Goal: Task Accomplishment & Management: Manage account settings

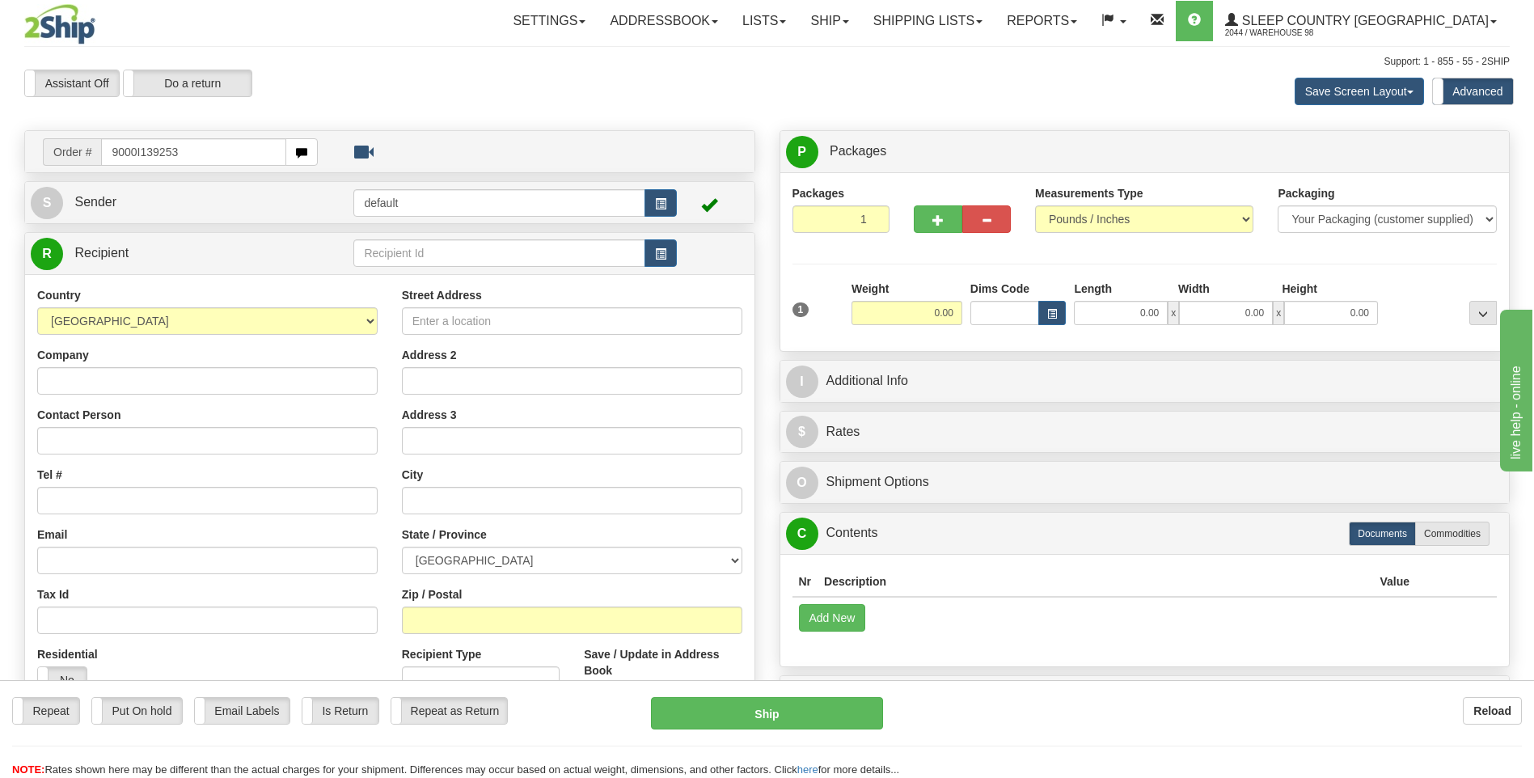
type input "9000I139253"
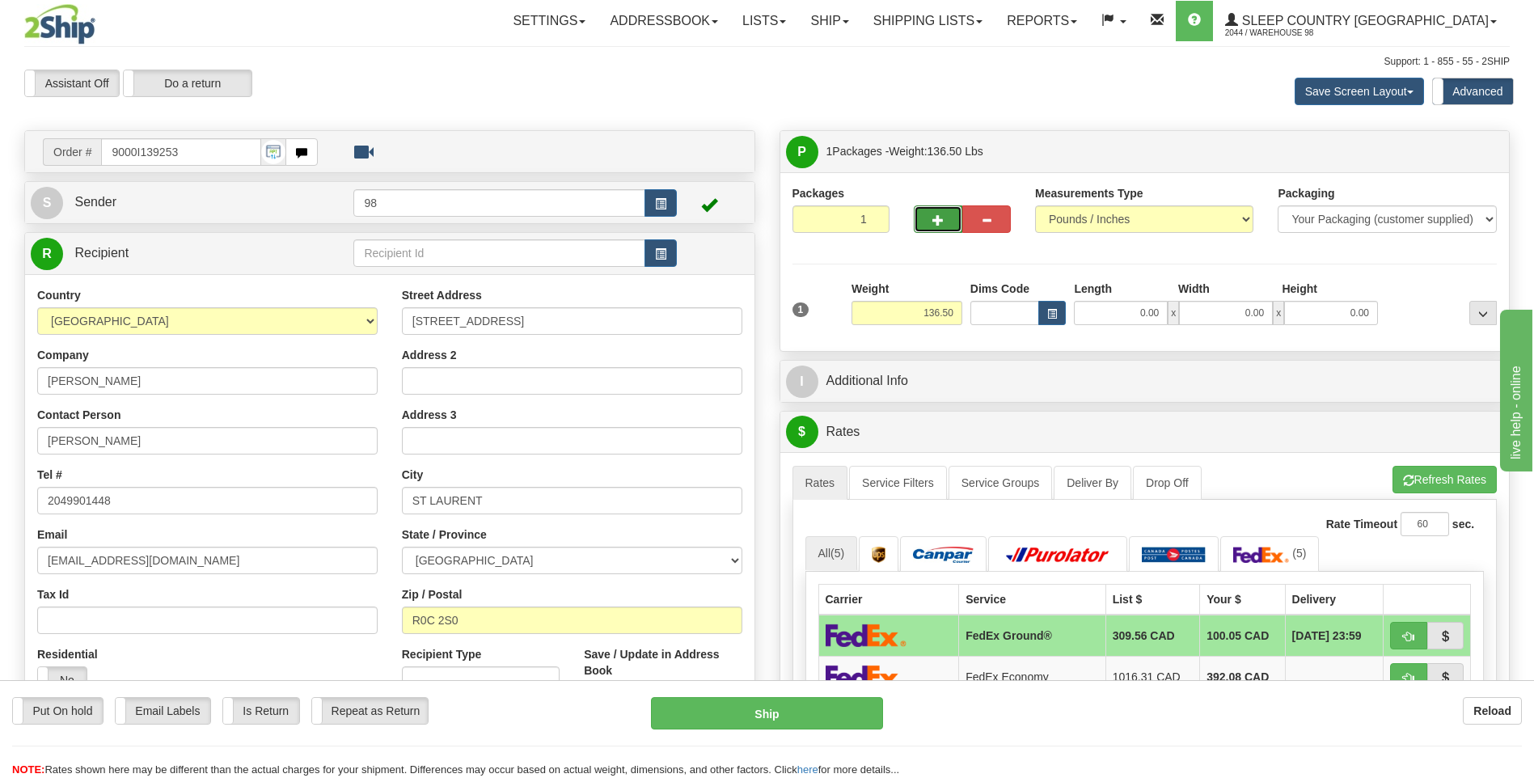
click at [937, 222] on span "button" at bounding box center [937, 220] width 11 height 11
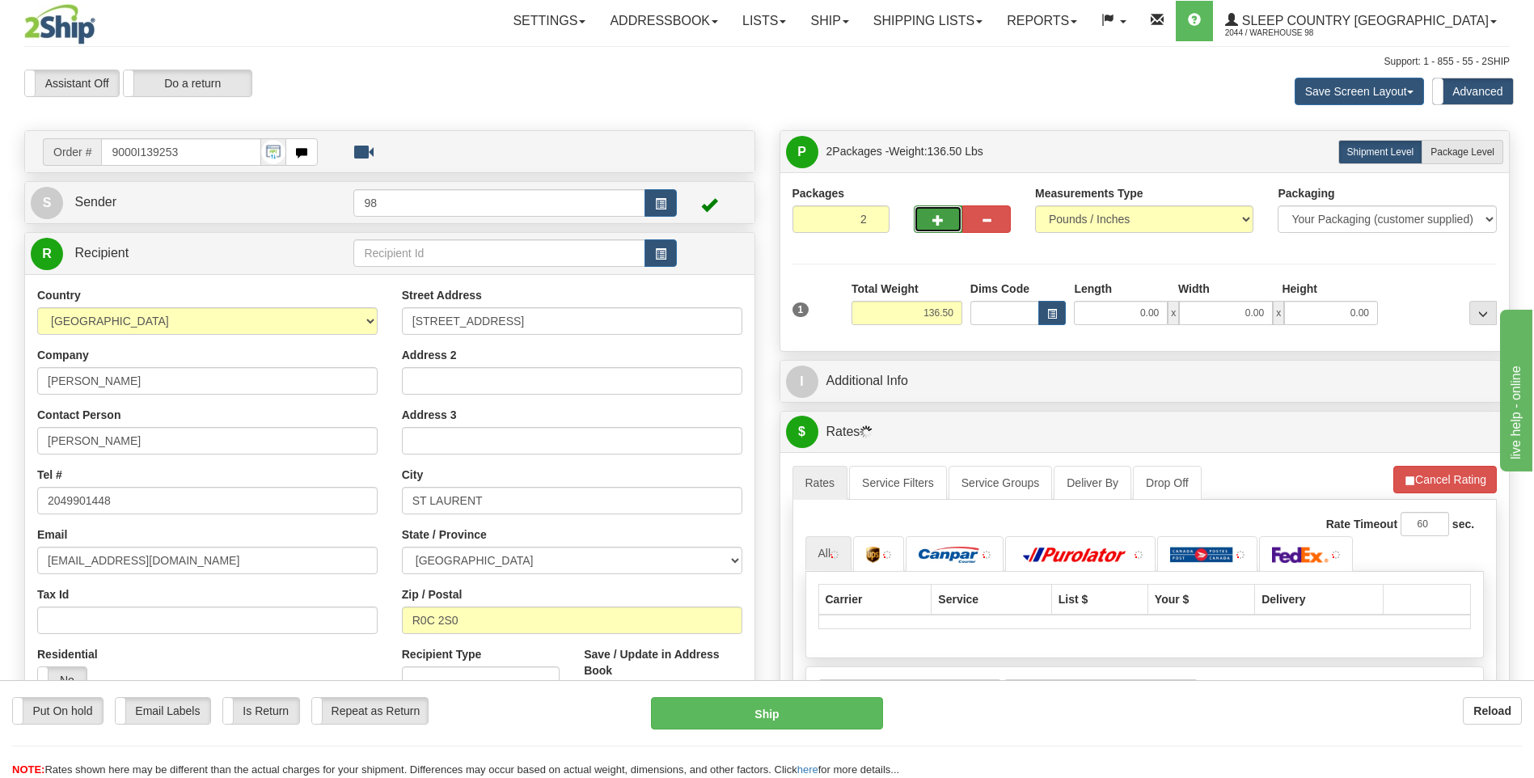
click at [937, 222] on span "button" at bounding box center [937, 220] width 11 height 11
type input "3"
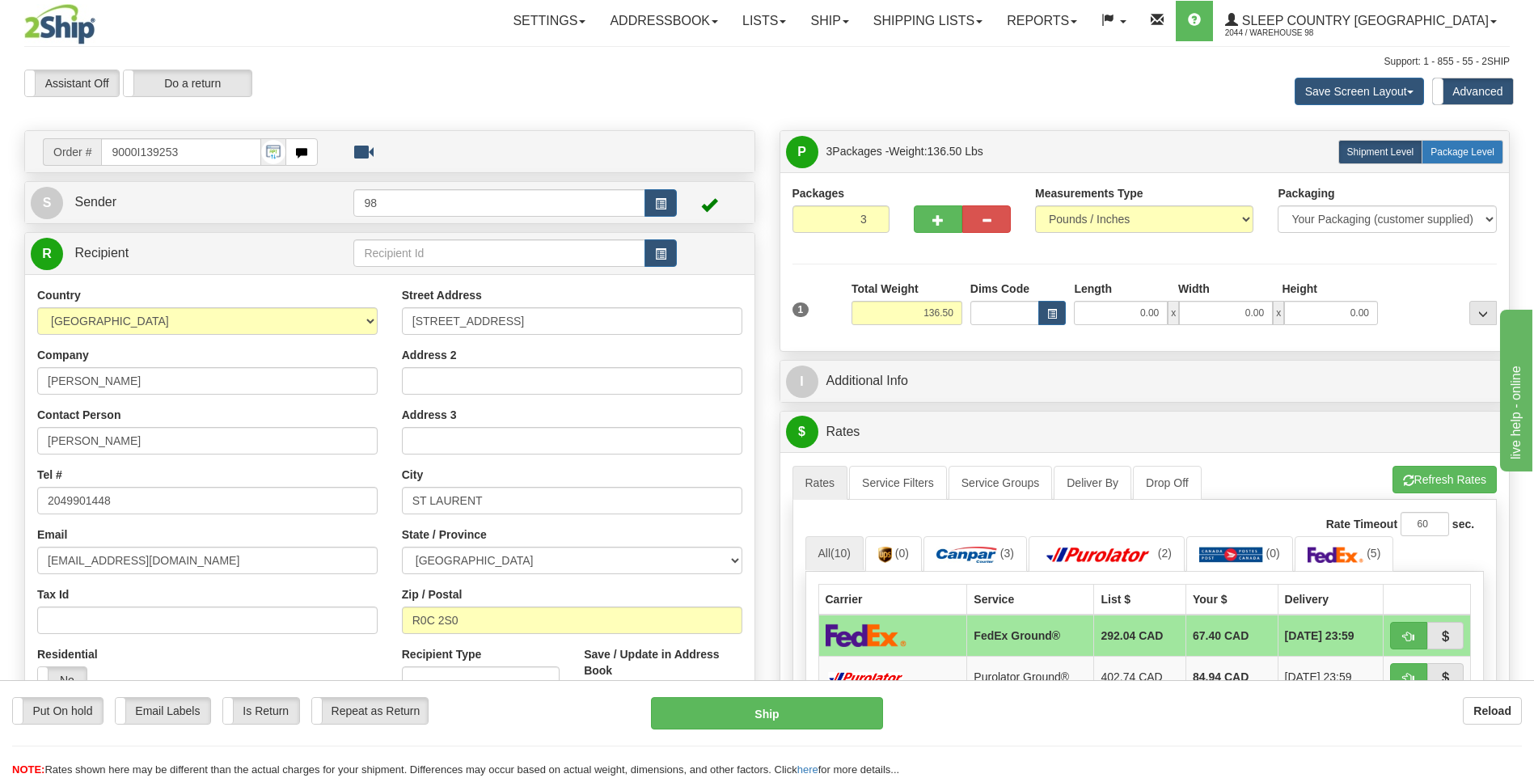
click at [1477, 154] on span "Package Level" at bounding box center [1463, 151] width 64 height 11
radio input "true"
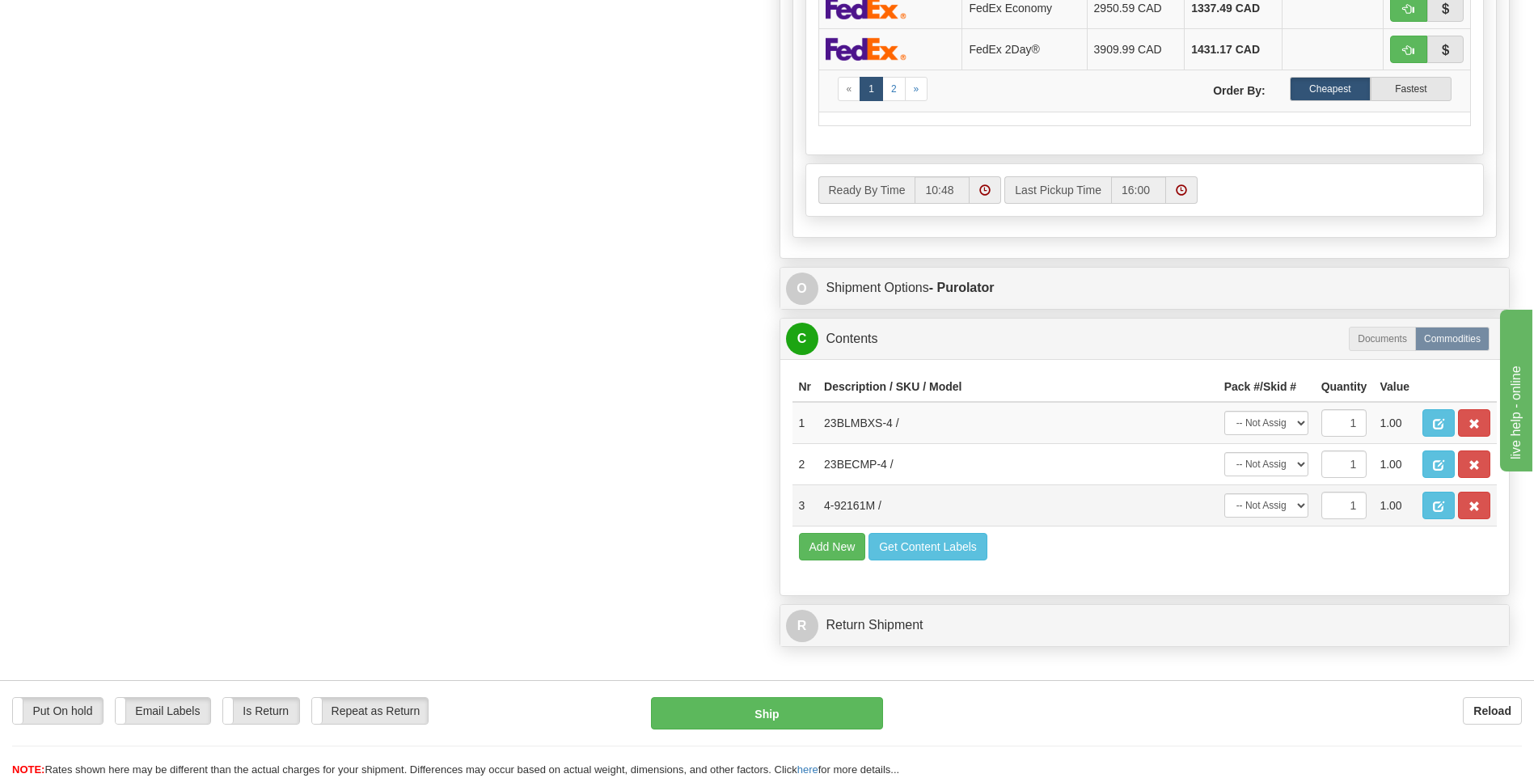
scroll to position [890, 0]
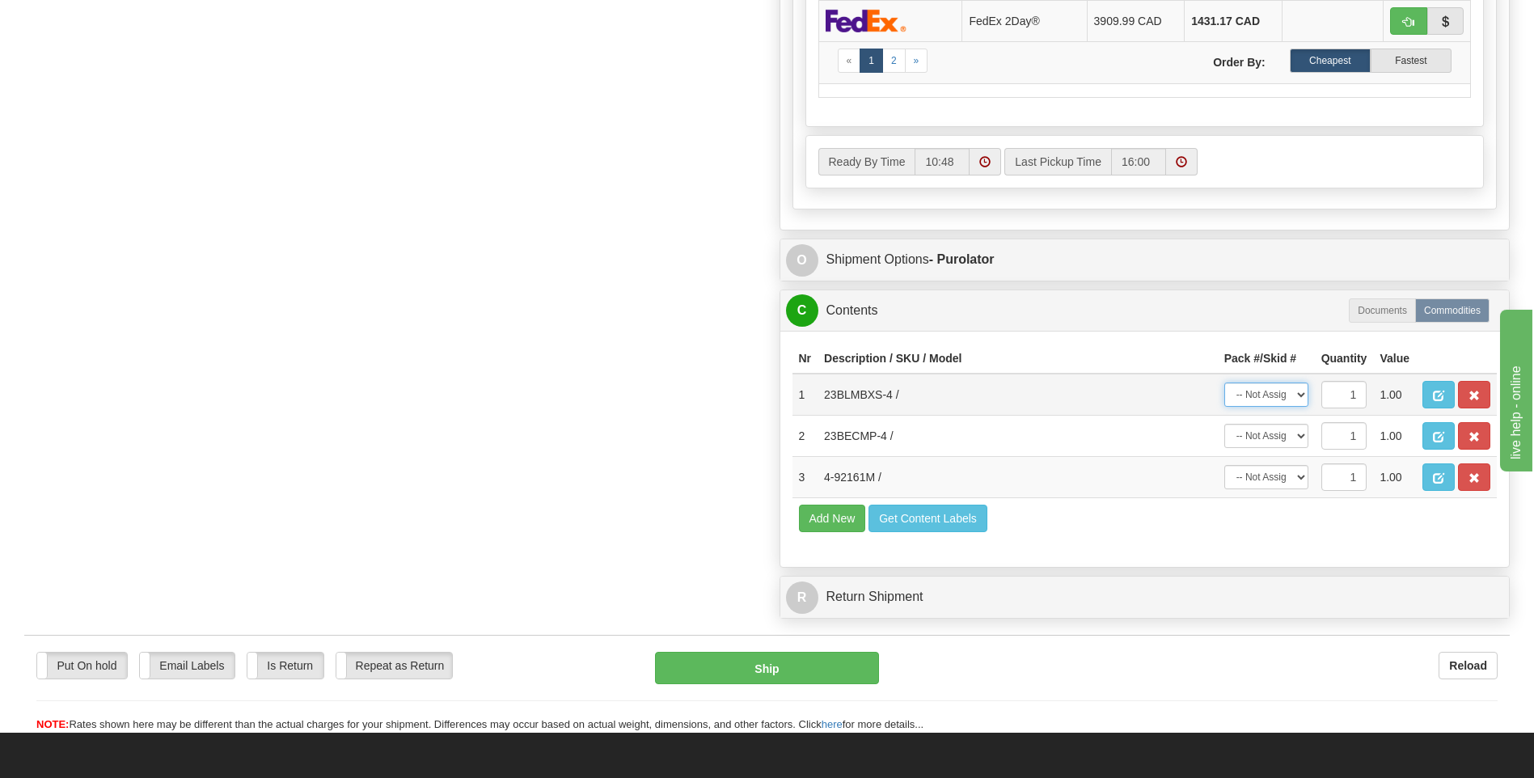
click at [1300, 395] on select "-- Not Assigned -- Package 1 Package 2 Package 3" at bounding box center [1266, 395] width 84 height 24
select select "0"
click at [1224, 383] on select "-- Not Assigned -- Package 1 Package 2 Package 3" at bounding box center [1266, 395] width 84 height 24
click at [1288, 437] on select "-- Not Assigned -- Package 1 Package 2 Package 3" at bounding box center [1266, 436] width 84 height 24
select select "1"
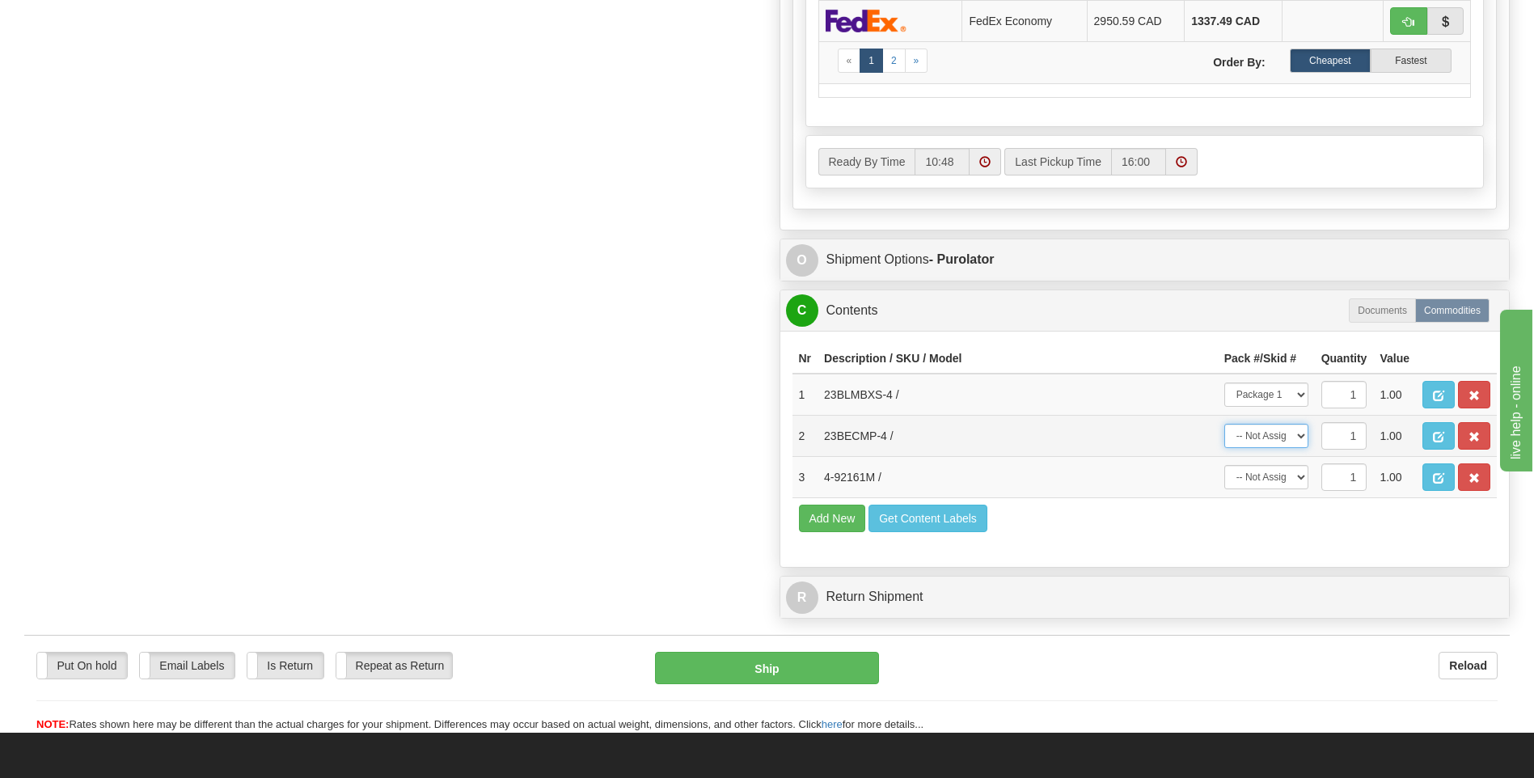
click at [1224, 424] on select "-- Not Assigned -- Package 1 Package 2 Package 3" at bounding box center [1266, 436] width 84 height 24
click at [1286, 477] on select "-- Not Assigned -- Package 1 Package 2 Package 3" at bounding box center [1266, 477] width 84 height 24
select select "2"
click at [1224, 465] on select "-- Not Assigned -- Package 1 Package 2 Package 3" at bounding box center [1266, 477] width 84 height 24
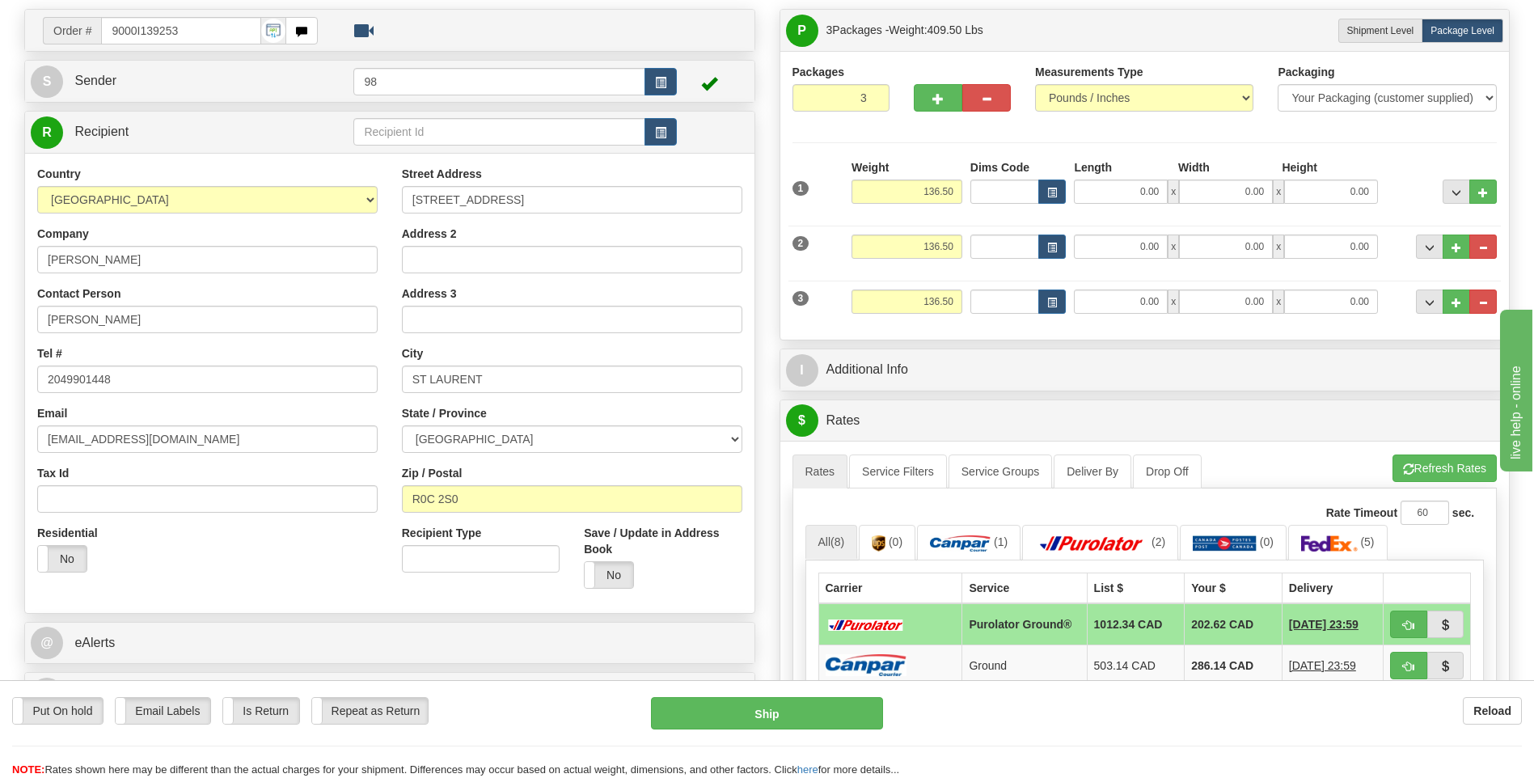
scroll to position [81, 0]
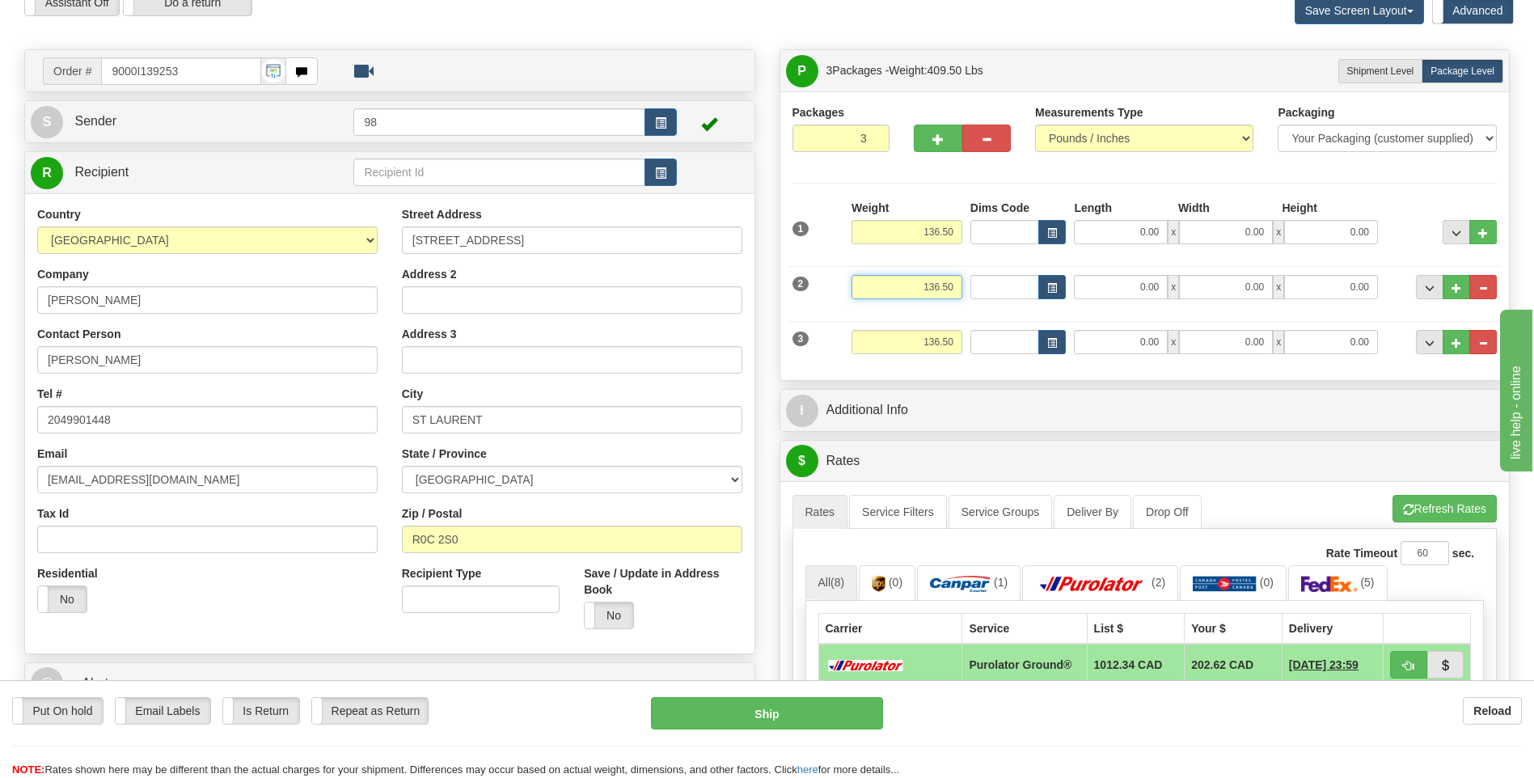
drag, startPoint x: 907, startPoint y: 290, endPoint x: 978, endPoint y: 285, distance: 70.5
click at [978, 285] on div "2 Weight 136.50 Dims Code Length Width 0.00" at bounding box center [1144, 285] width 713 height 54
type input "4.50"
type input "7.00"
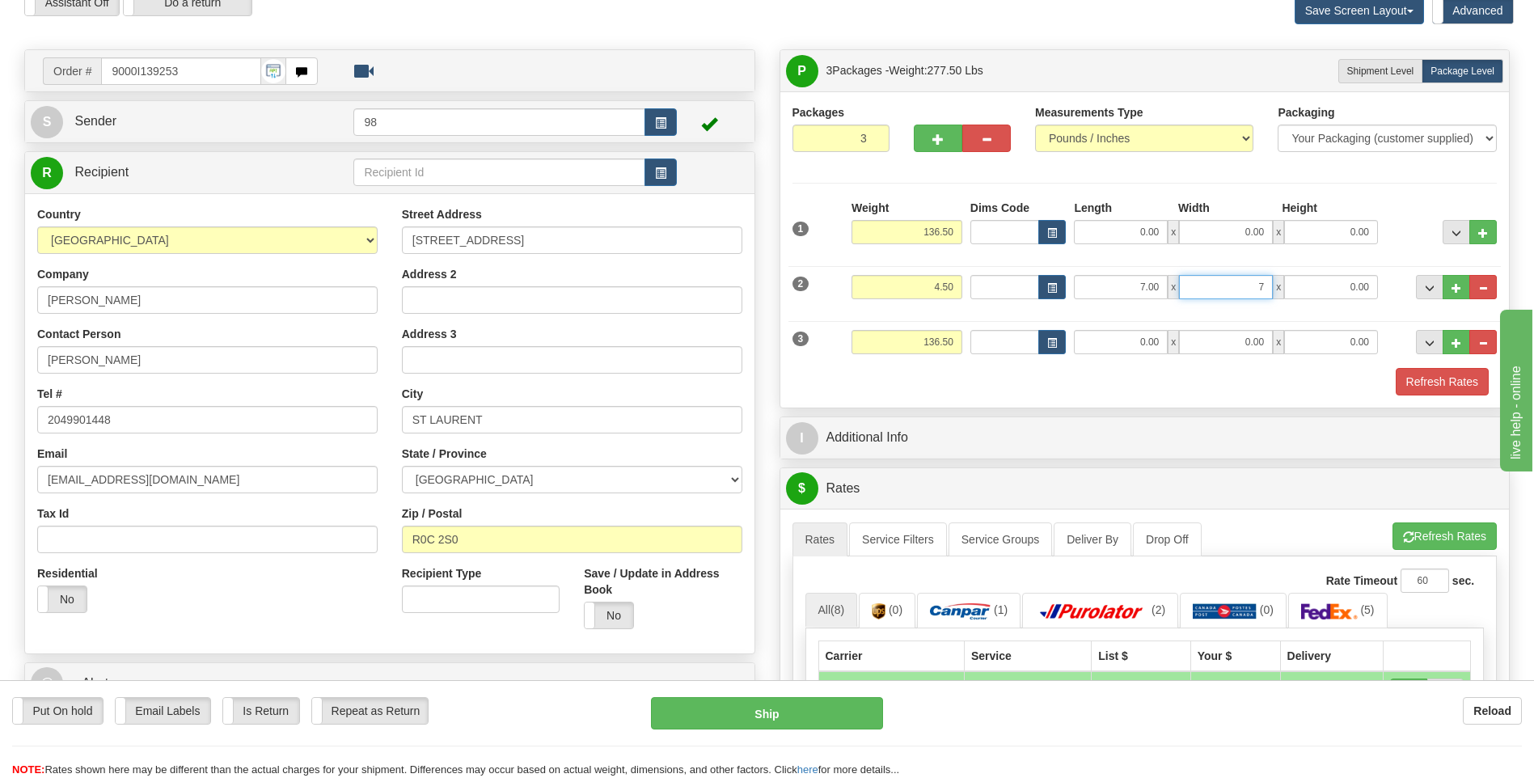
type input "7.00"
type input "14.50"
drag, startPoint x: 906, startPoint y: 343, endPoint x: 970, endPoint y: 345, distance: 64.7
click at [970, 345] on div "3 Weight 136.50 Dims Code Length Width 0.00" at bounding box center [1144, 340] width 713 height 54
type input "60.00"
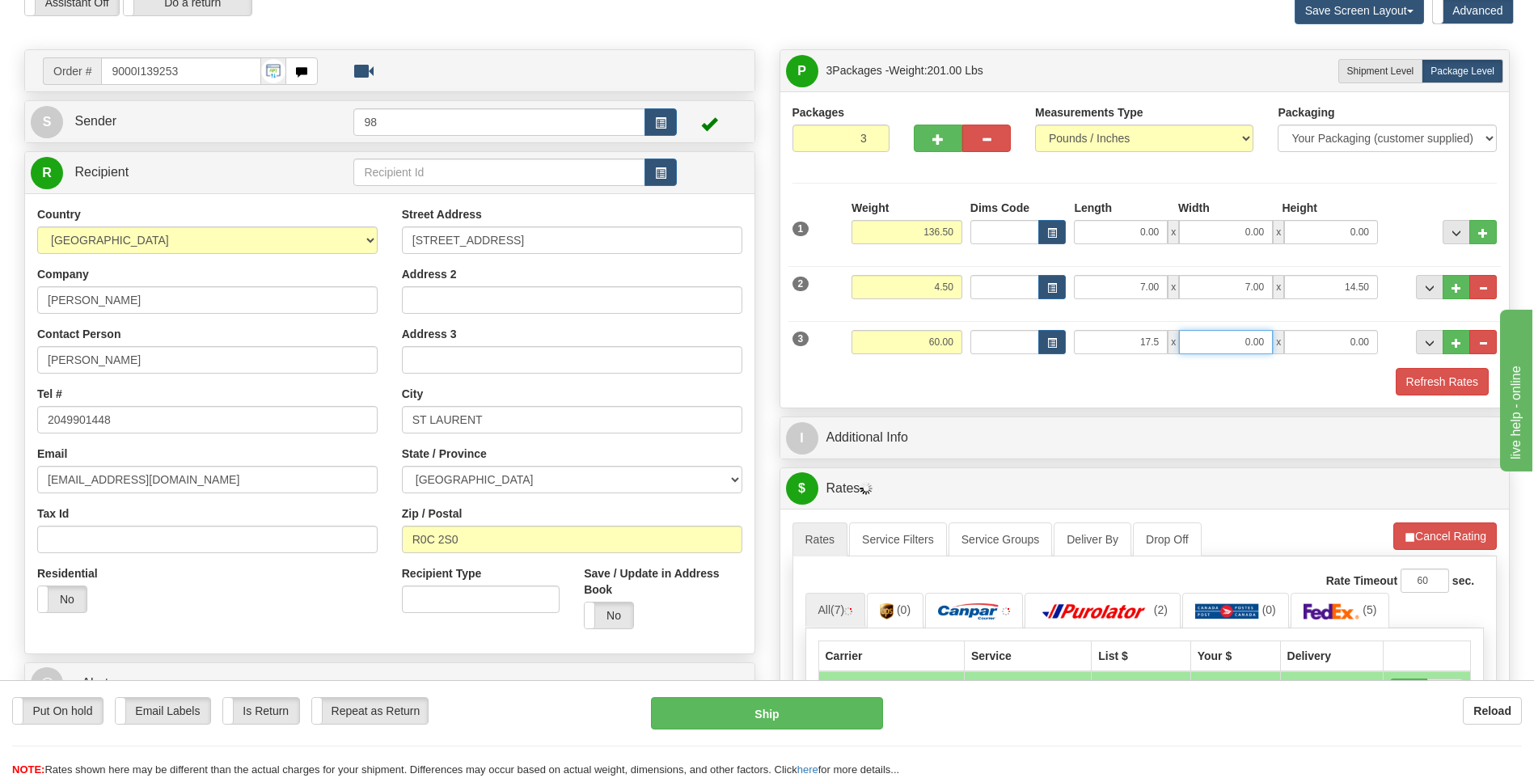
type input "17.50"
type input "41.50"
drag, startPoint x: 898, startPoint y: 232, endPoint x: 995, endPoint y: 225, distance: 96.5
click at [995, 225] on div "1 Weight 136.50 Dims Code x" at bounding box center [1144, 228] width 713 height 57
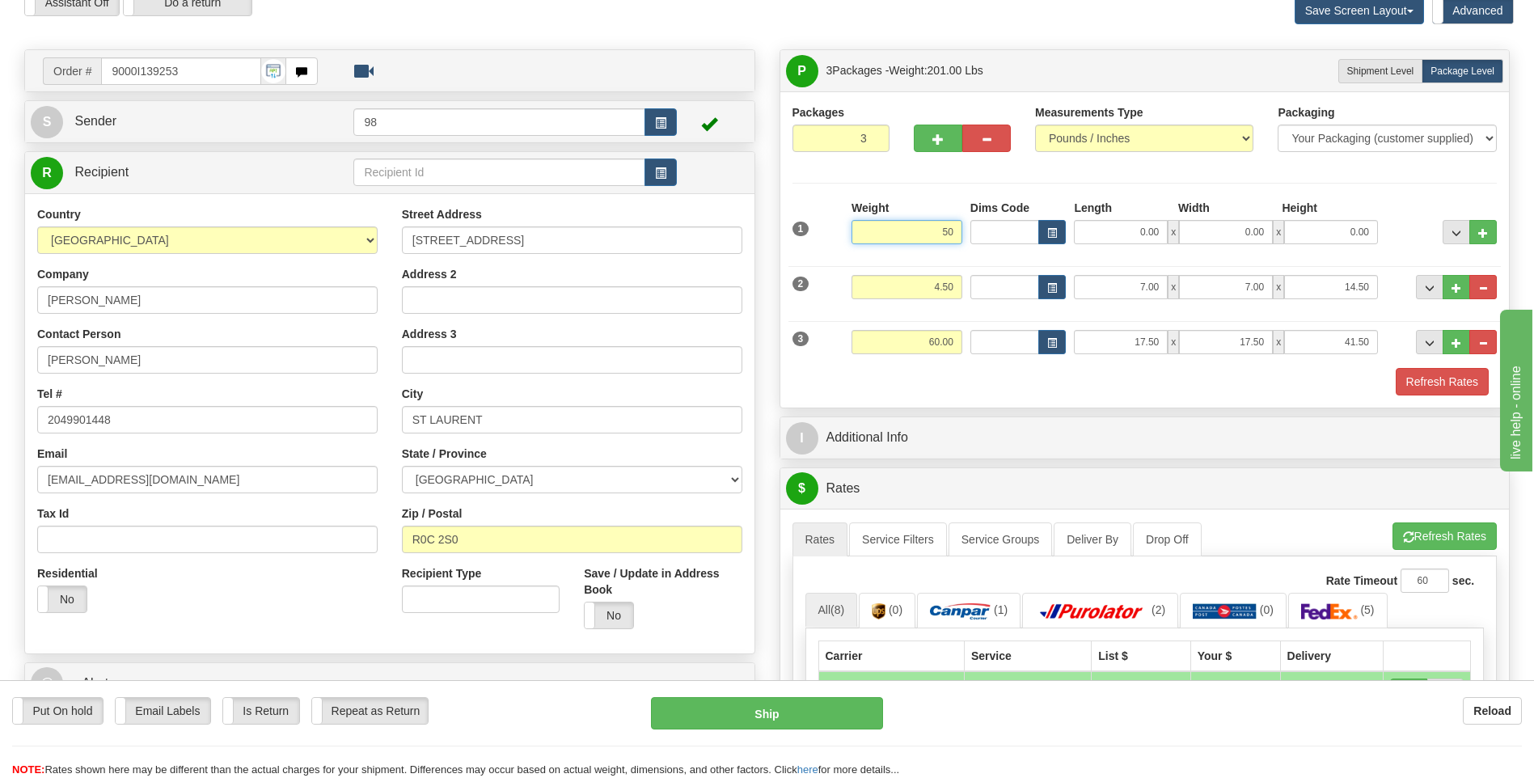
type input "50.00"
type input "10.00"
type input "17.00"
type input "83.00"
click at [1443, 381] on button "Refresh Rates" at bounding box center [1442, 381] width 93 height 27
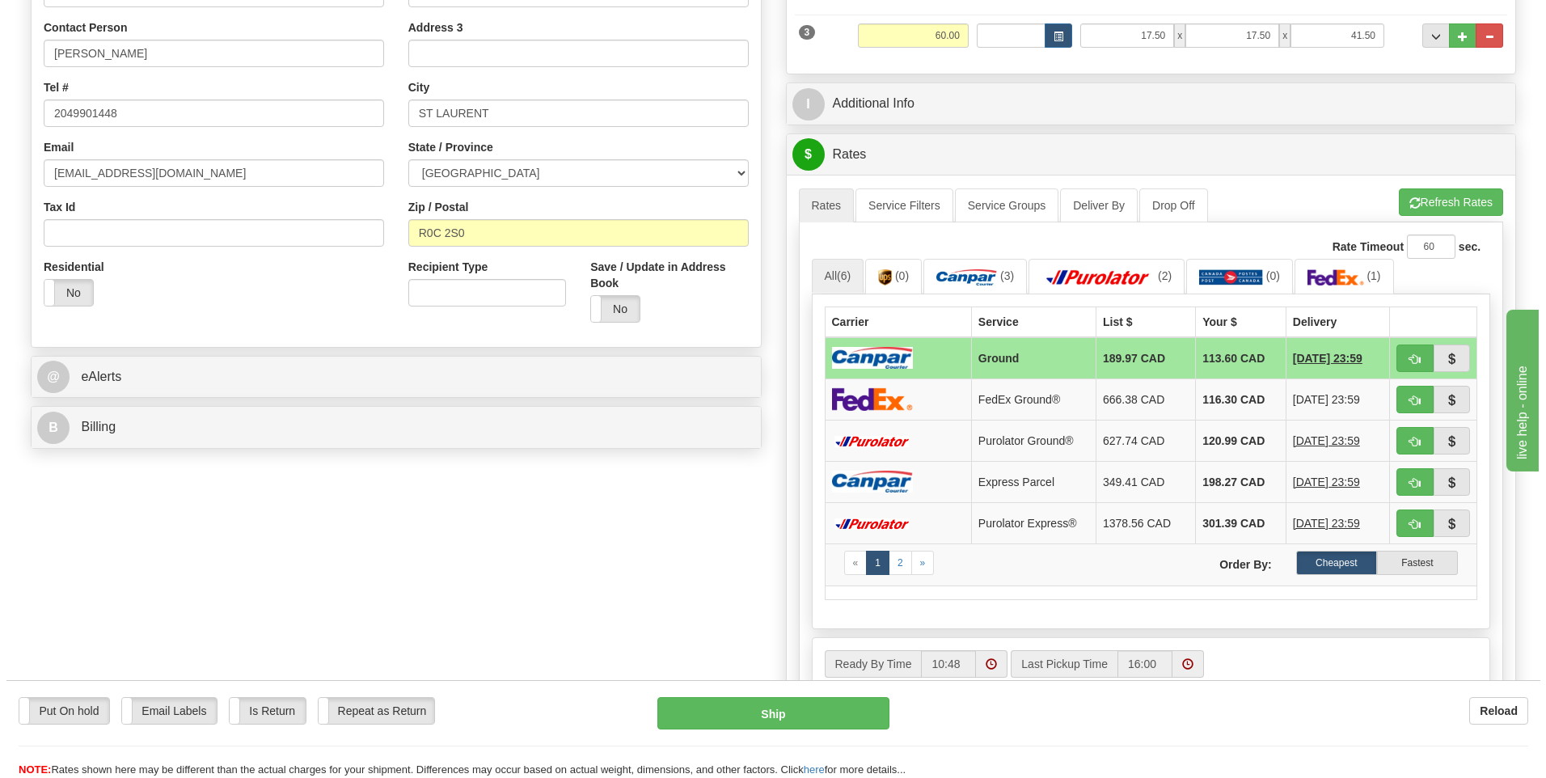
scroll to position [404, 0]
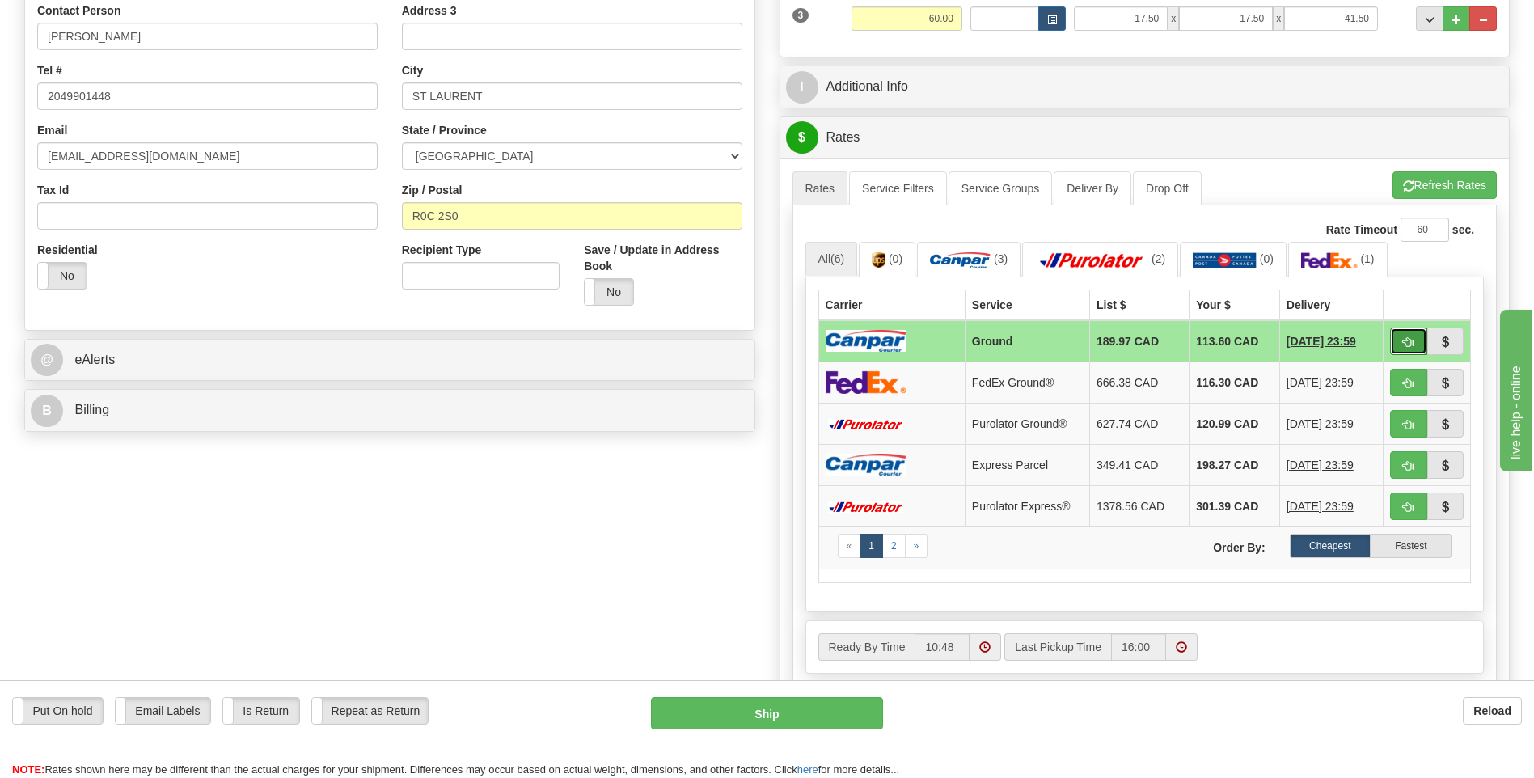
click at [1406, 339] on span "button" at bounding box center [1408, 342] width 11 height 11
type input "1"
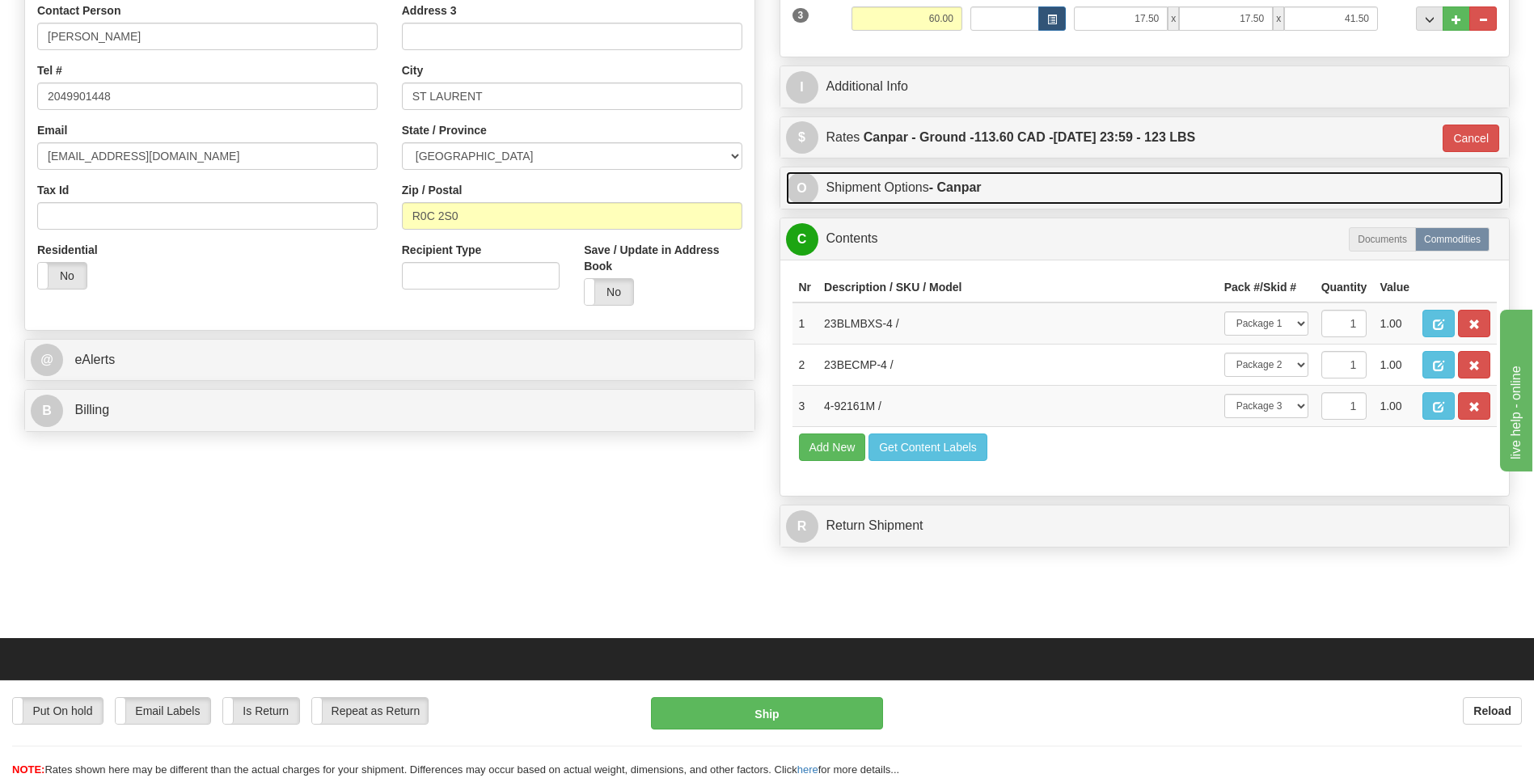
click at [930, 190] on link "O Shipment Options - Canpar" at bounding box center [1145, 187] width 718 height 33
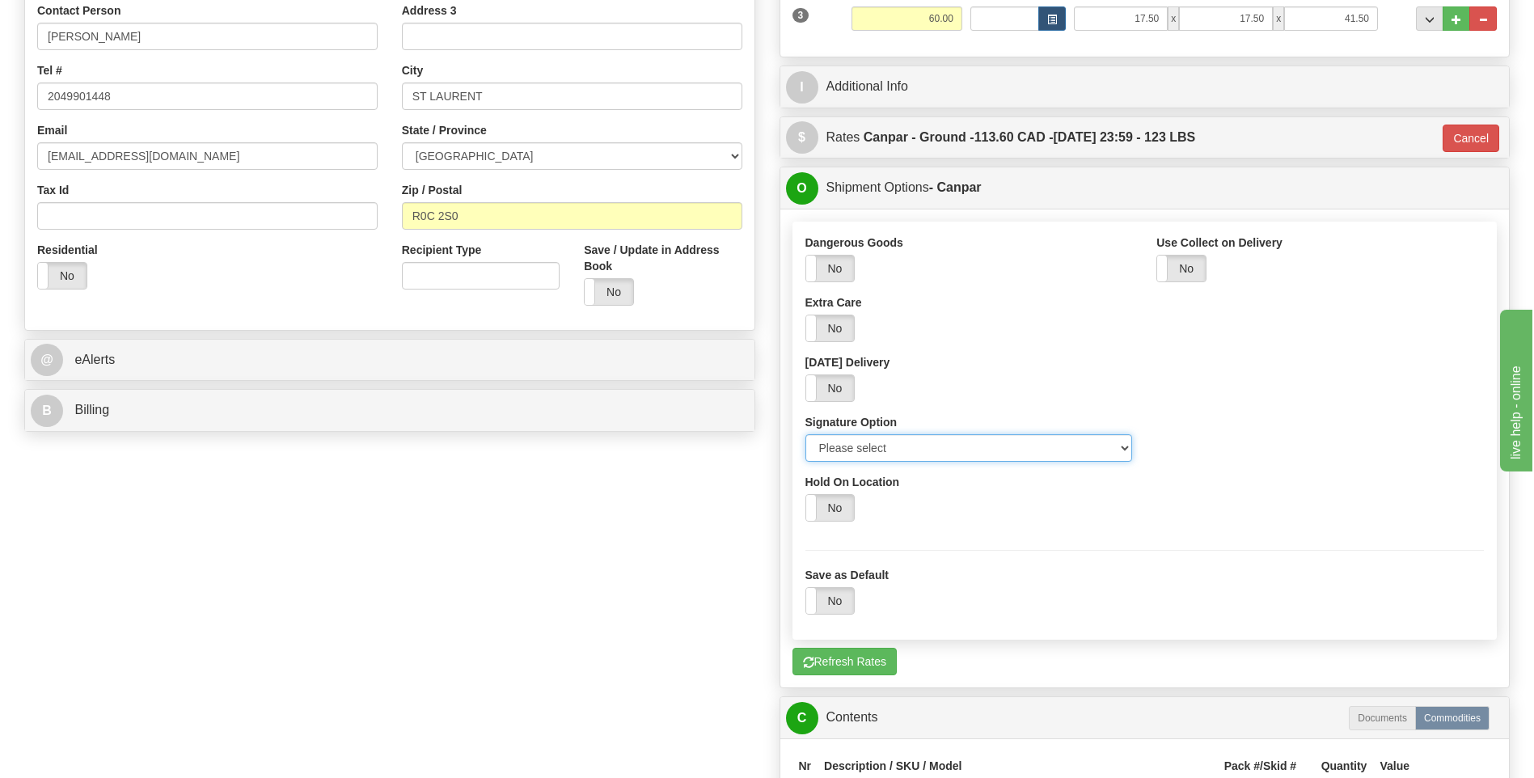
click at [961, 446] on select "Please select No Signature Required Signature Required Adult Signature" at bounding box center [969, 447] width 328 height 27
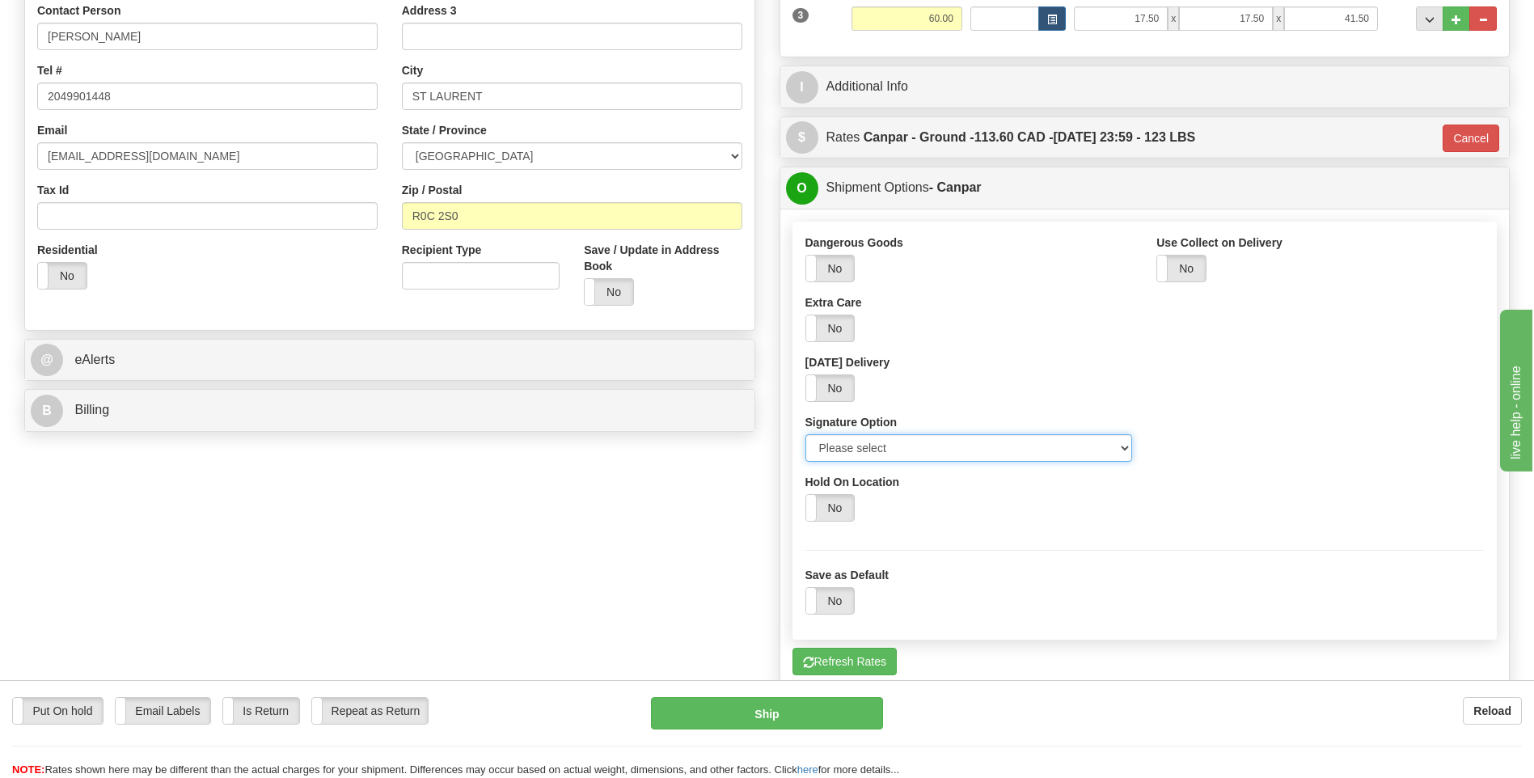
select select "2"
click at [805, 434] on select "Please select No Signature Required Signature Required Adult Signature" at bounding box center [969, 447] width 328 height 27
click at [815, 710] on button "Ship" at bounding box center [766, 713] width 231 height 32
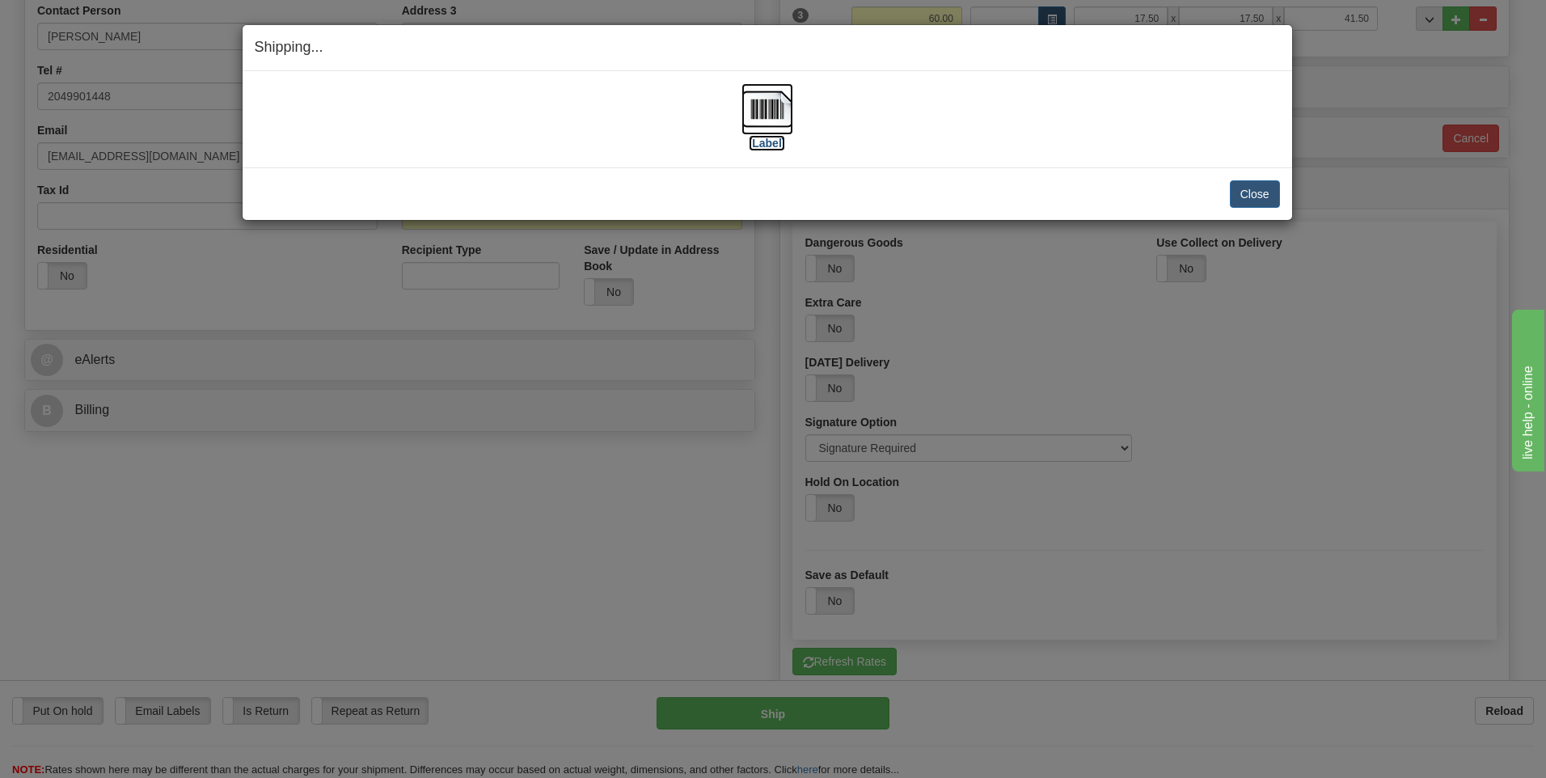
click at [775, 114] on img at bounding box center [768, 109] width 52 height 52
click at [1242, 191] on button "Close" at bounding box center [1255, 193] width 50 height 27
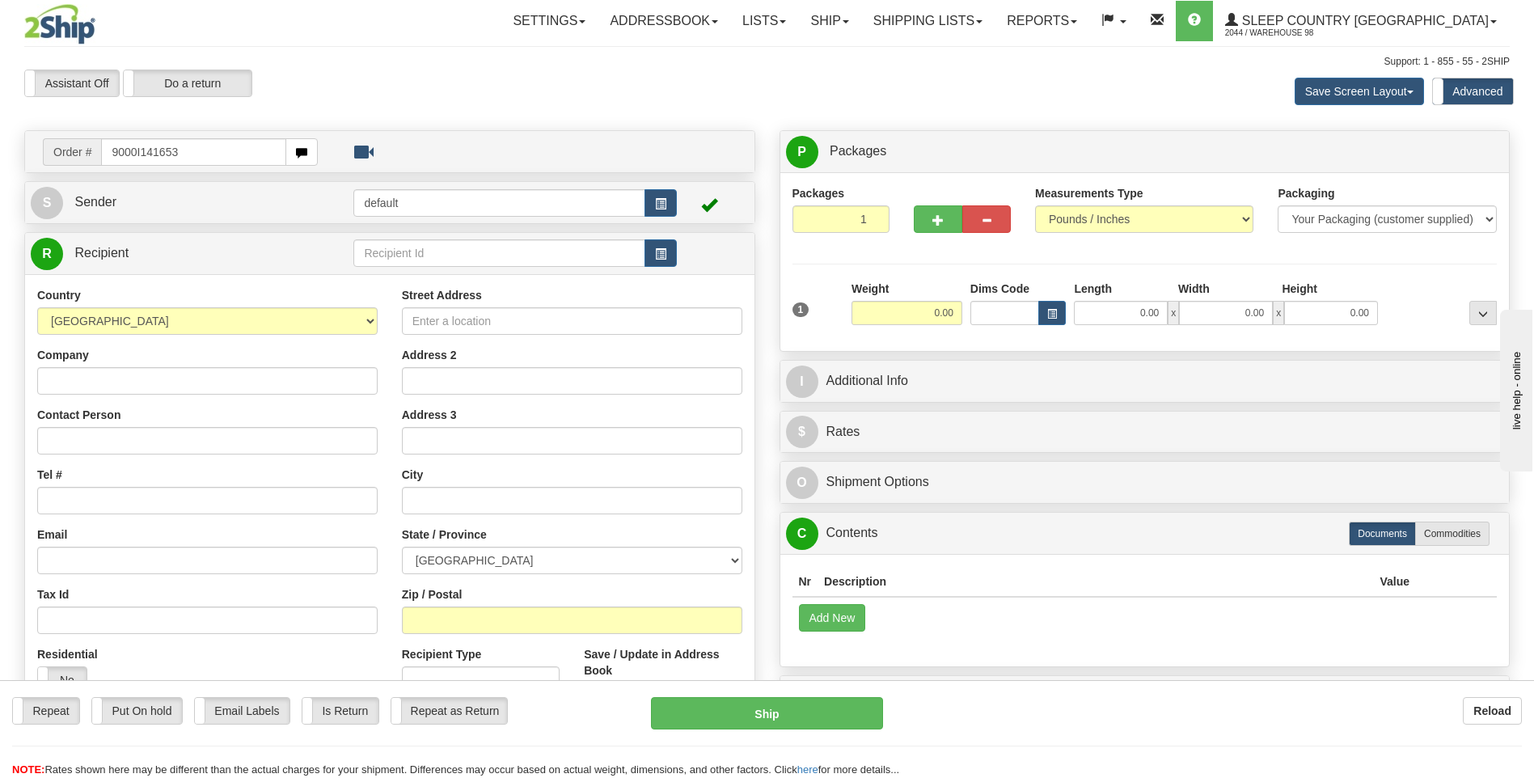
type input "9000I141653"
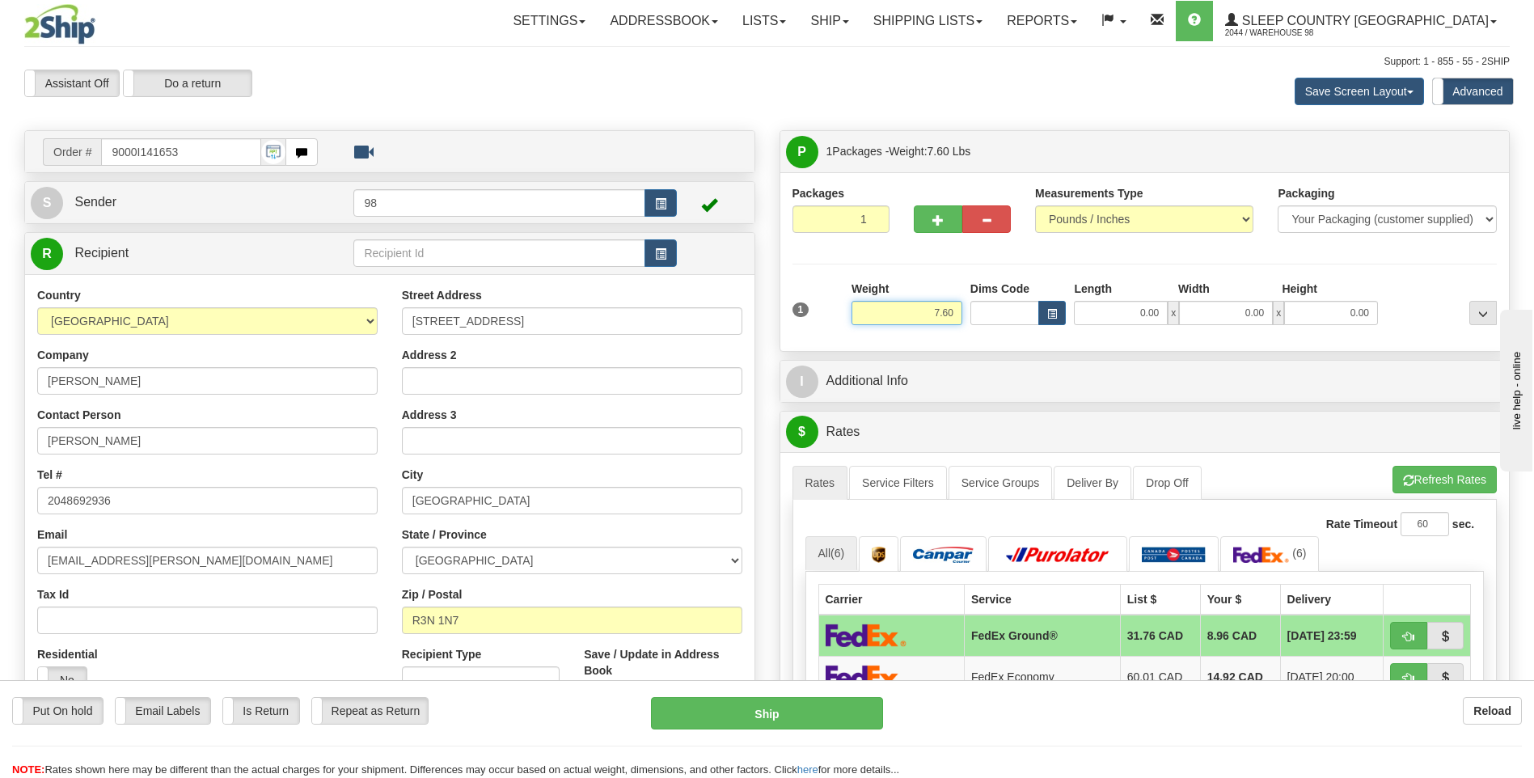
drag, startPoint x: 911, startPoint y: 316, endPoint x: 997, endPoint y: 313, distance: 85.8
click at [997, 313] on div "1 Weight 7.60 Dims Code 0.00" at bounding box center [1144, 309] width 713 height 57
type input "7.00"
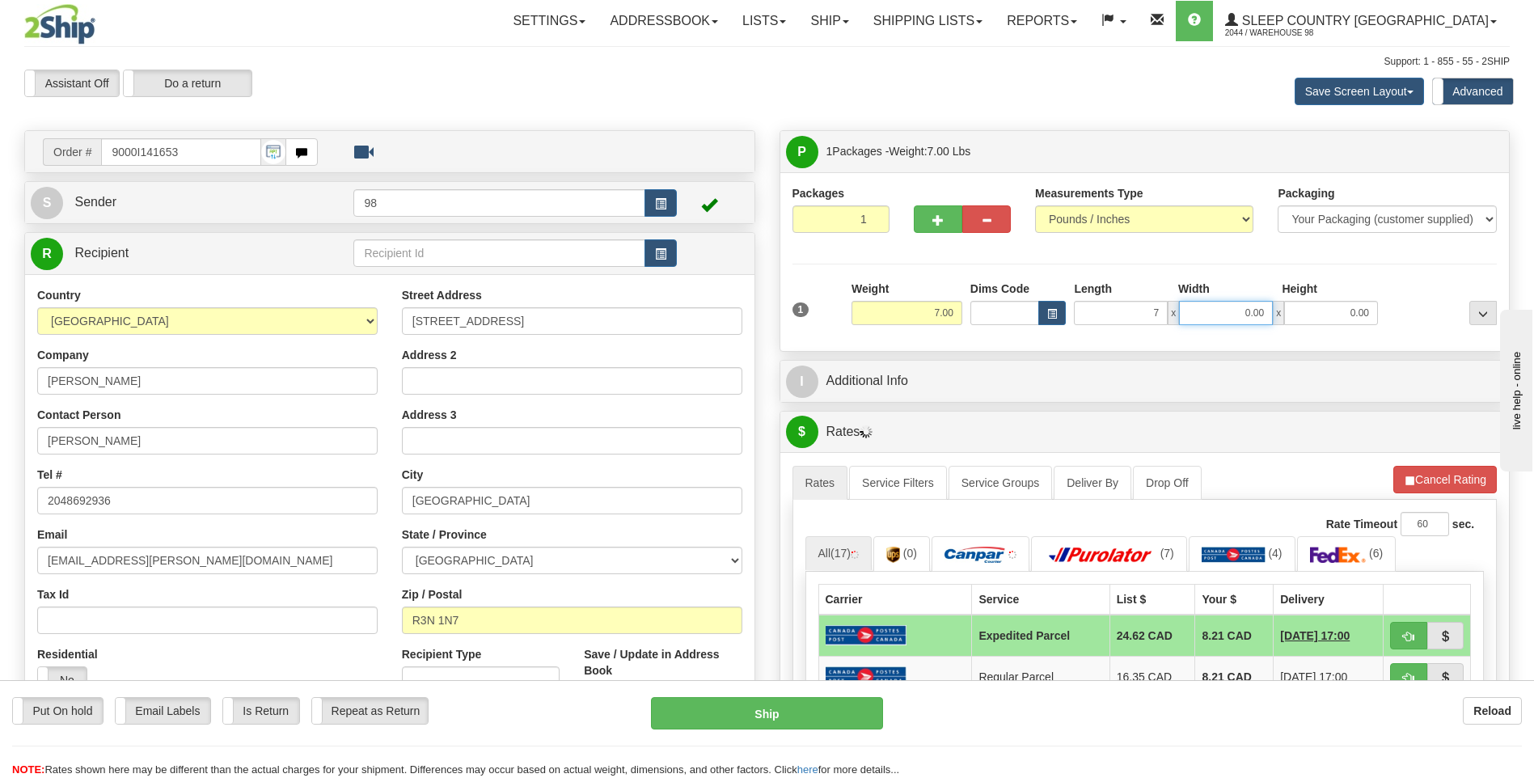
type input "7.00"
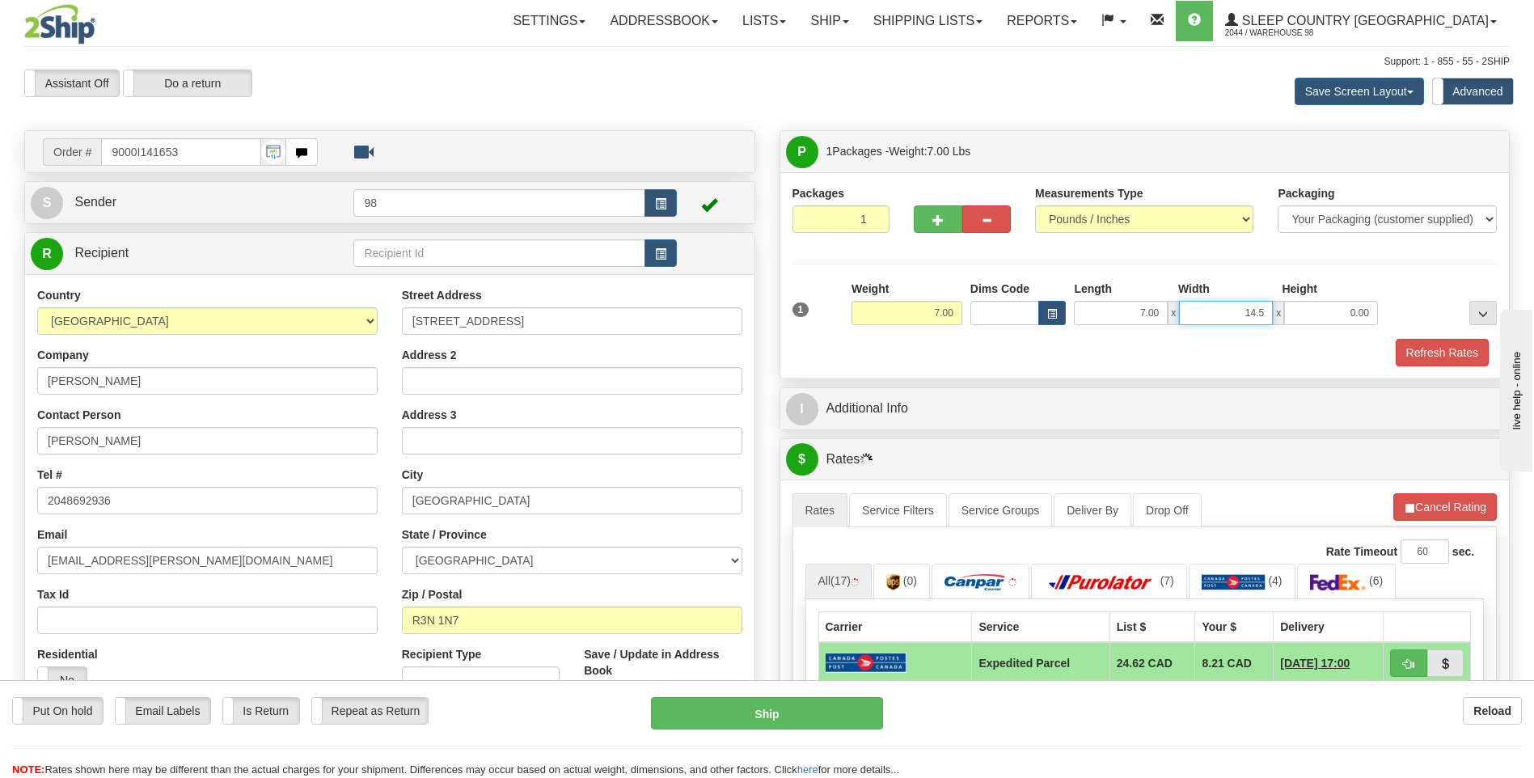
type input "14.50"
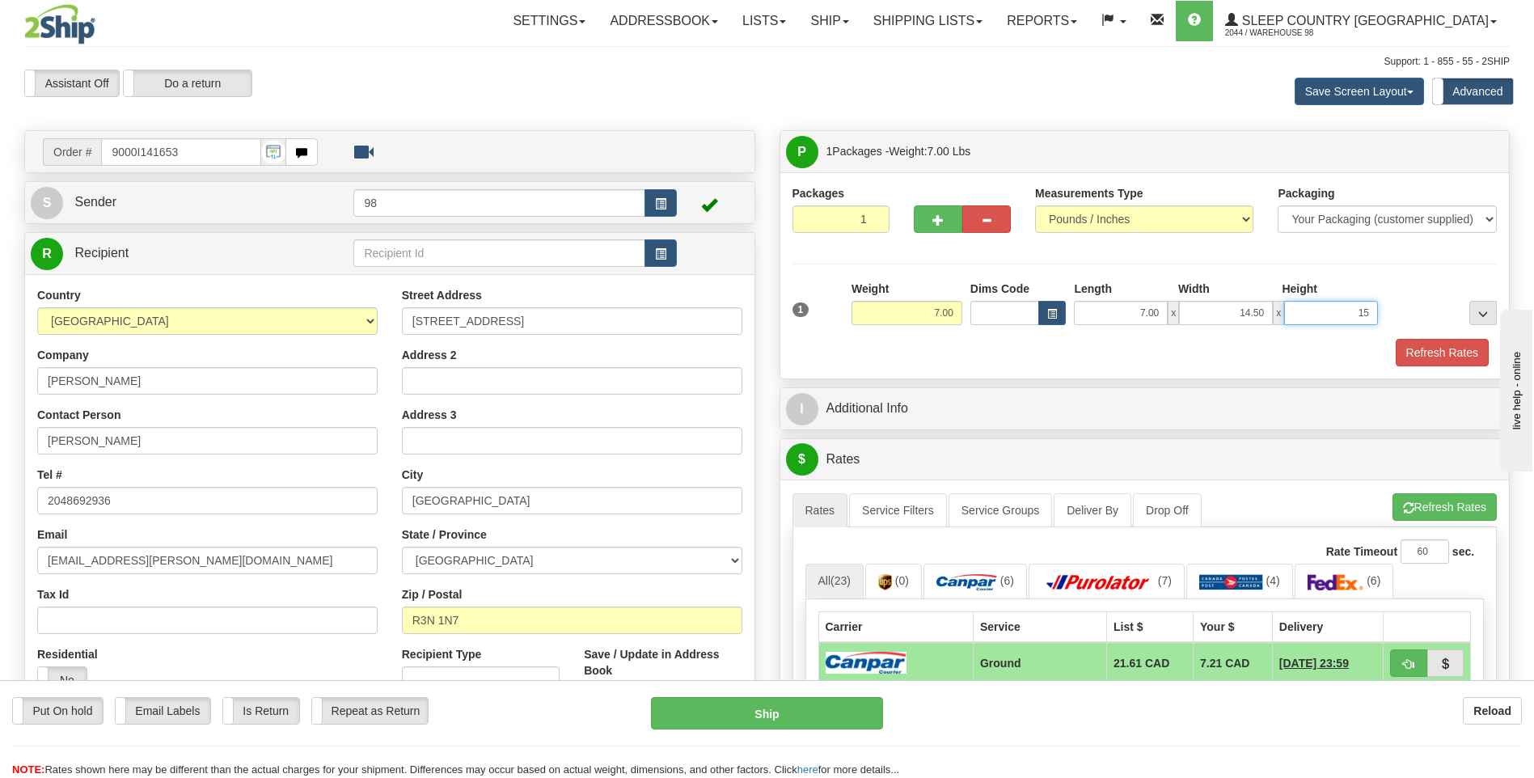
type input "15.00"
click at [1440, 352] on button "Refresh Rates" at bounding box center [1442, 352] width 93 height 27
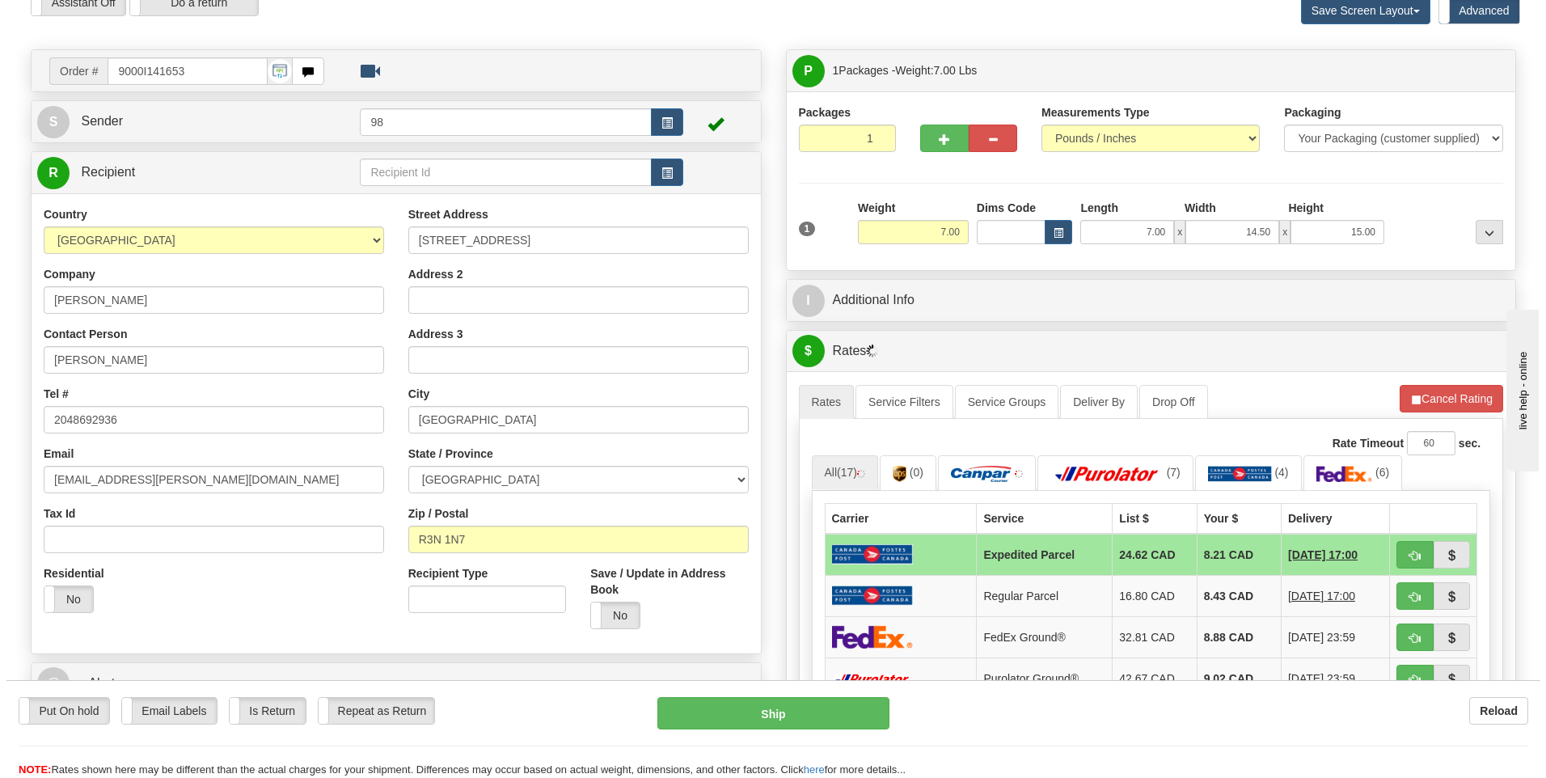
scroll to position [162, 0]
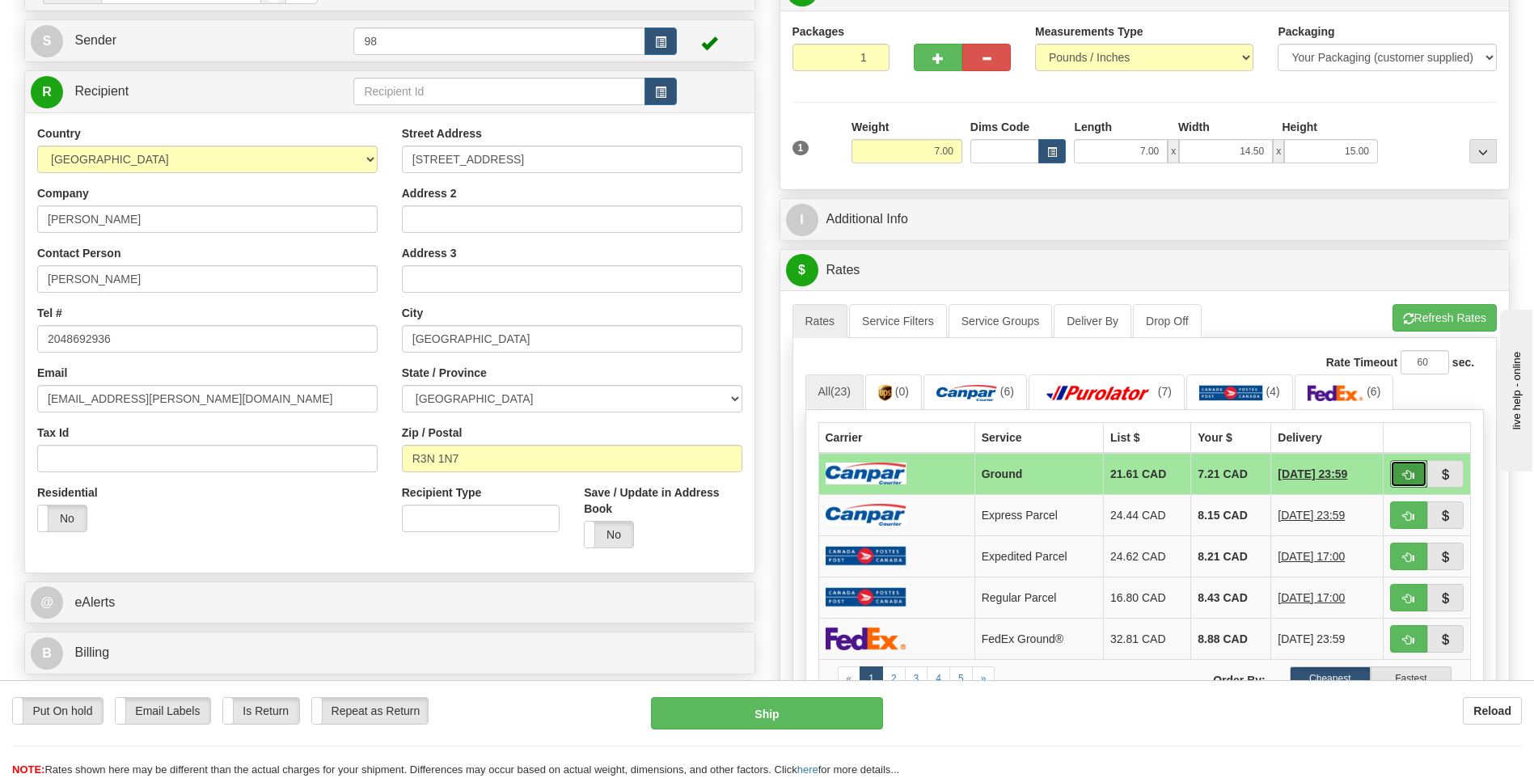
click at [1406, 470] on span "button" at bounding box center [1408, 475] width 11 height 11
type input "1"
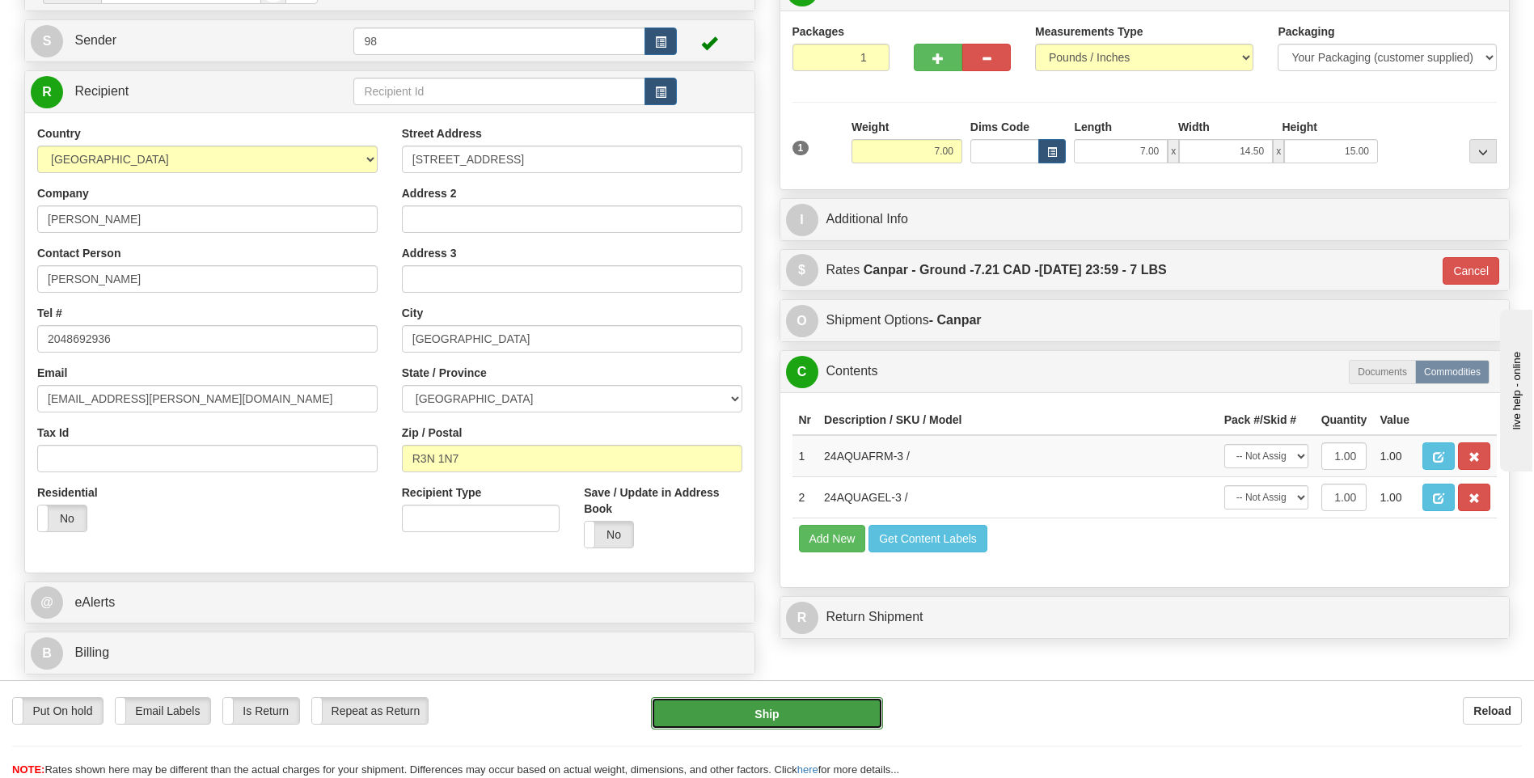
click at [796, 711] on button "Ship" at bounding box center [766, 713] width 231 height 32
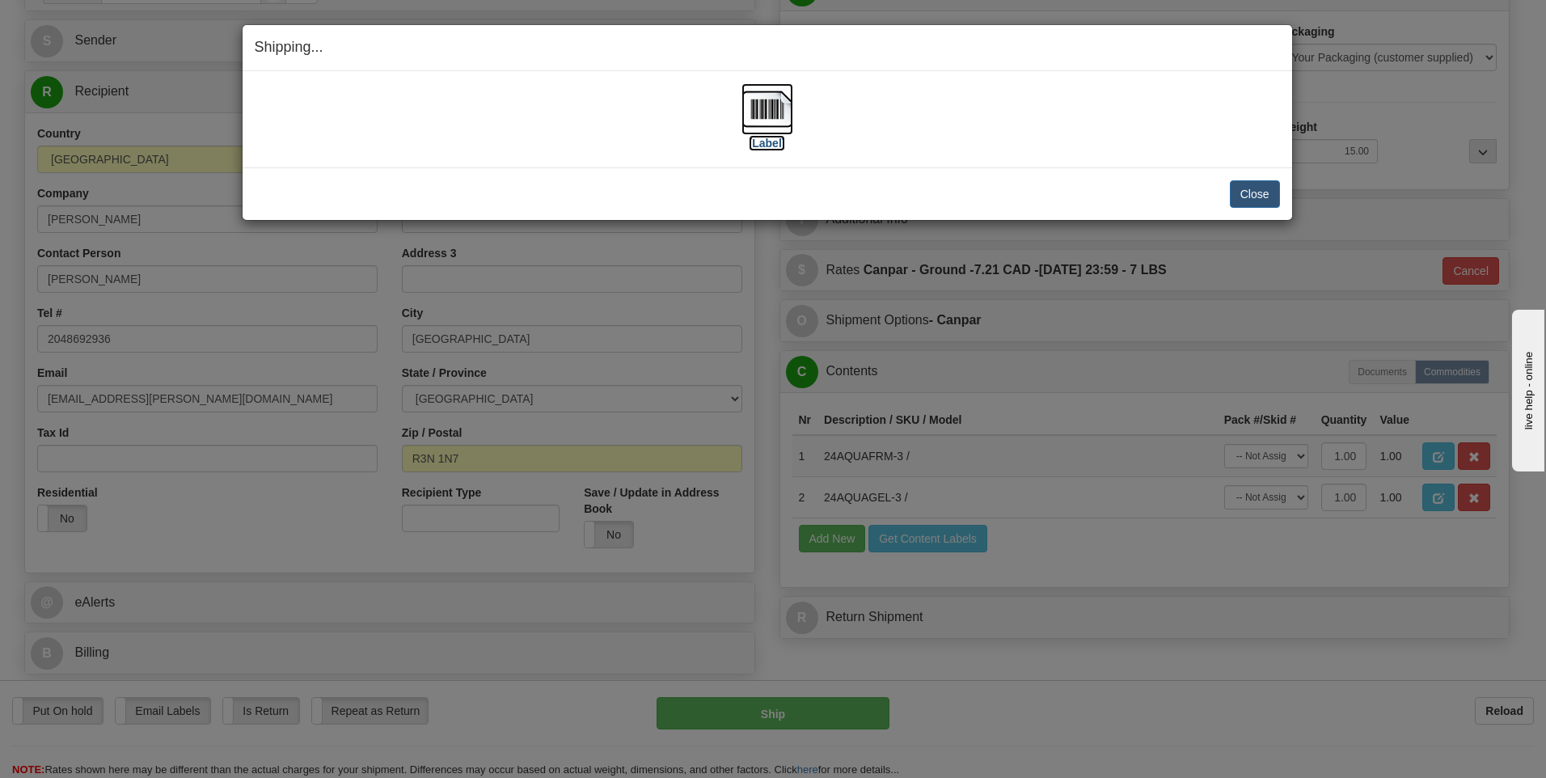
click at [771, 118] on img at bounding box center [768, 109] width 52 height 52
click at [590, 173] on div "Close Cancel Cancel Shipment and Quit Pickup Quit Pickup ONLY" at bounding box center [768, 193] width 1050 height 53
click at [767, 119] on img at bounding box center [768, 109] width 52 height 52
click at [1265, 188] on button "Close" at bounding box center [1255, 193] width 50 height 27
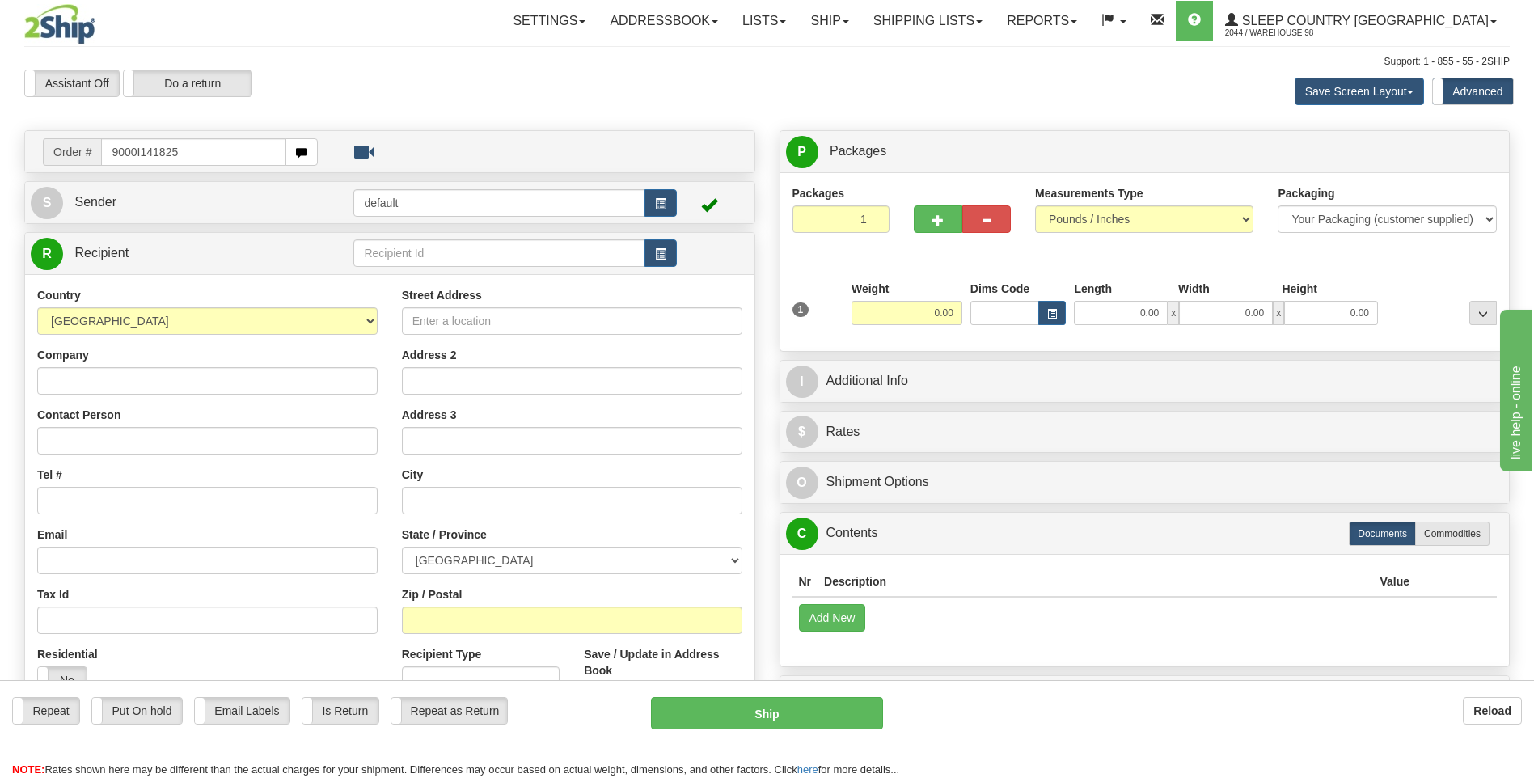
type input "9000I141825"
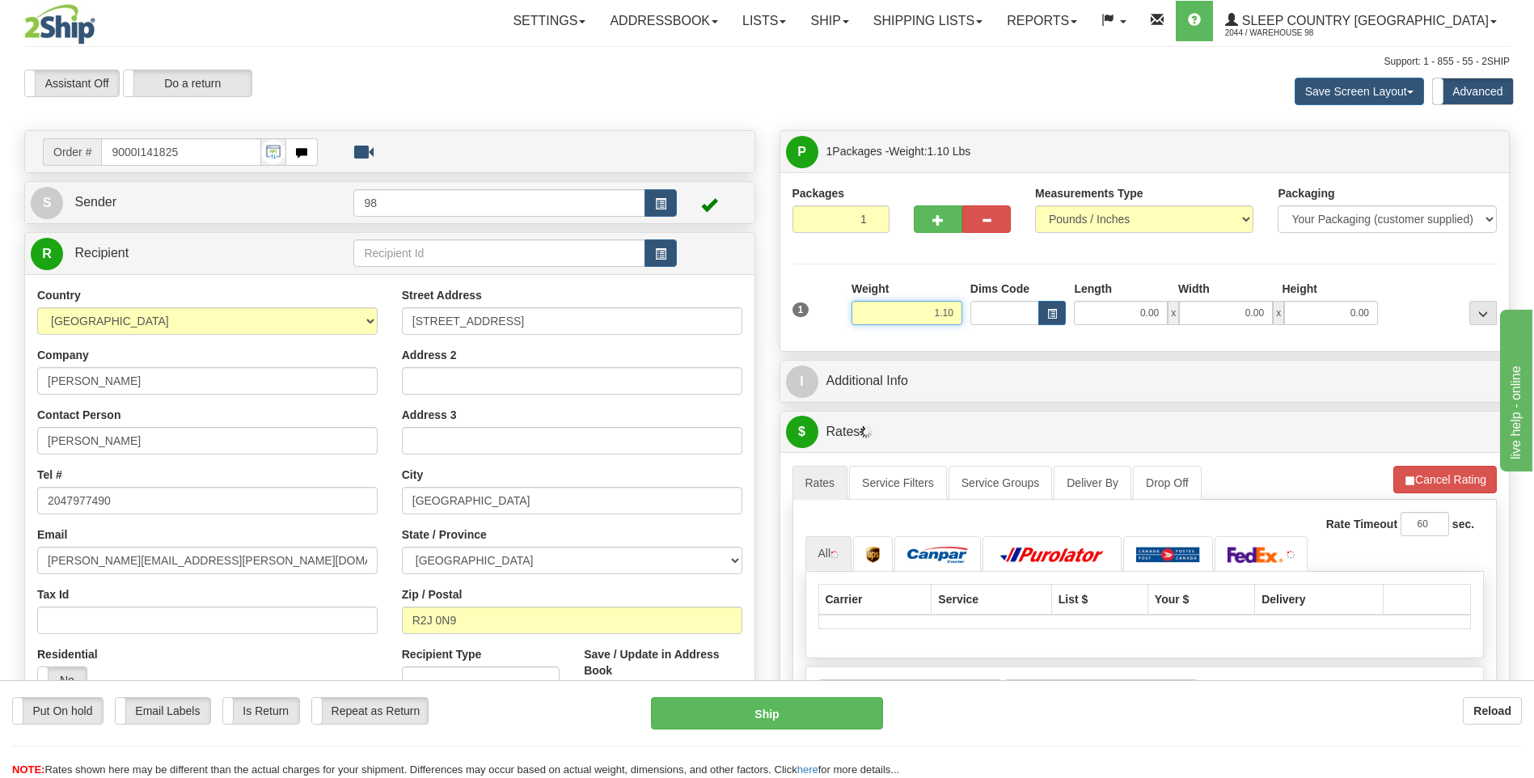
drag, startPoint x: 902, startPoint y: 313, endPoint x: 980, endPoint y: 315, distance: 77.7
click at [980, 315] on div "1 Weight 1.10 Dims Code 0.00" at bounding box center [1144, 309] width 713 height 57
type input "2.00"
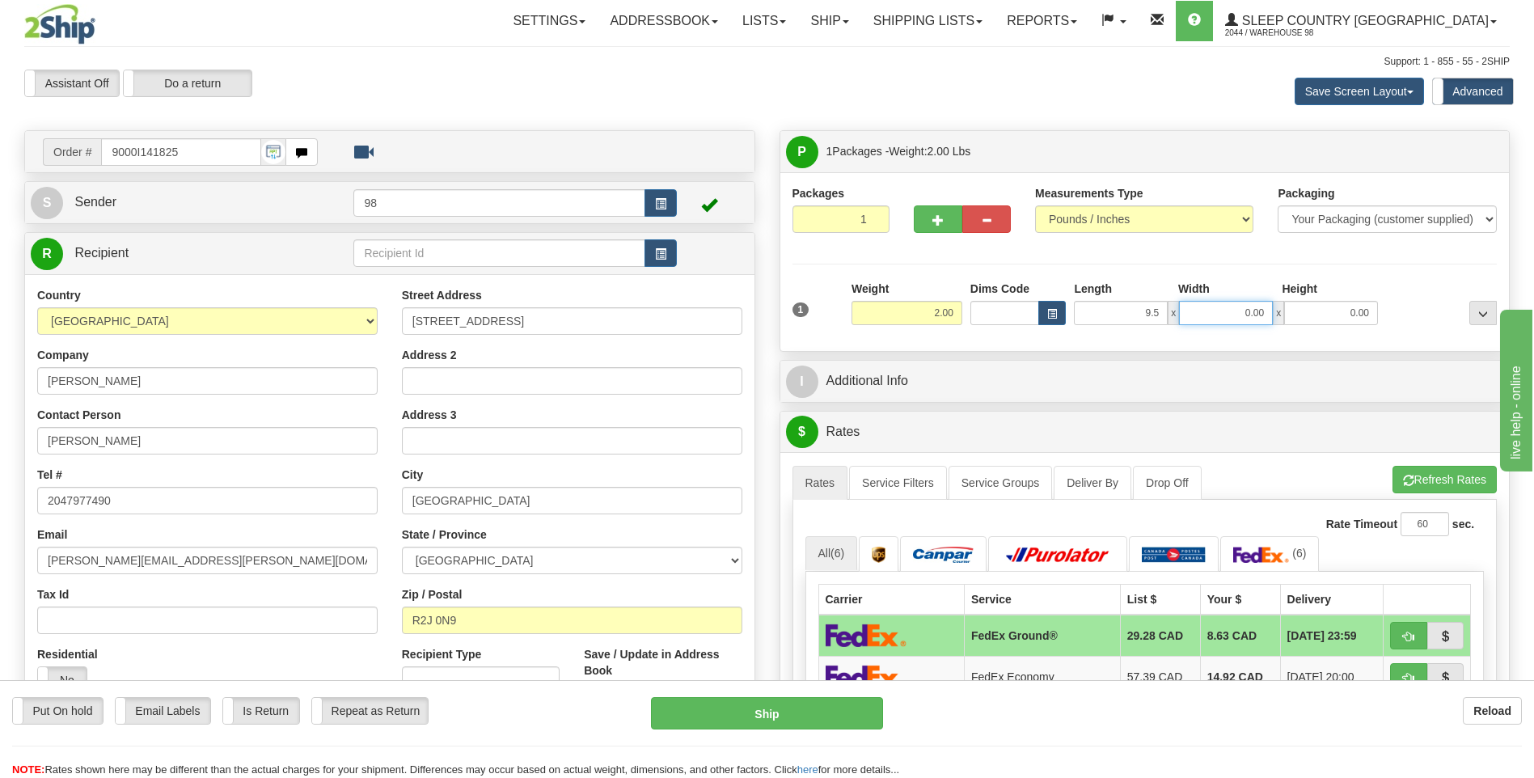
type input "9.50"
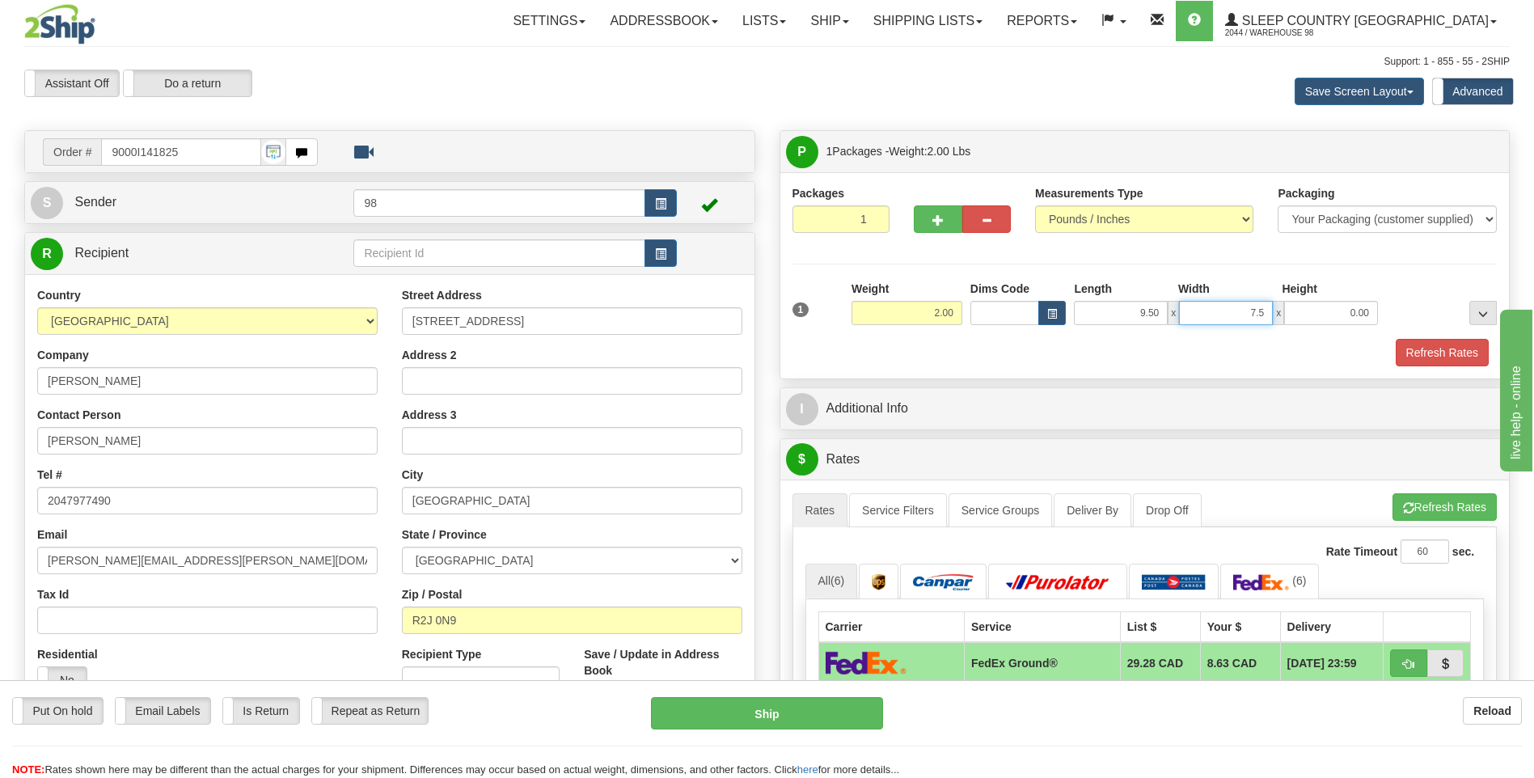
type input "7.50"
type input "2.50"
click at [1441, 353] on button "Refresh Rates" at bounding box center [1442, 352] width 93 height 27
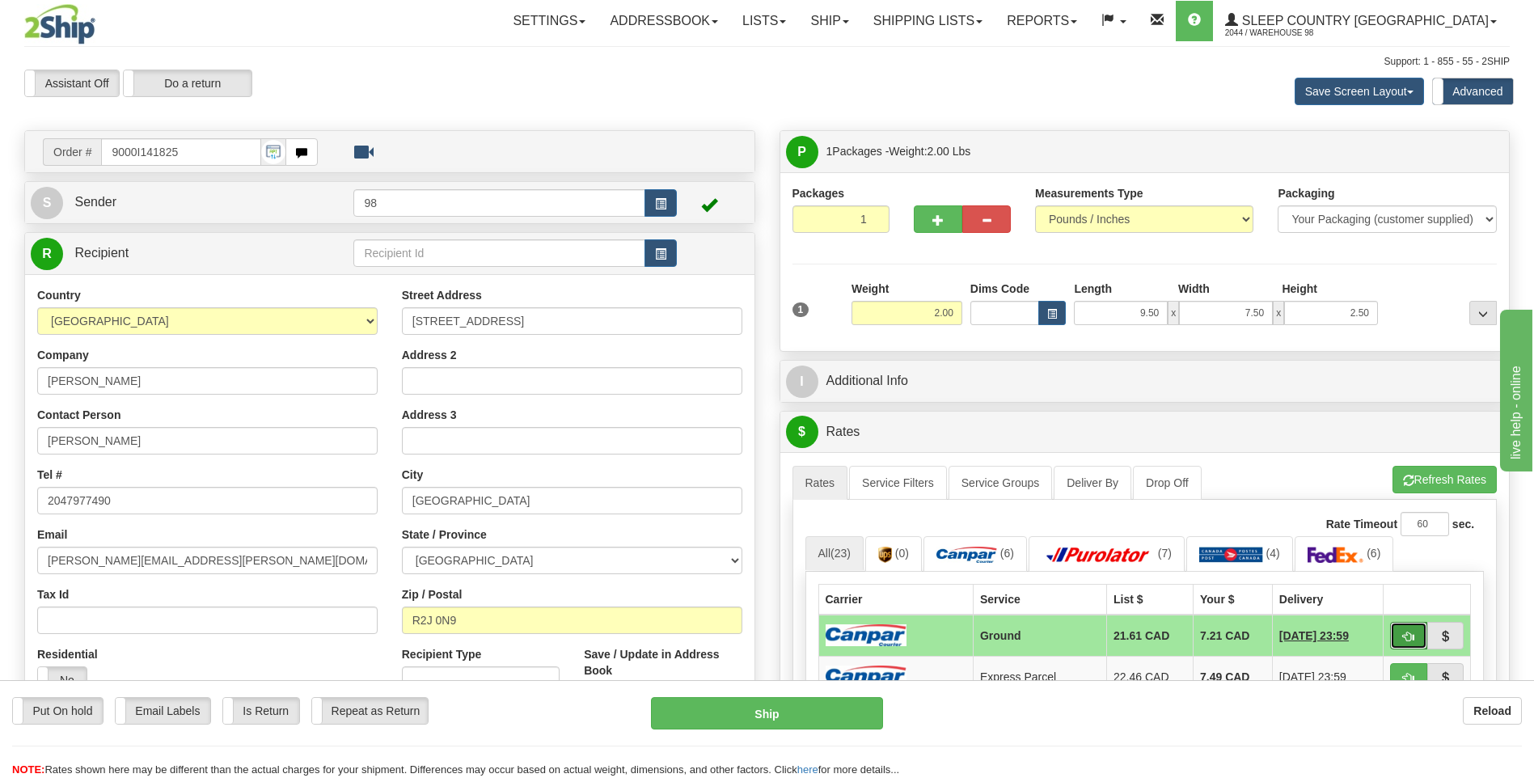
click at [1402, 629] on button "button" at bounding box center [1408, 635] width 37 height 27
type input "1"
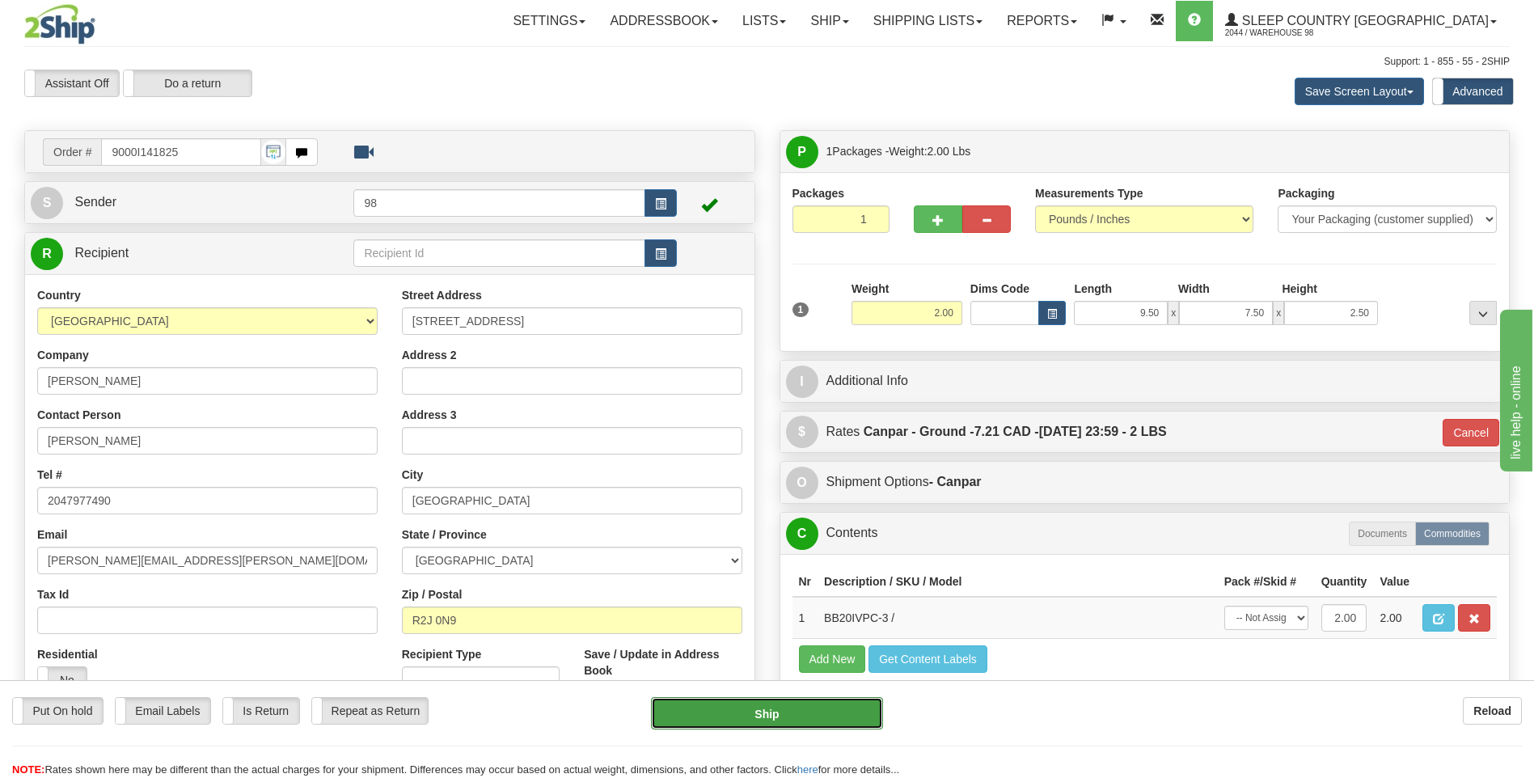
click at [800, 710] on button "Ship" at bounding box center [766, 713] width 231 height 32
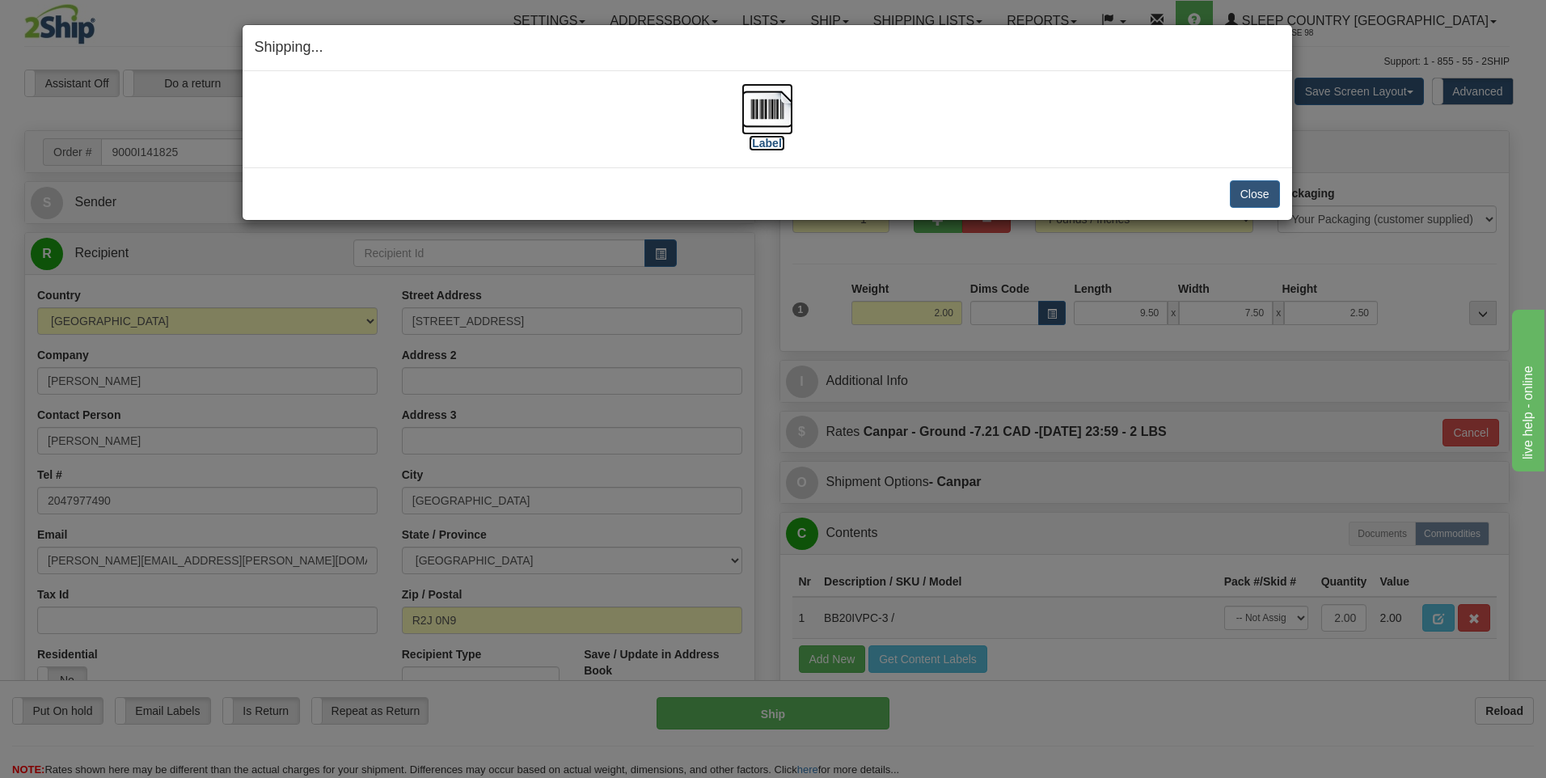
click at [759, 110] on img at bounding box center [768, 109] width 52 height 52
click at [1256, 190] on button "Close" at bounding box center [1255, 193] width 50 height 27
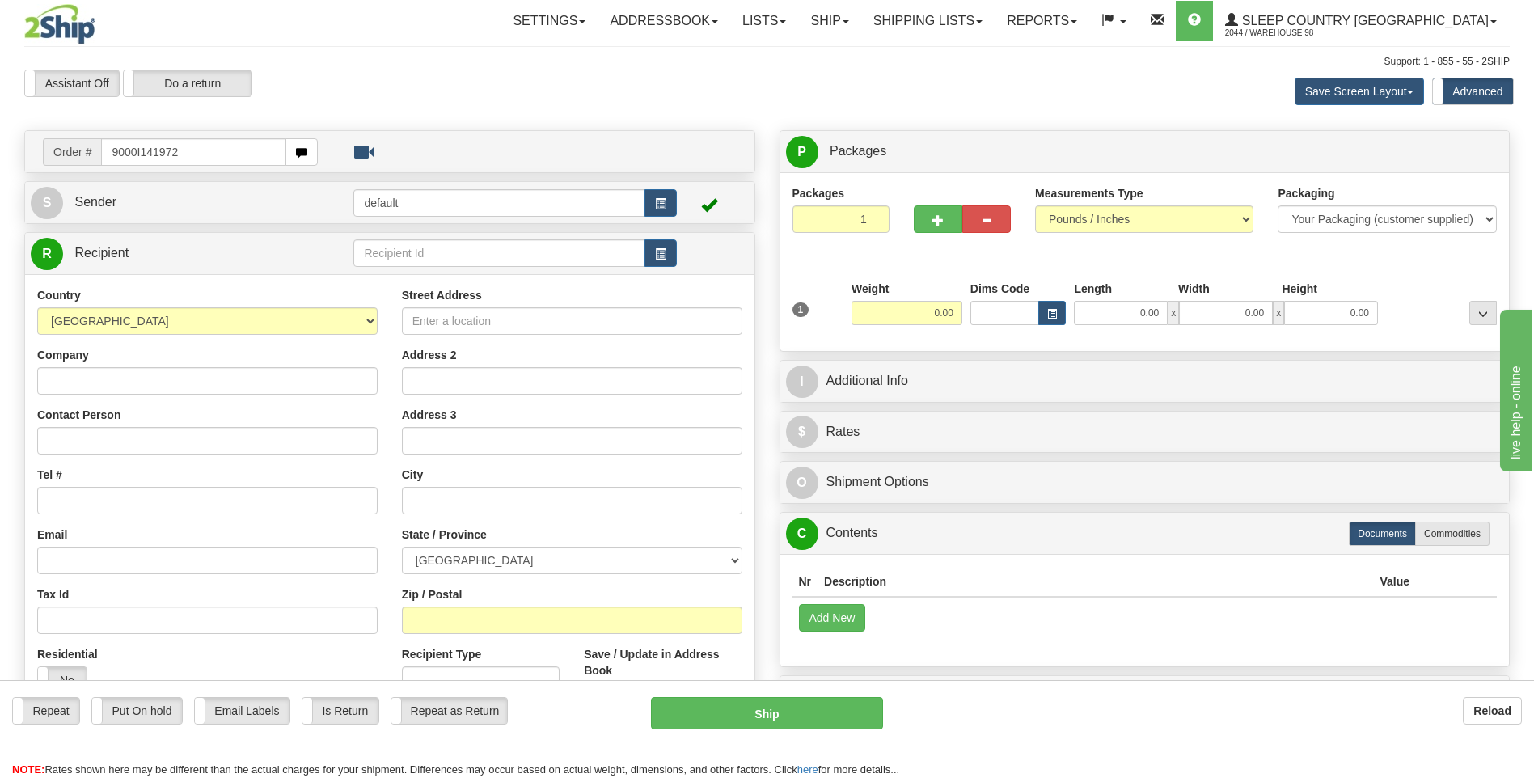
type input "9000I141972"
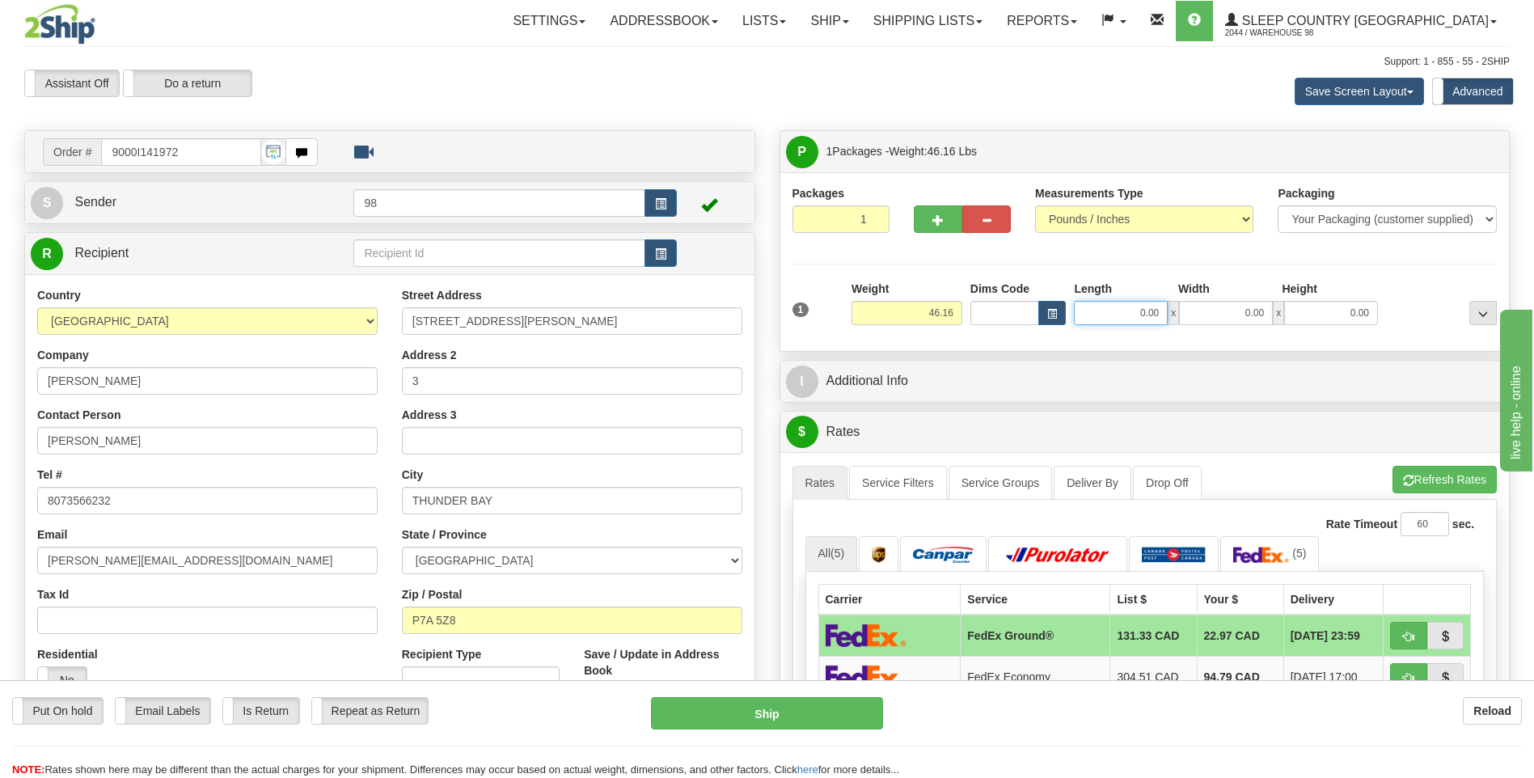
drag, startPoint x: 1118, startPoint y: 317, endPoint x: 1222, endPoint y: 308, distance: 103.9
click at [1222, 308] on div "0.00 x 0.00 x 0.00" at bounding box center [1226, 313] width 304 height 24
type input "17.00"
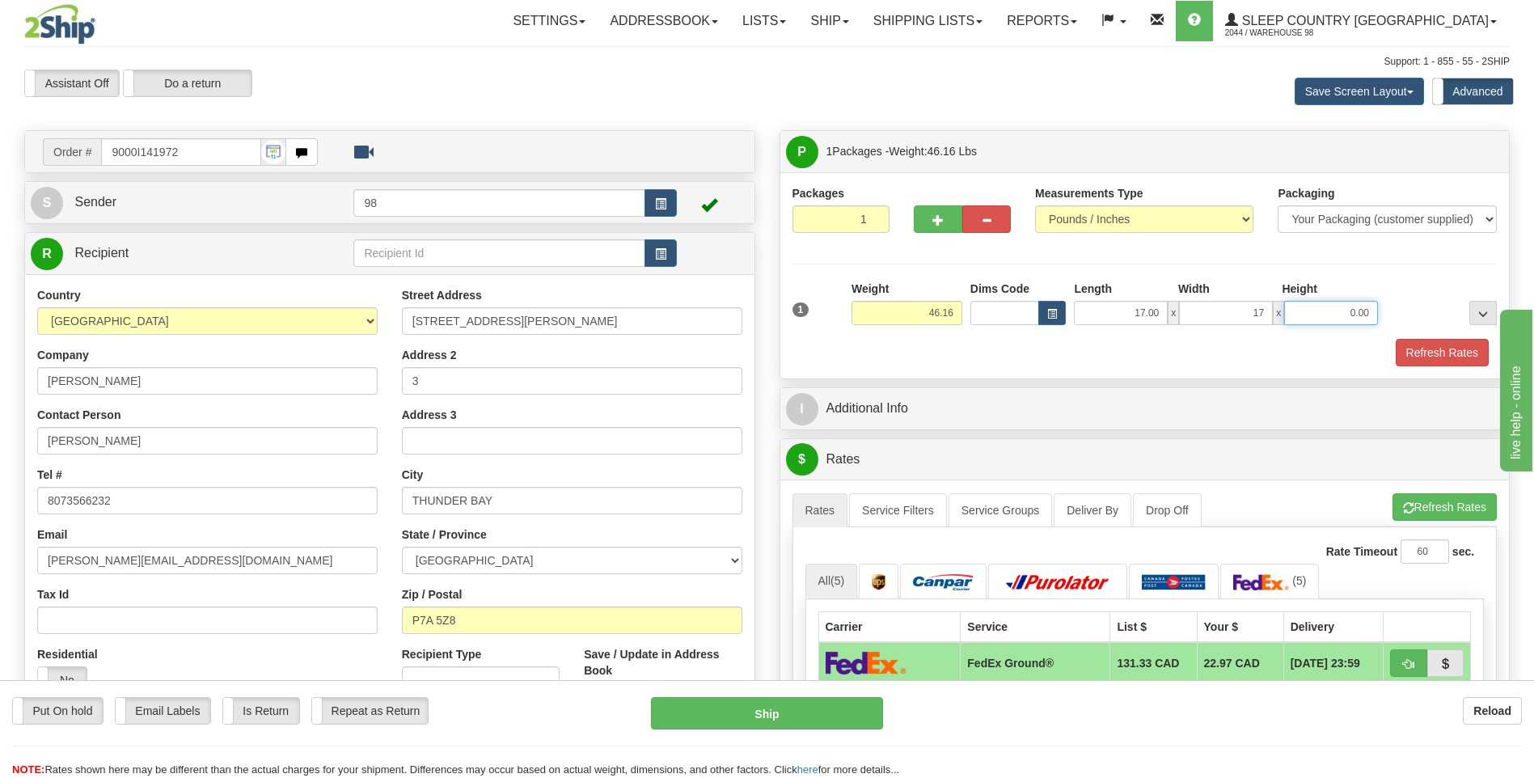
type input "17.00"
type input "42.00"
click at [1406, 342] on button "Refresh Rates" at bounding box center [1442, 352] width 93 height 27
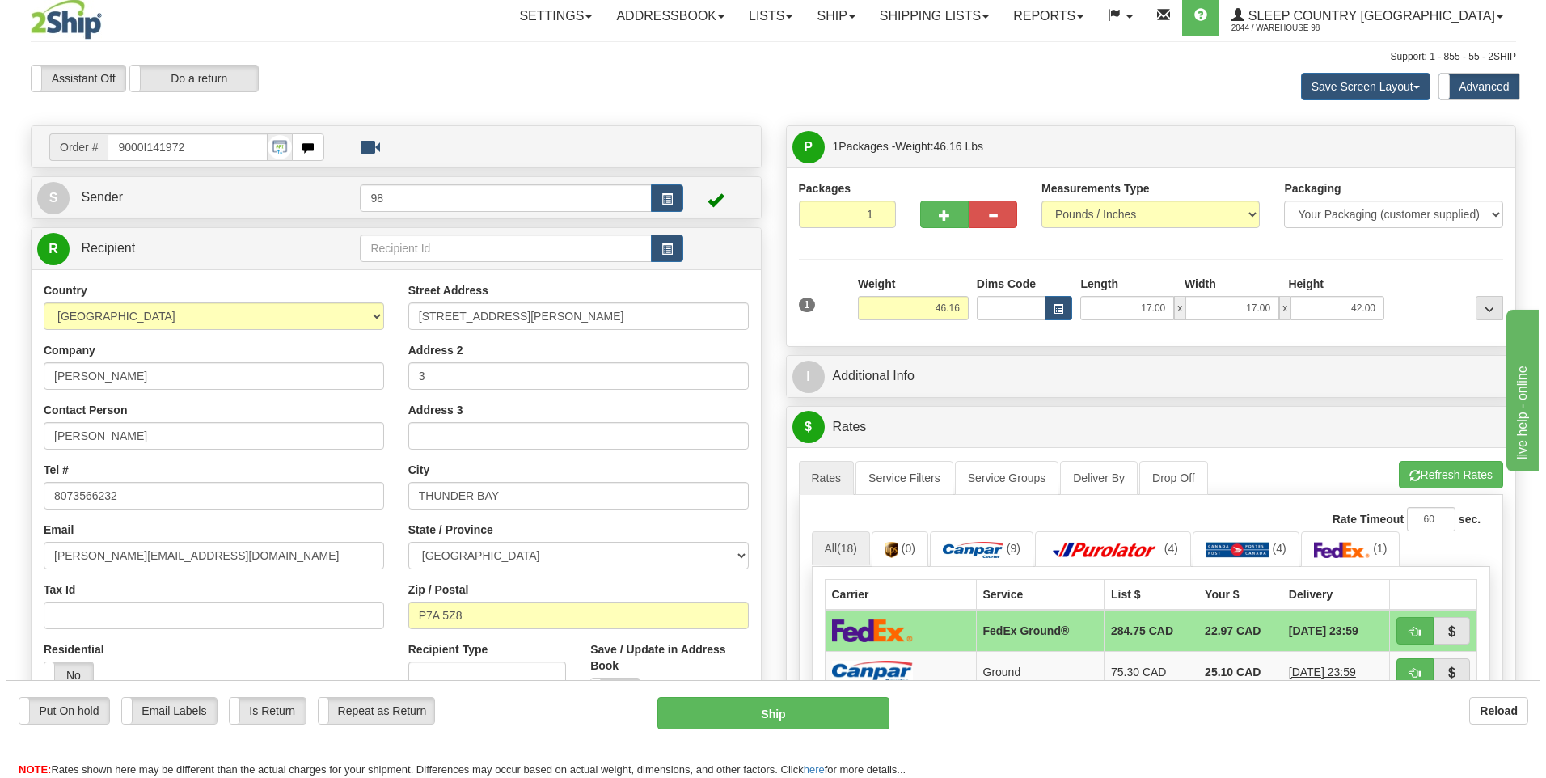
scroll to position [81, 0]
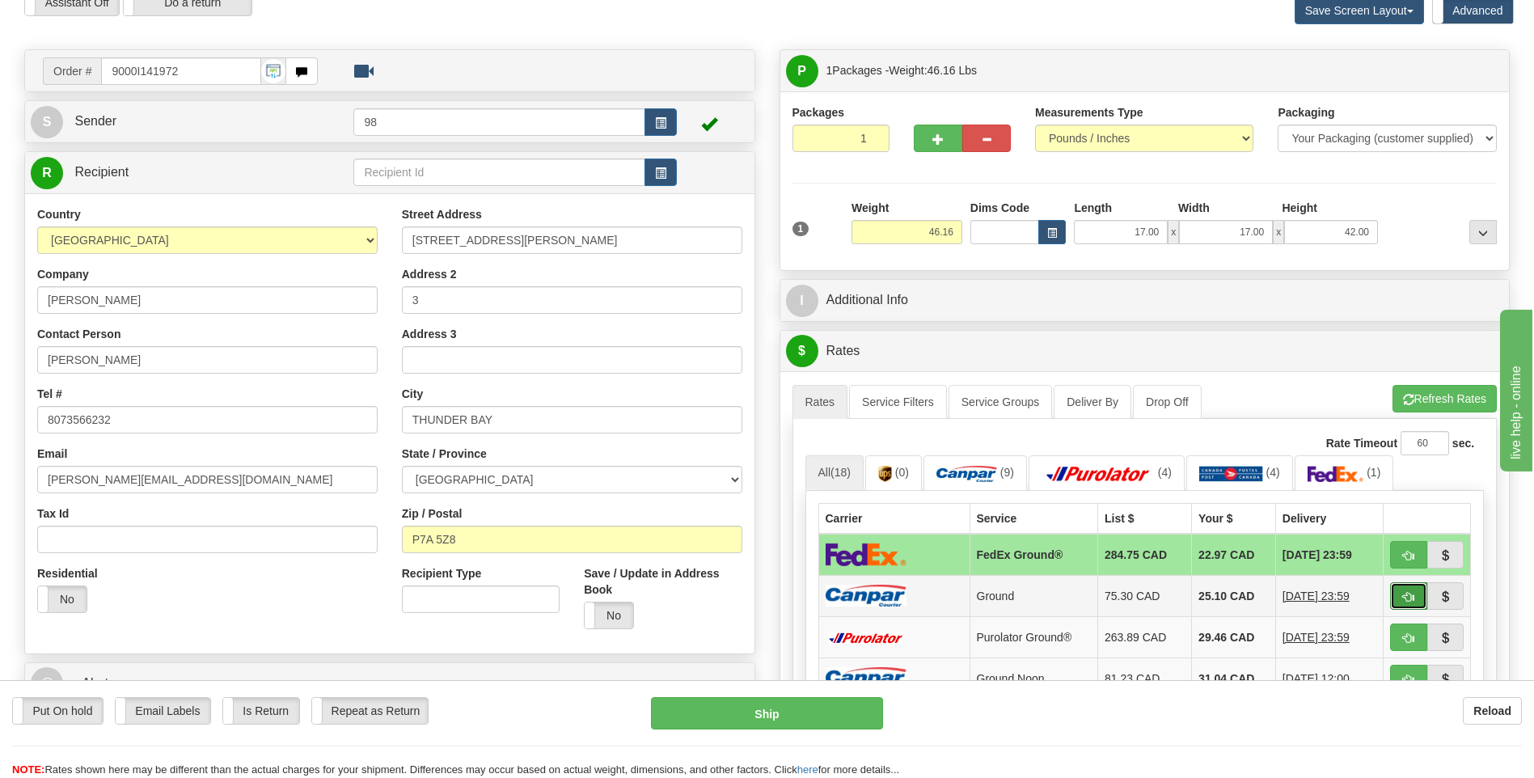
click at [1406, 592] on span "button" at bounding box center [1408, 597] width 11 height 11
type input "1"
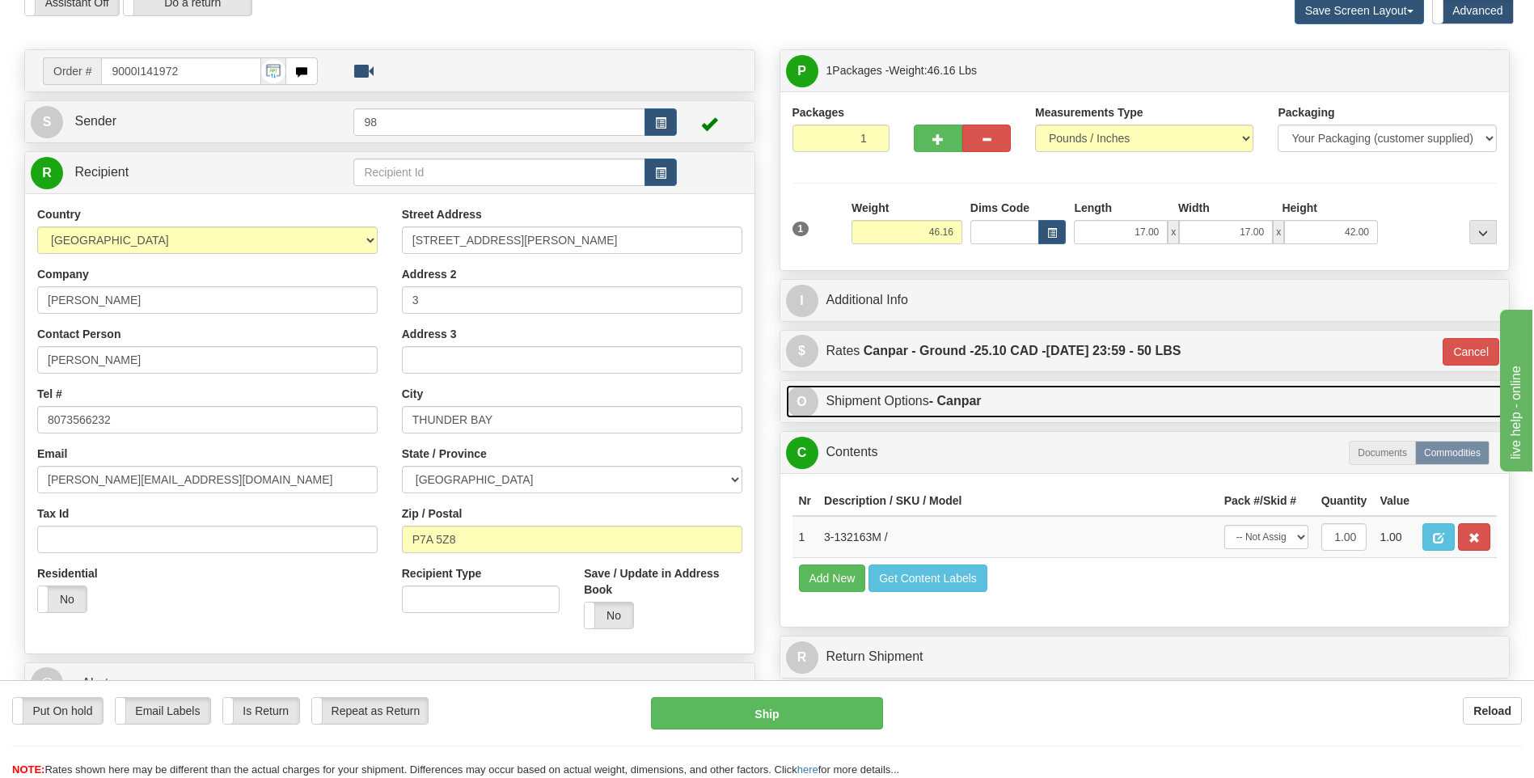
click at [922, 399] on link "O Shipment Options - Canpar" at bounding box center [1145, 401] width 718 height 33
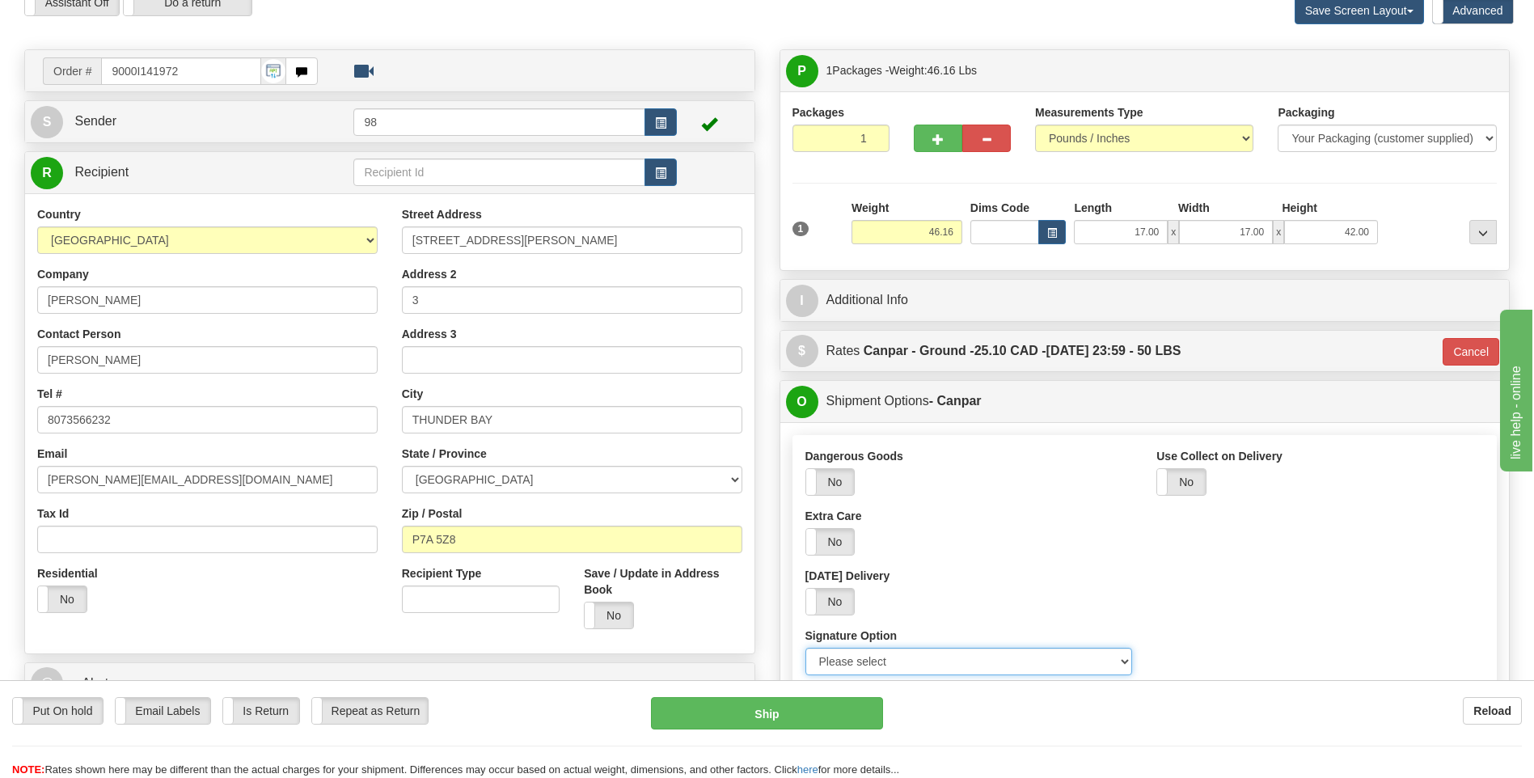
click at [898, 665] on select "Please select No Signature Required Signature Required Adult Signature" at bounding box center [969, 661] width 328 height 27
select select "2"
click at [805, 648] on select "Please select No Signature Required Signature Required Adult Signature" at bounding box center [969, 661] width 328 height 27
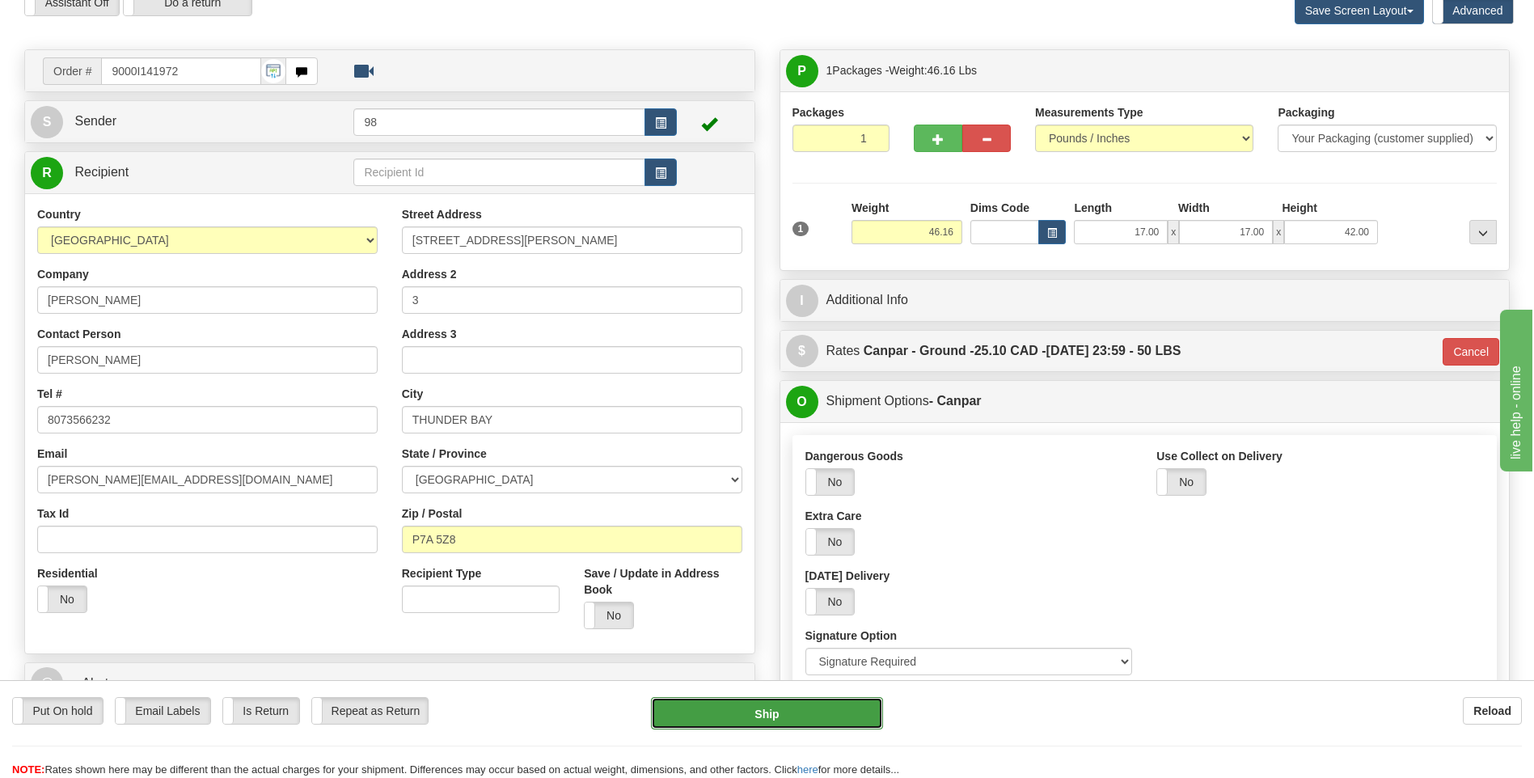
click at [839, 716] on button "Ship" at bounding box center [766, 713] width 231 height 32
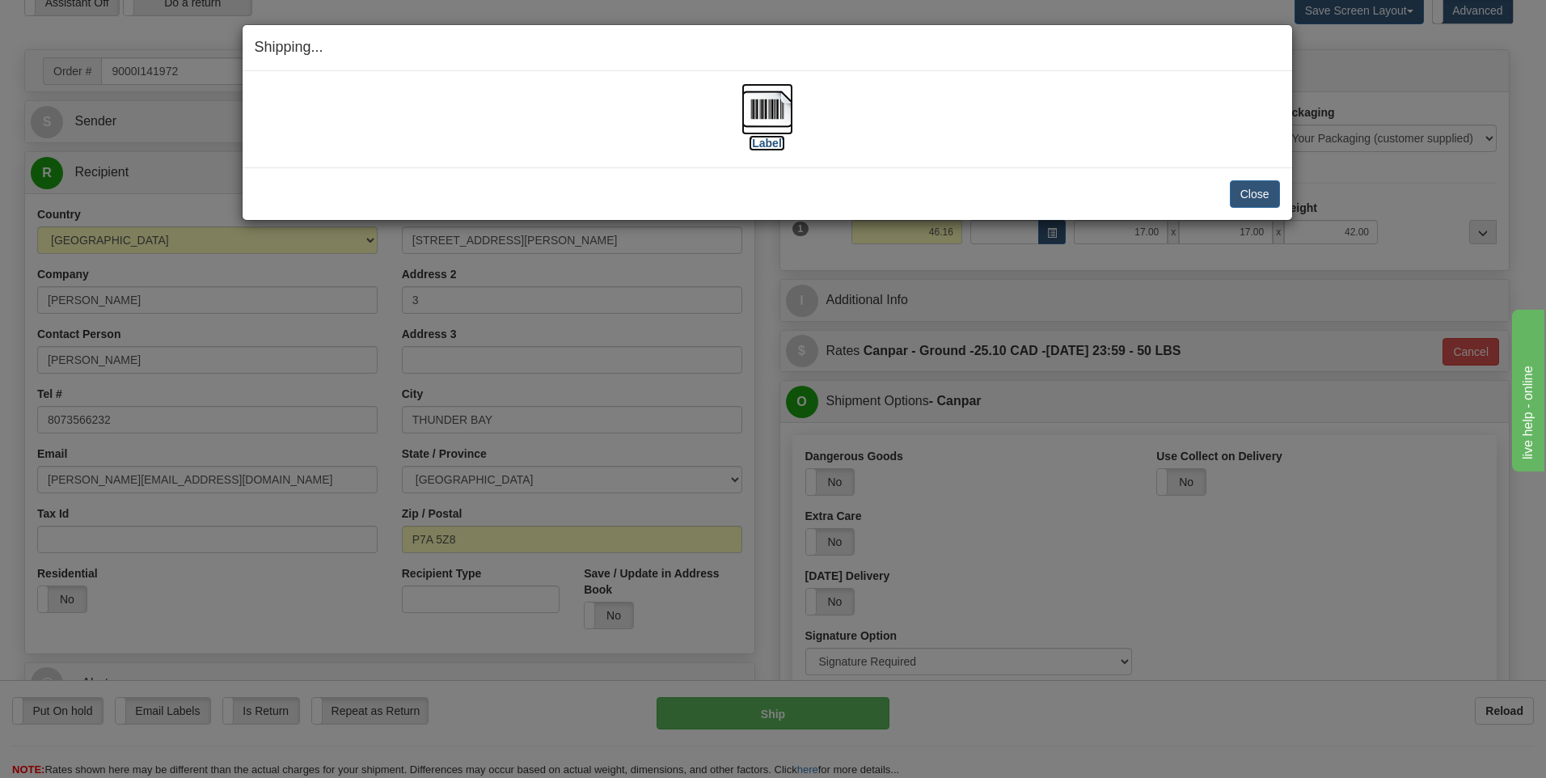
click at [769, 121] on img at bounding box center [768, 109] width 52 height 52
click at [1248, 193] on button "Close" at bounding box center [1255, 193] width 50 height 27
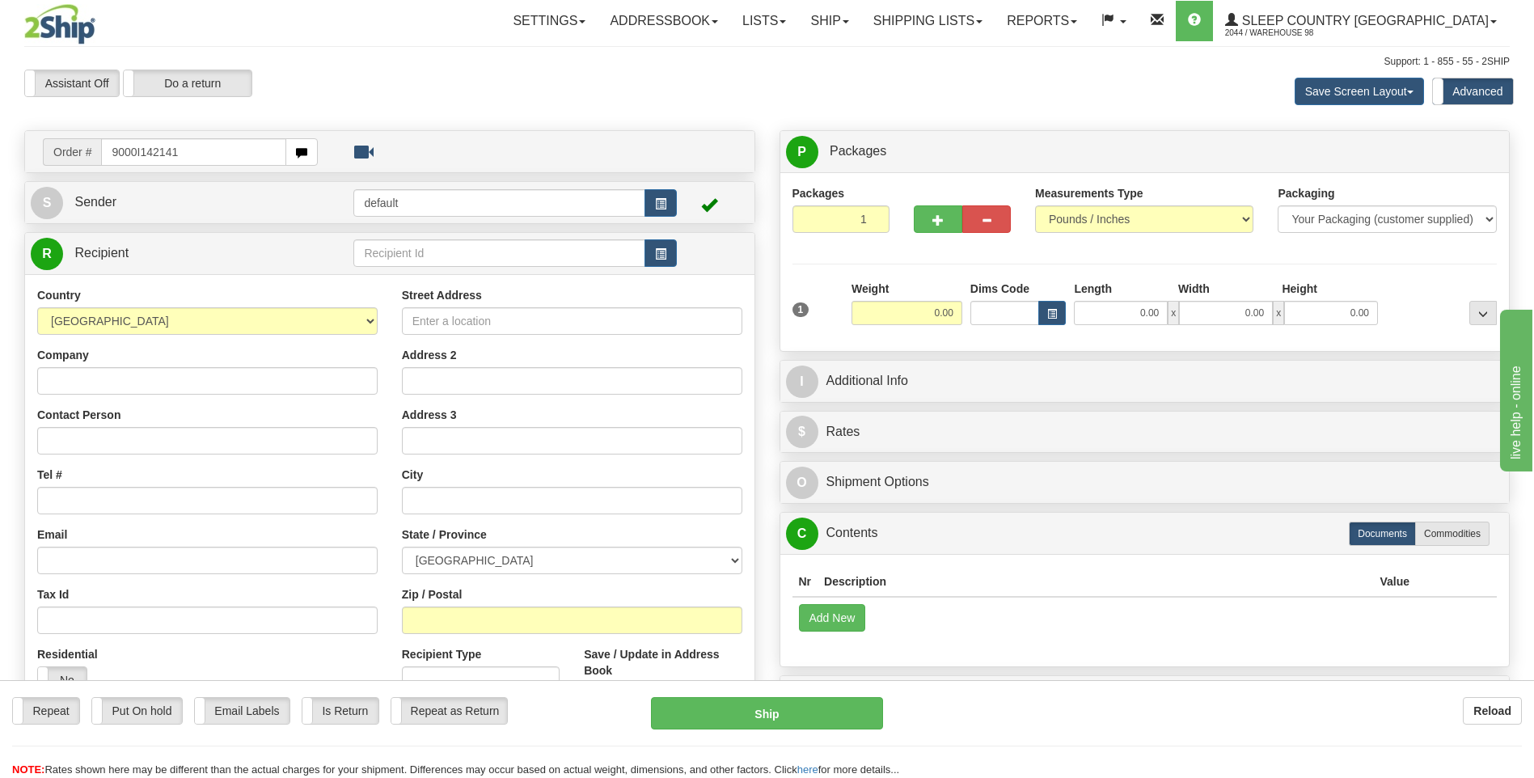
type input "9000I142141"
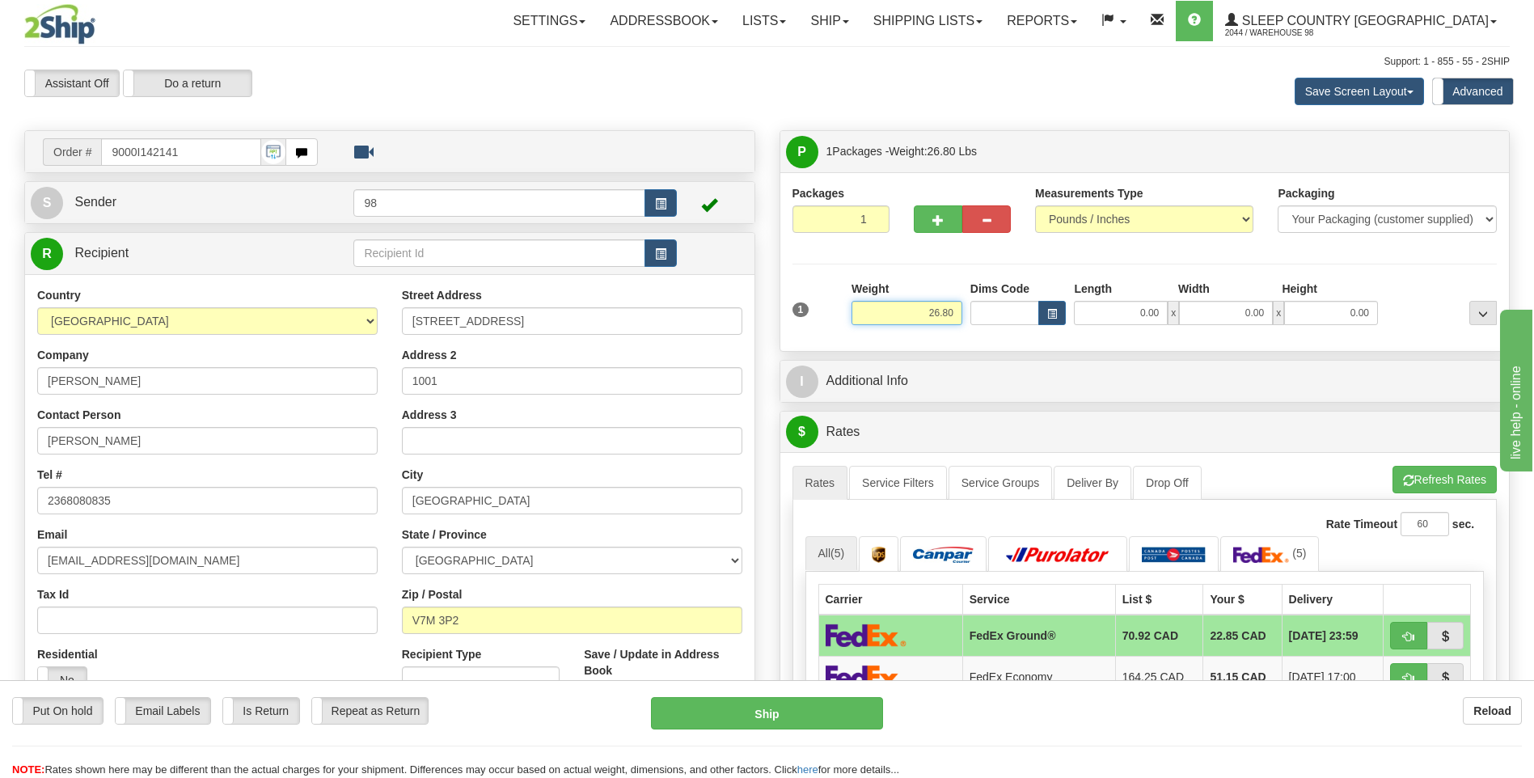
drag, startPoint x: 914, startPoint y: 311, endPoint x: 1078, endPoint y: 333, distance: 165.7
click at [1076, 333] on div "1 Weight 26.80 Dims Code x x" at bounding box center [1144, 309] width 713 height 57
type input "4.50"
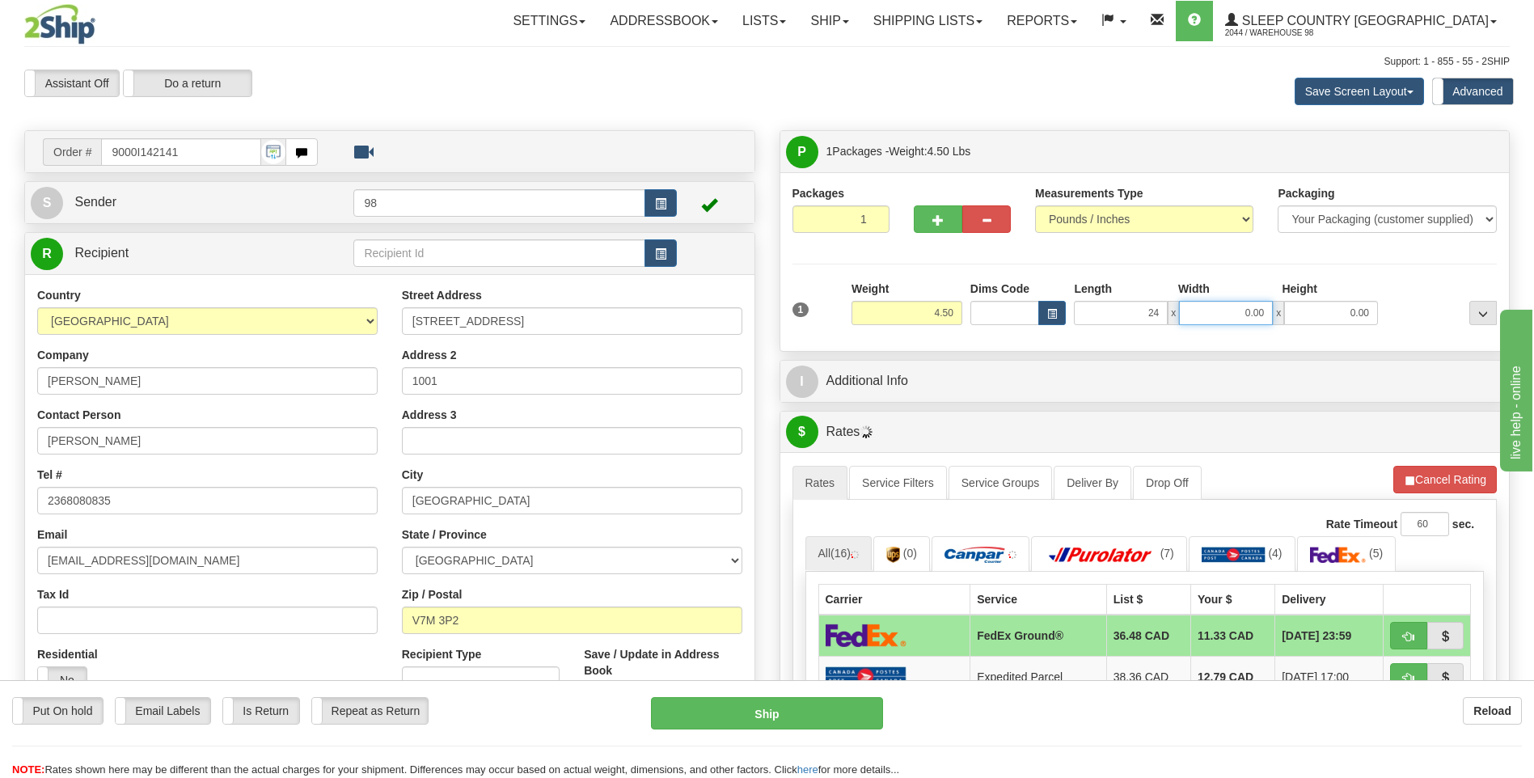
type input "24.00"
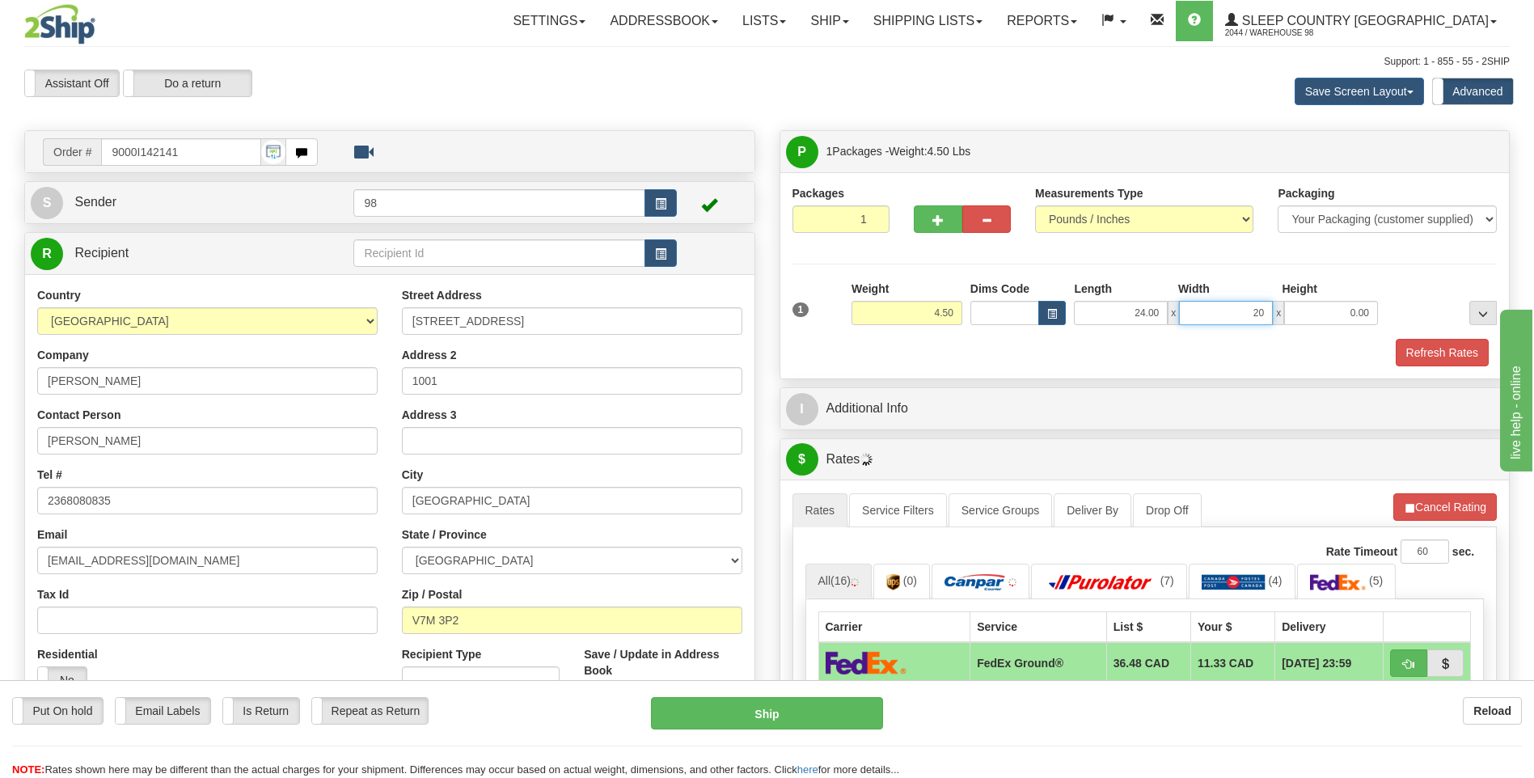
type input "20.00"
type input "12.00"
click at [1435, 349] on button "Refresh Rates" at bounding box center [1442, 352] width 93 height 27
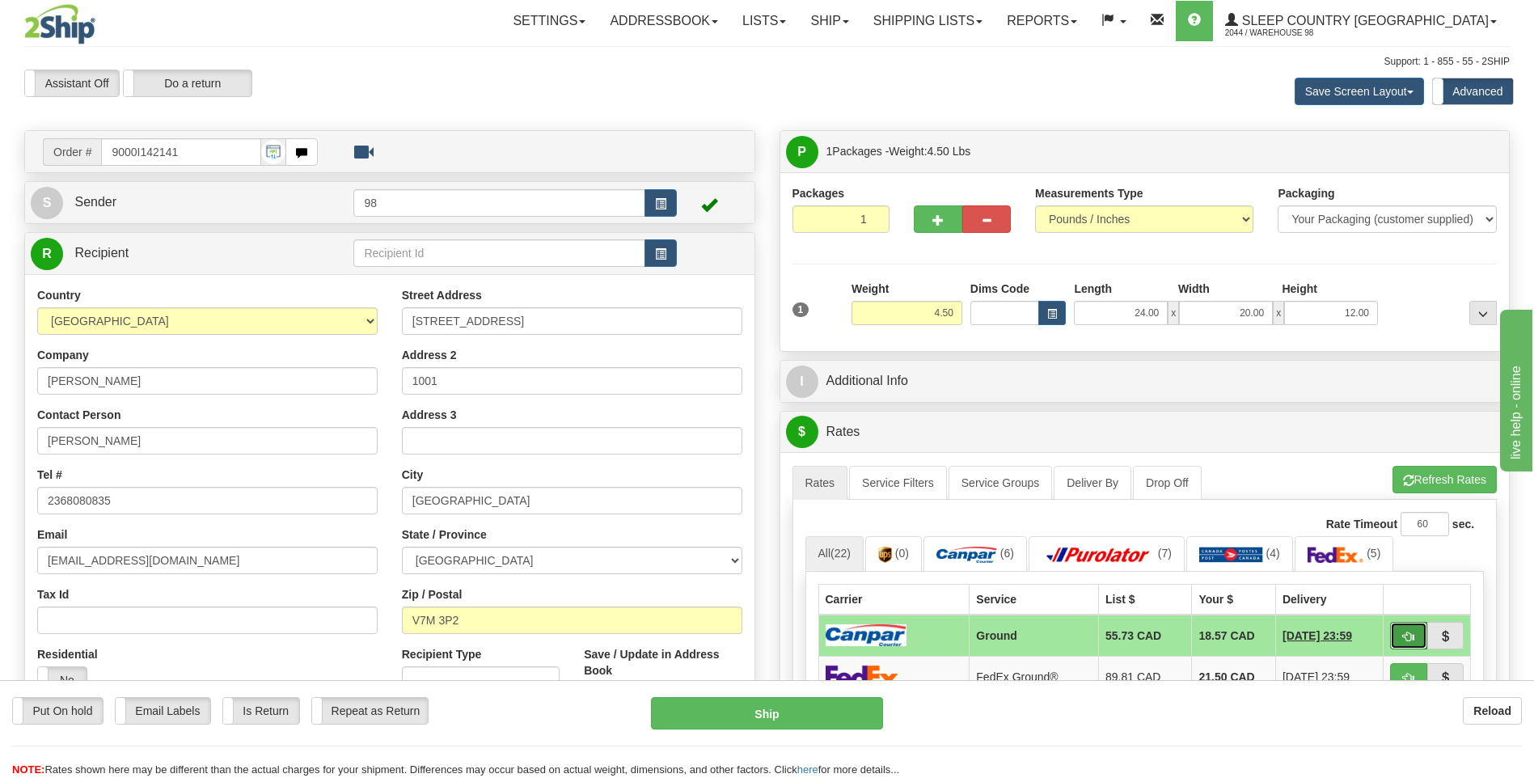
click at [1405, 632] on span "button" at bounding box center [1408, 637] width 11 height 11
type input "1"
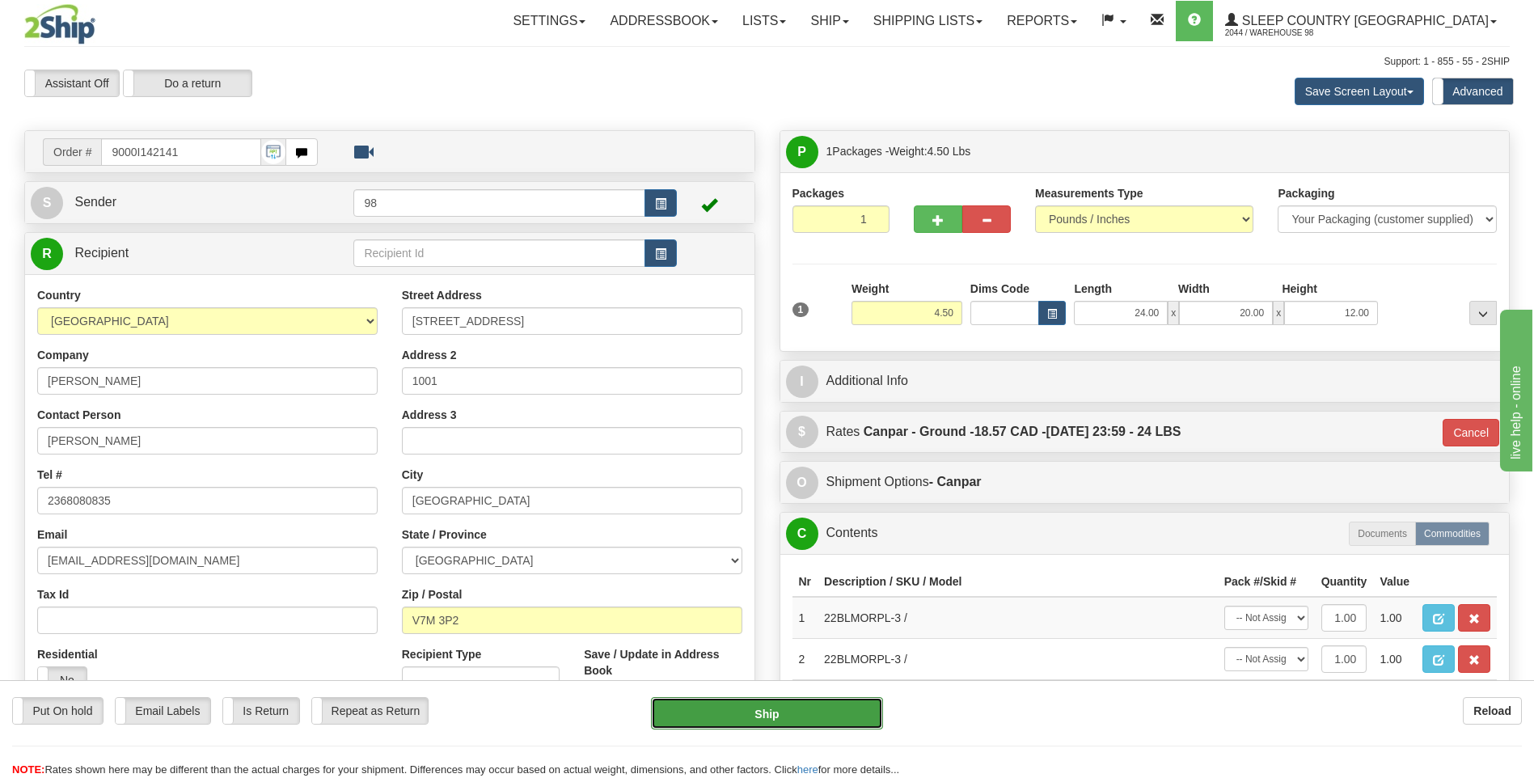
click at [782, 706] on button "Ship" at bounding box center [766, 713] width 231 height 32
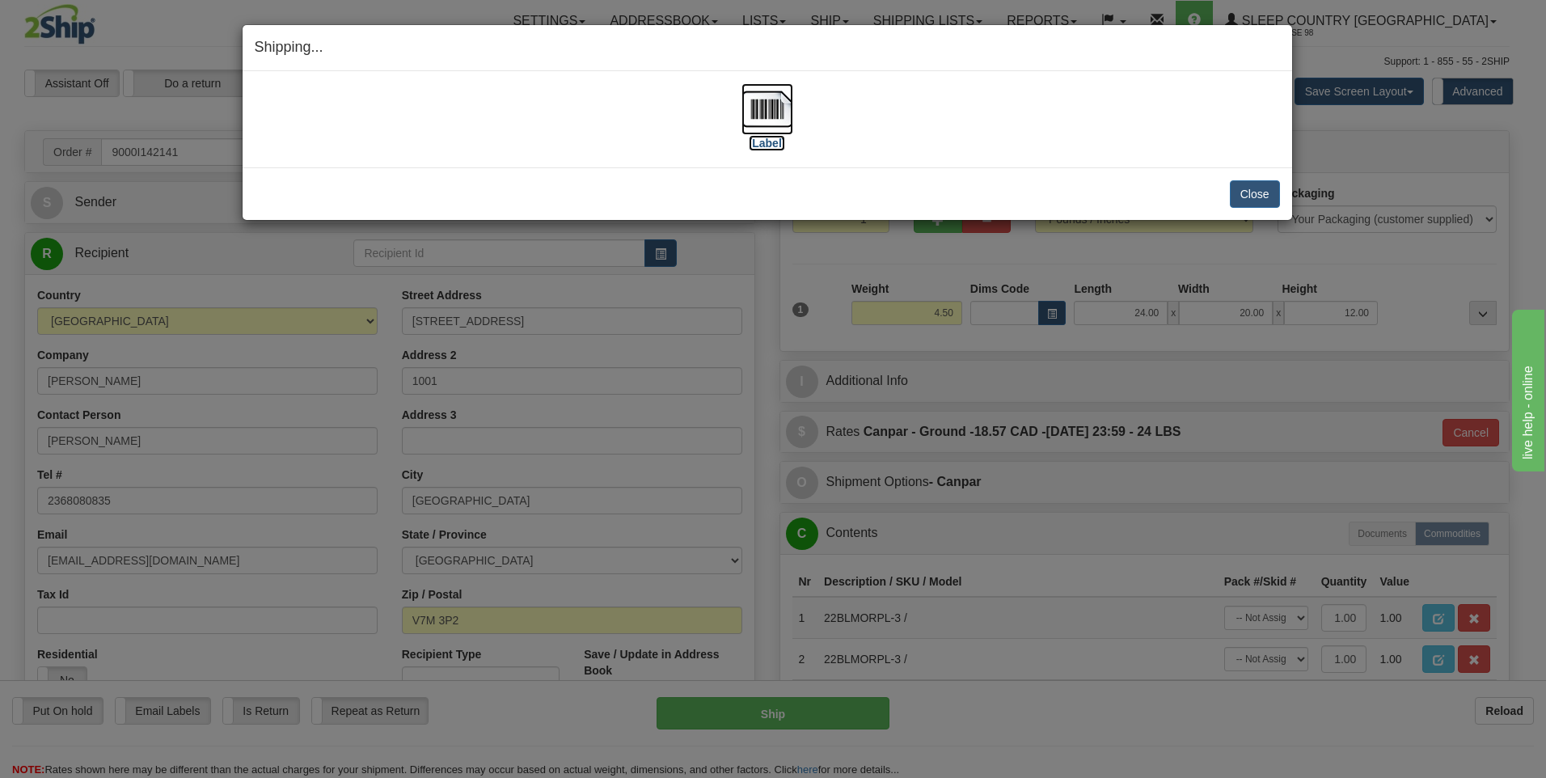
click at [770, 111] on img at bounding box center [768, 109] width 52 height 52
click at [1250, 193] on button "Close" at bounding box center [1255, 193] width 50 height 27
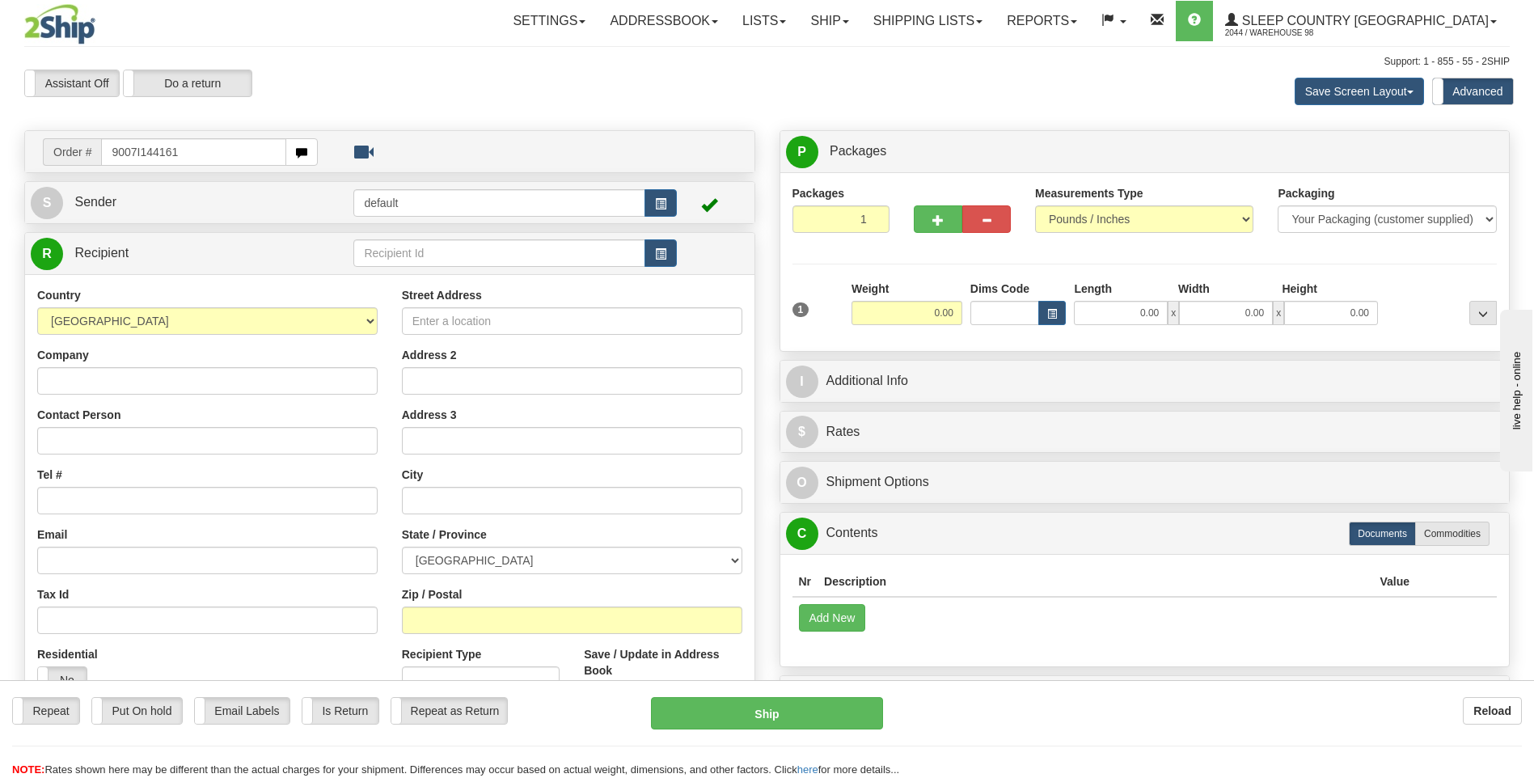
type input "9007I144161"
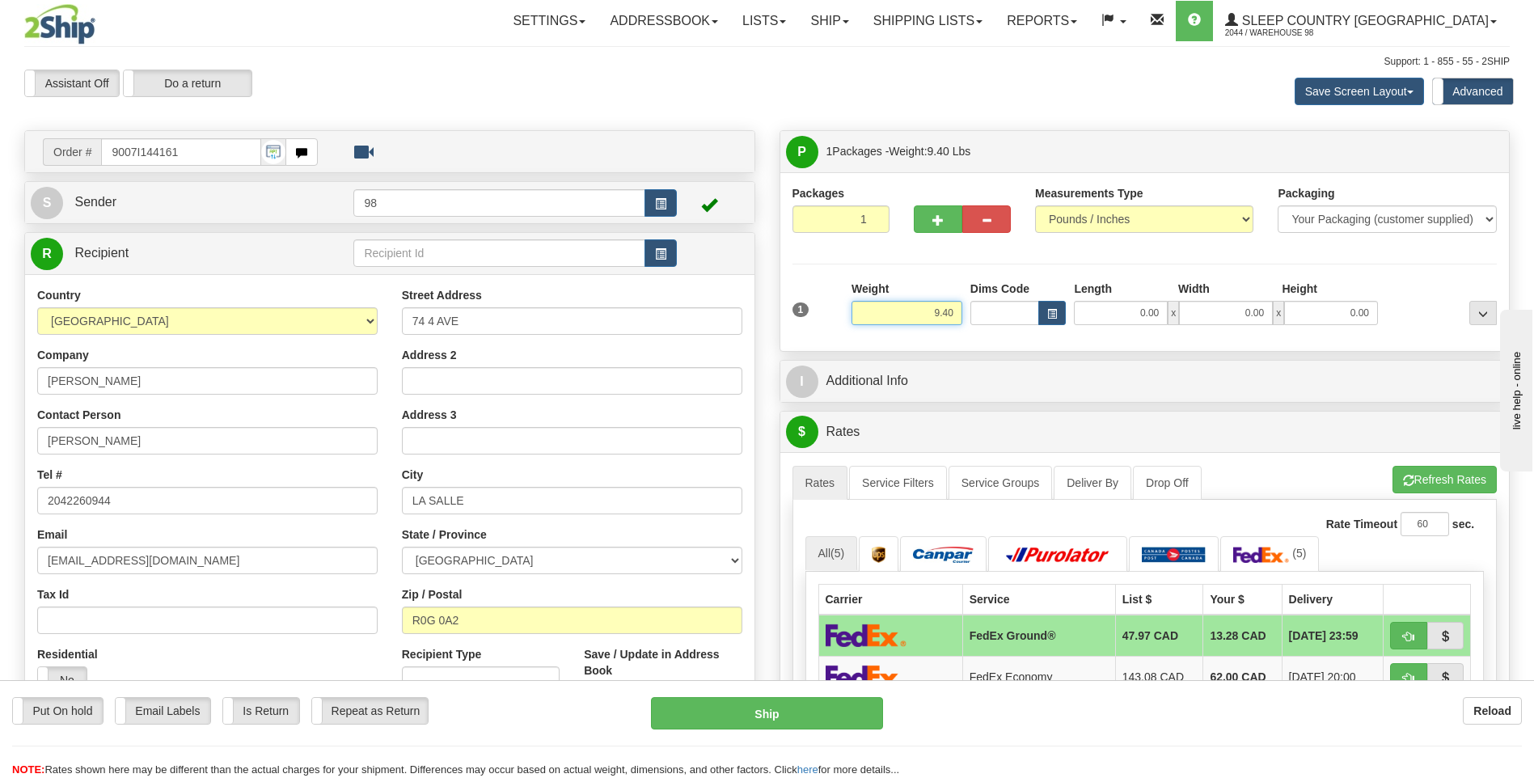
drag, startPoint x: 922, startPoint y: 309, endPoint x: 1018, endPoint y: 308, distance: 96.2
click at [1014, 312] on div "1 Weight 9.40 Dims Code 0.00" at bounding box center [1144, 309] width 713 height 57
type input "10.00"
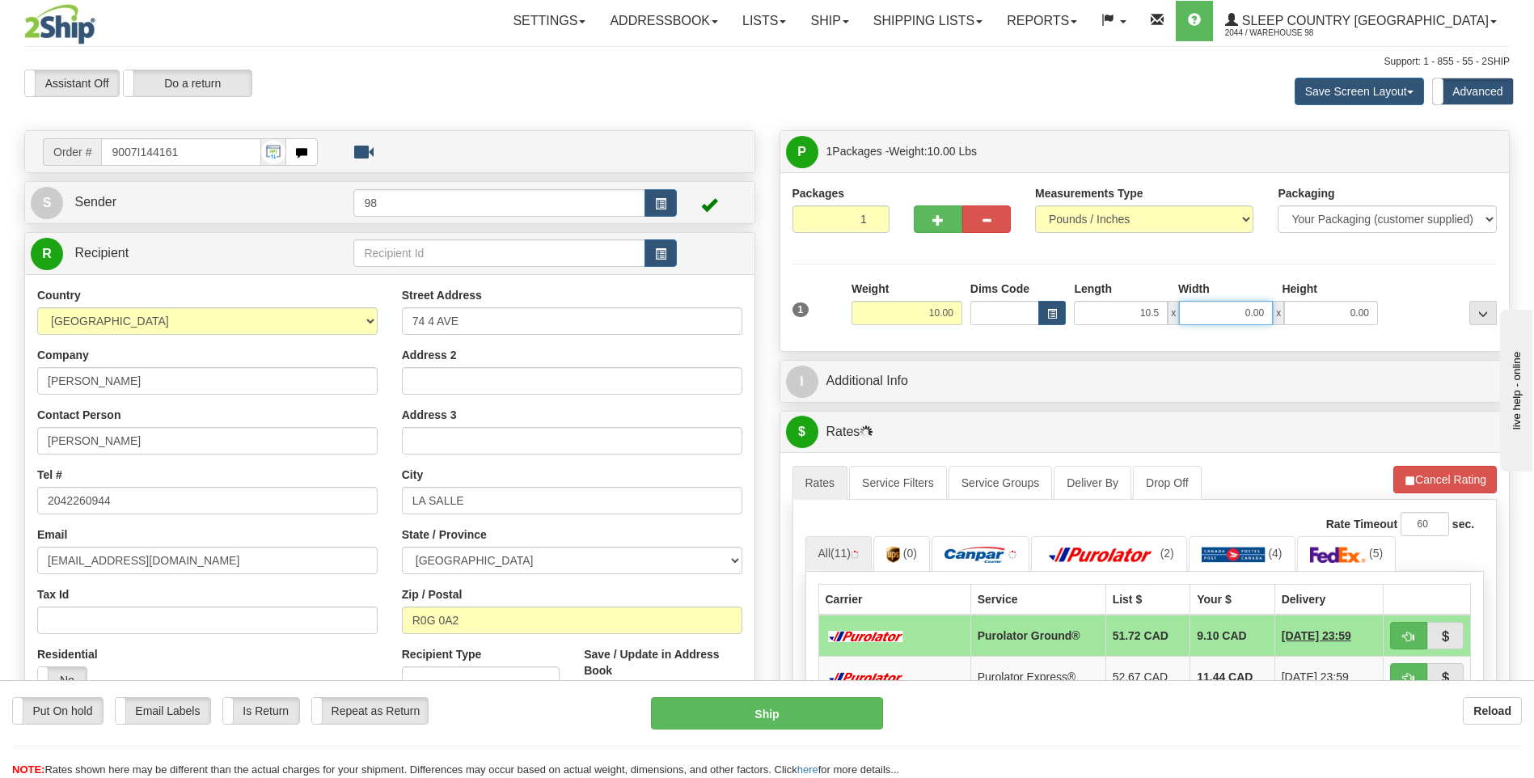
type input "10.50"
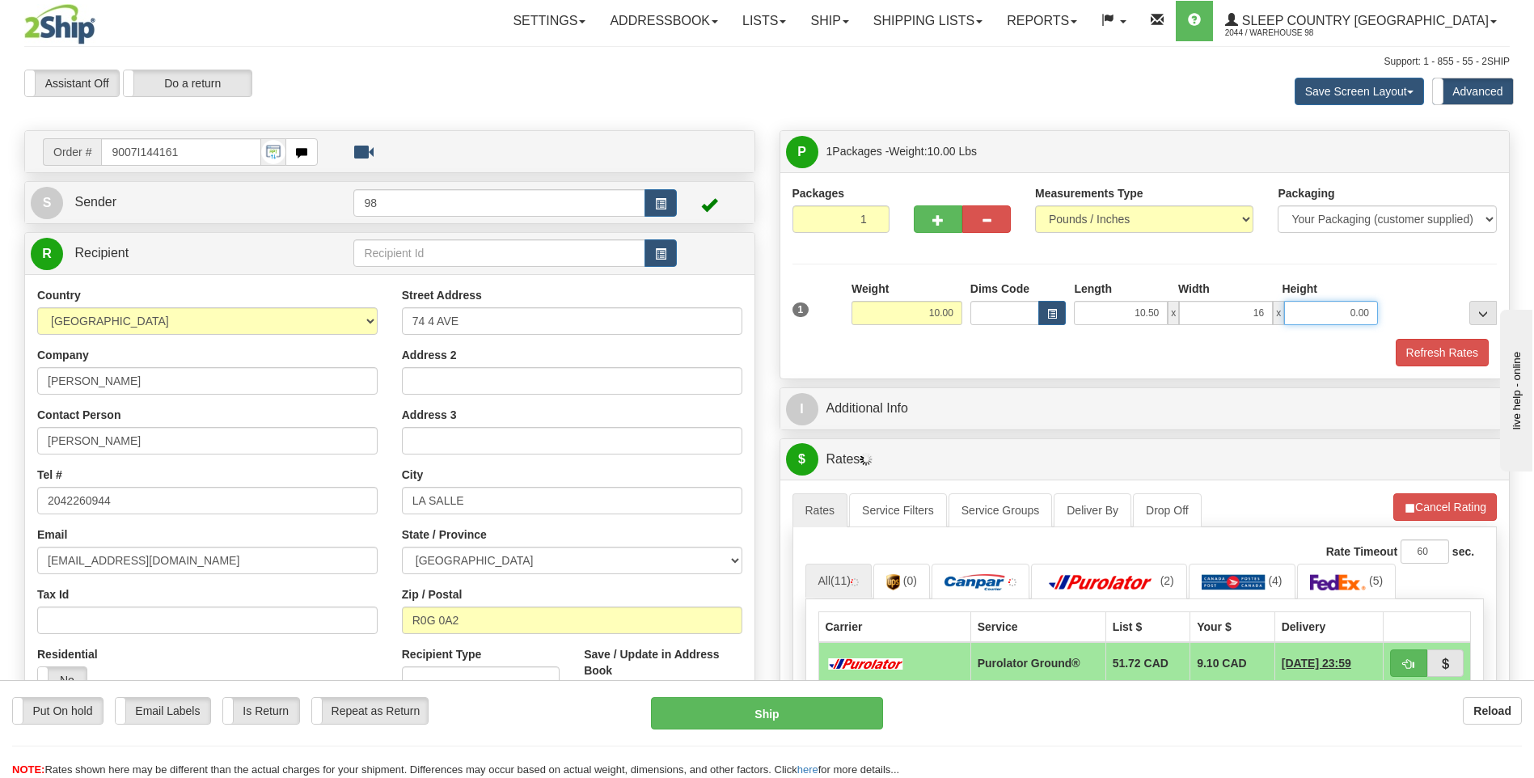
type input "16.00"
type input "24.50"
click at [1435, 350] on button "Refresh Rates" at bounding box center [1442, 352] width 93 height 27
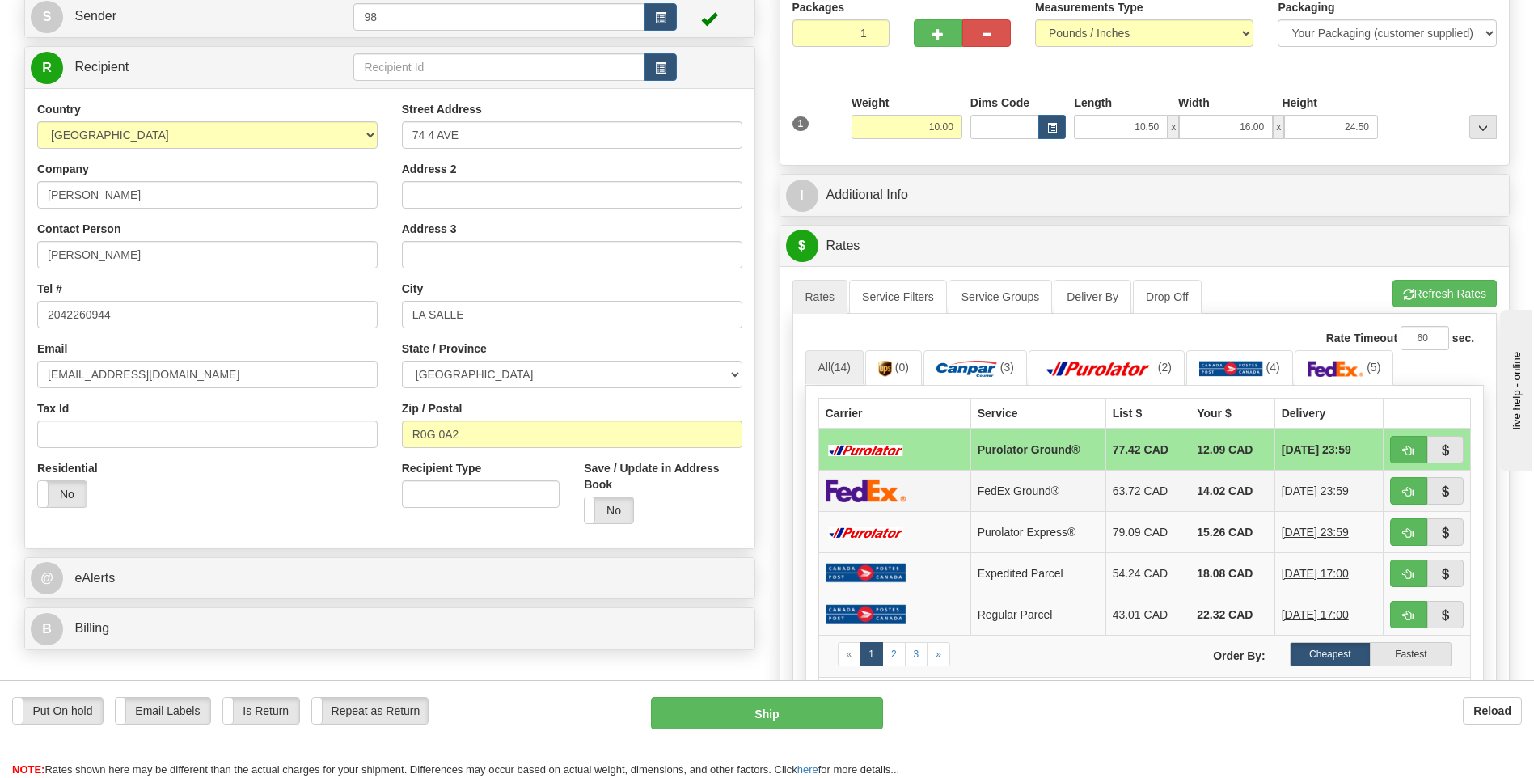
scroll to position [162, 0]
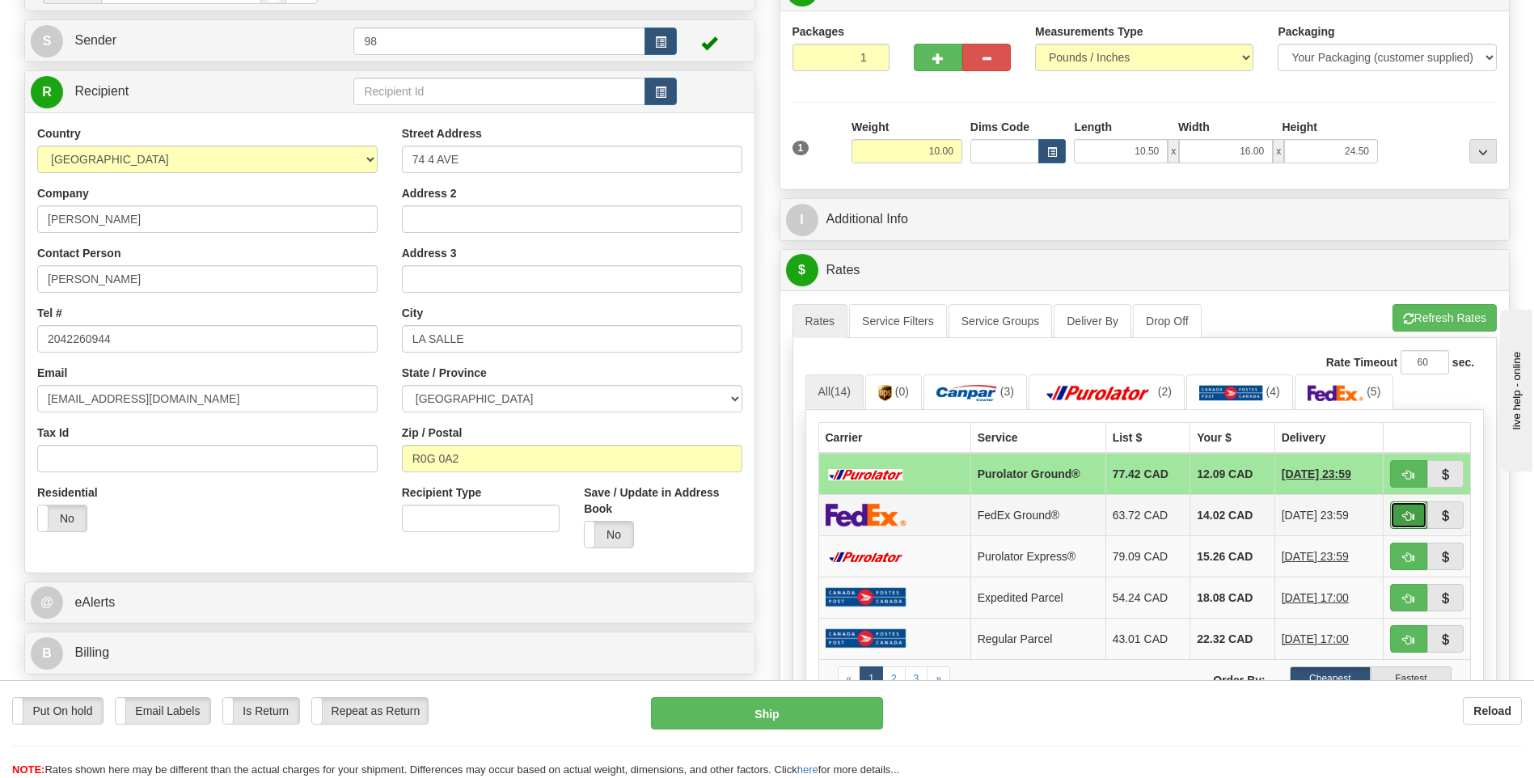
click at [1405, 511] on span "button" at bounding box center [1408, 516] width 11 height 11
type input "92"
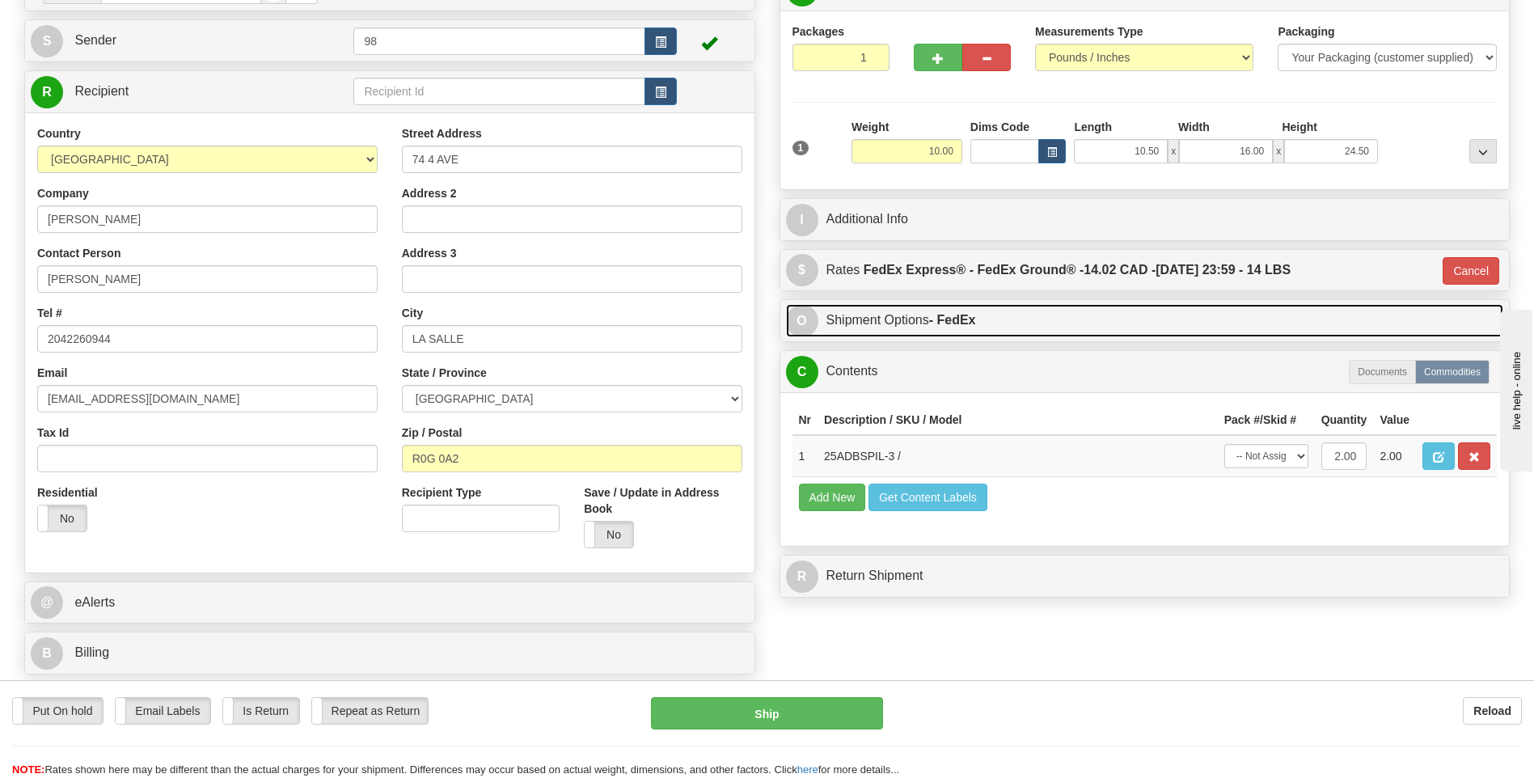
click at [902, 315] on link "O Shipment Options - FedEx" at bounding box center [1145, 320] width 718 height 33
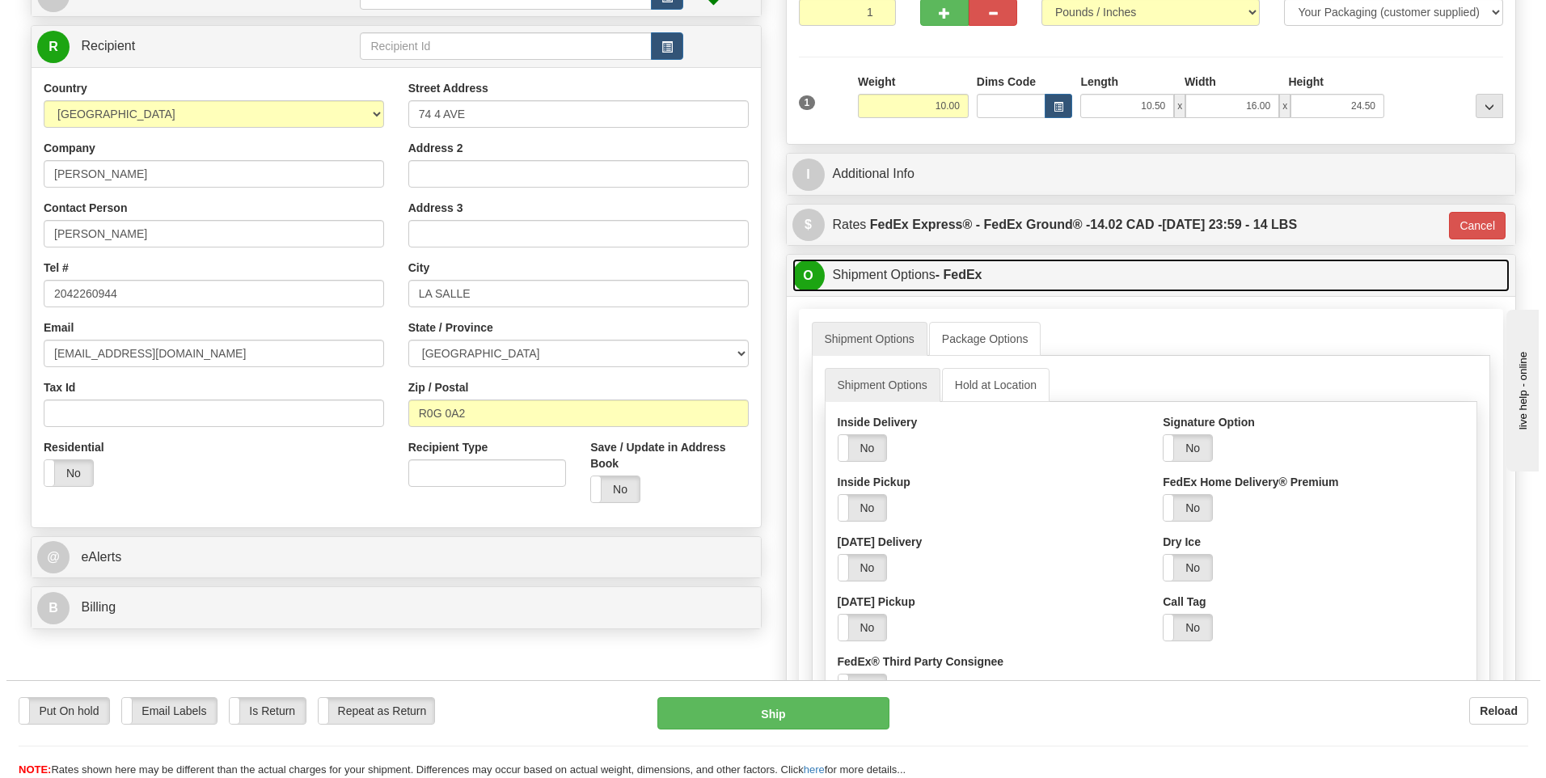
scroll to position [243, 0]
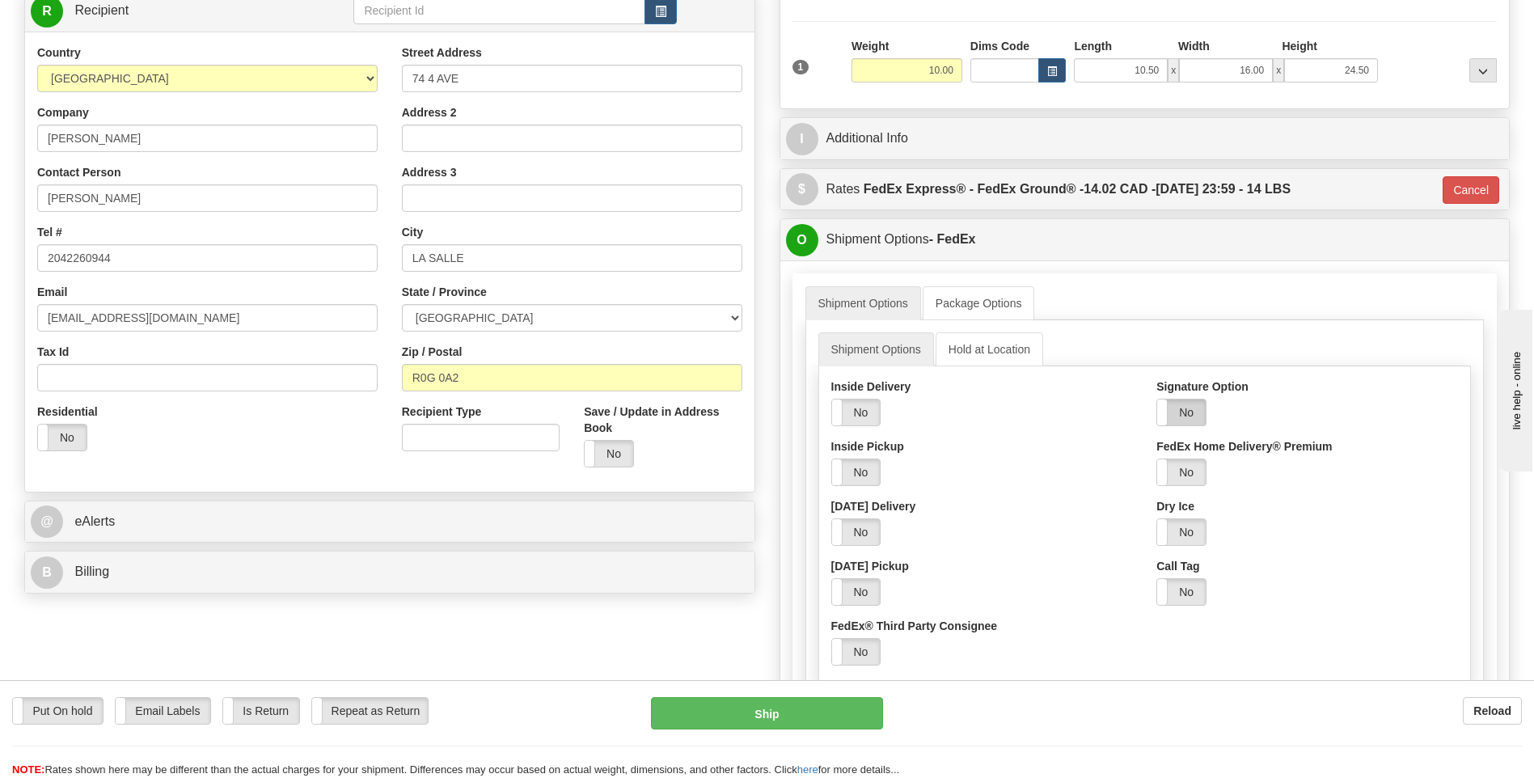
click at [1194, 416] on label "No" at bounding box center [1181, 412] width 49 height 26
click at [1207, 466] on select "Adult Direct Indirect No Signature Required Service Default" at bounding box center [1225, 472] width 138 height 27
select select "2"
click at [1156, 459] on select "Adult Direct Indirect No Signature Required Service Default" at bounding box center [1225, 472] width 138 height 27
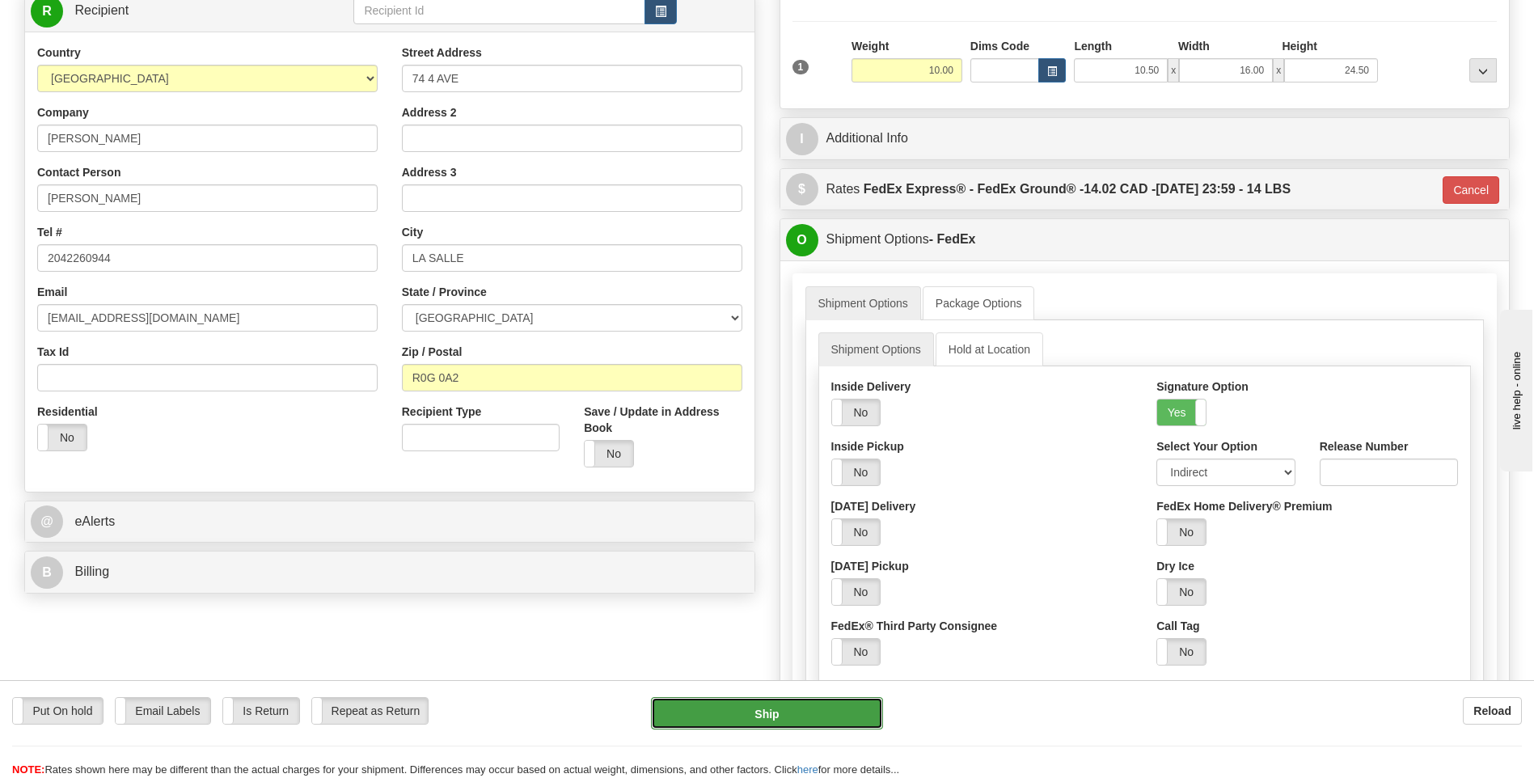
click at [807, 705] on button "Ship" at bounding box center [766, 713] width 231 height 32
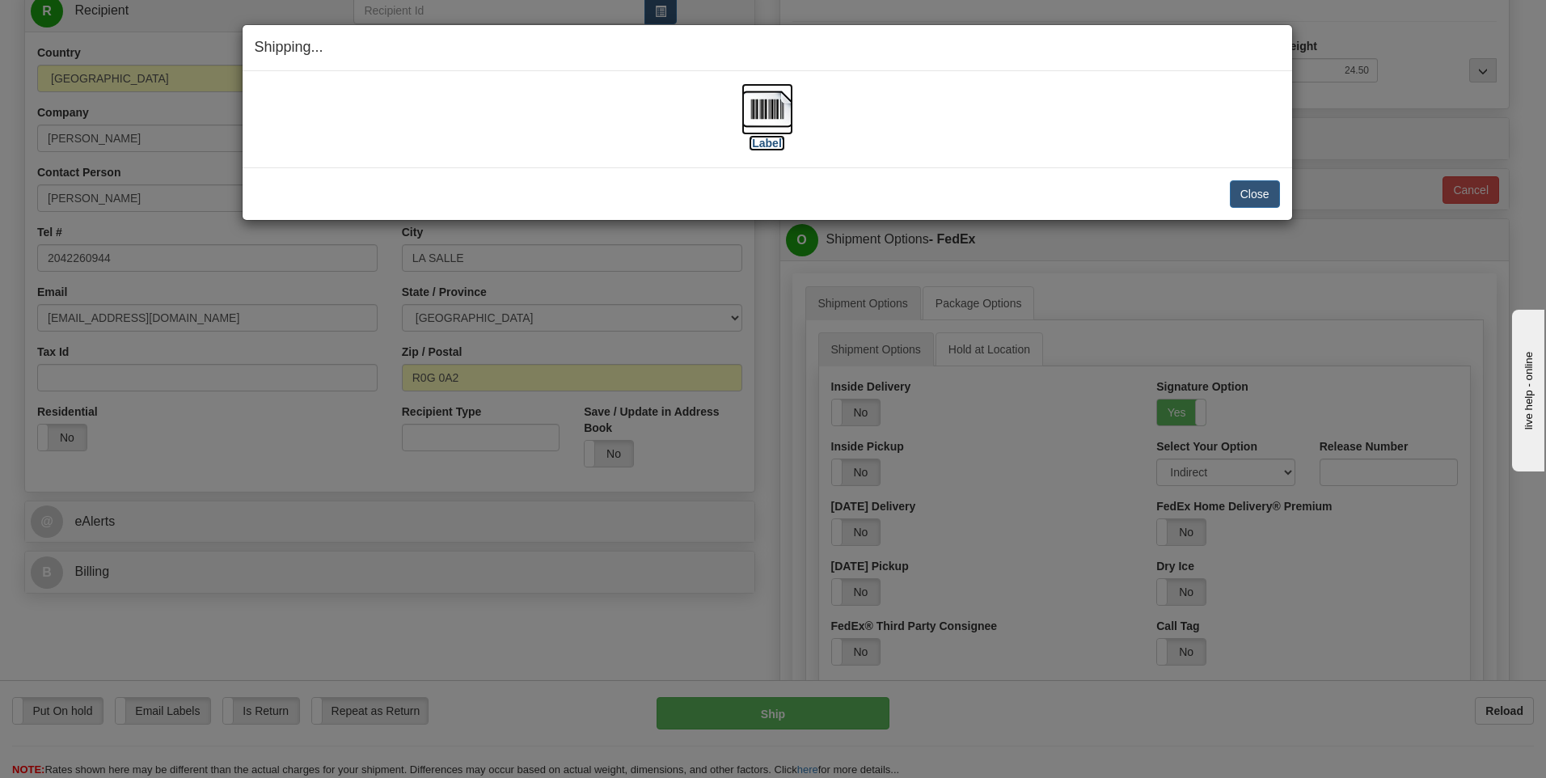
click at [778, 116] on img at bounding box center [768, 109] width 52 height 52
click at [1252, 192] on button "Close" at bounding box center [1255, 193] width 50 height 27
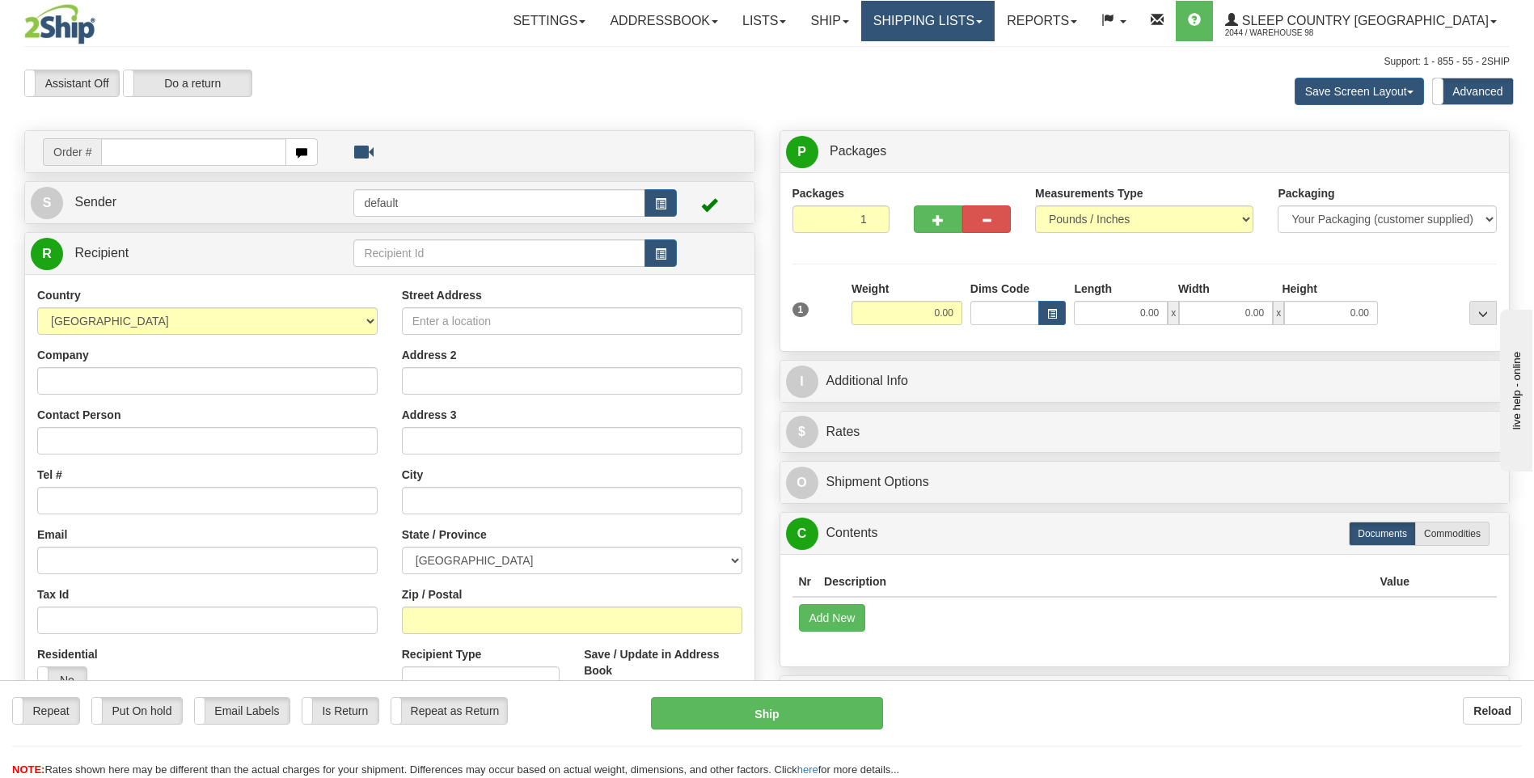
click at [991, 26] on link "Shipping lists" at bounding box center [927, 21] width 133 height 40
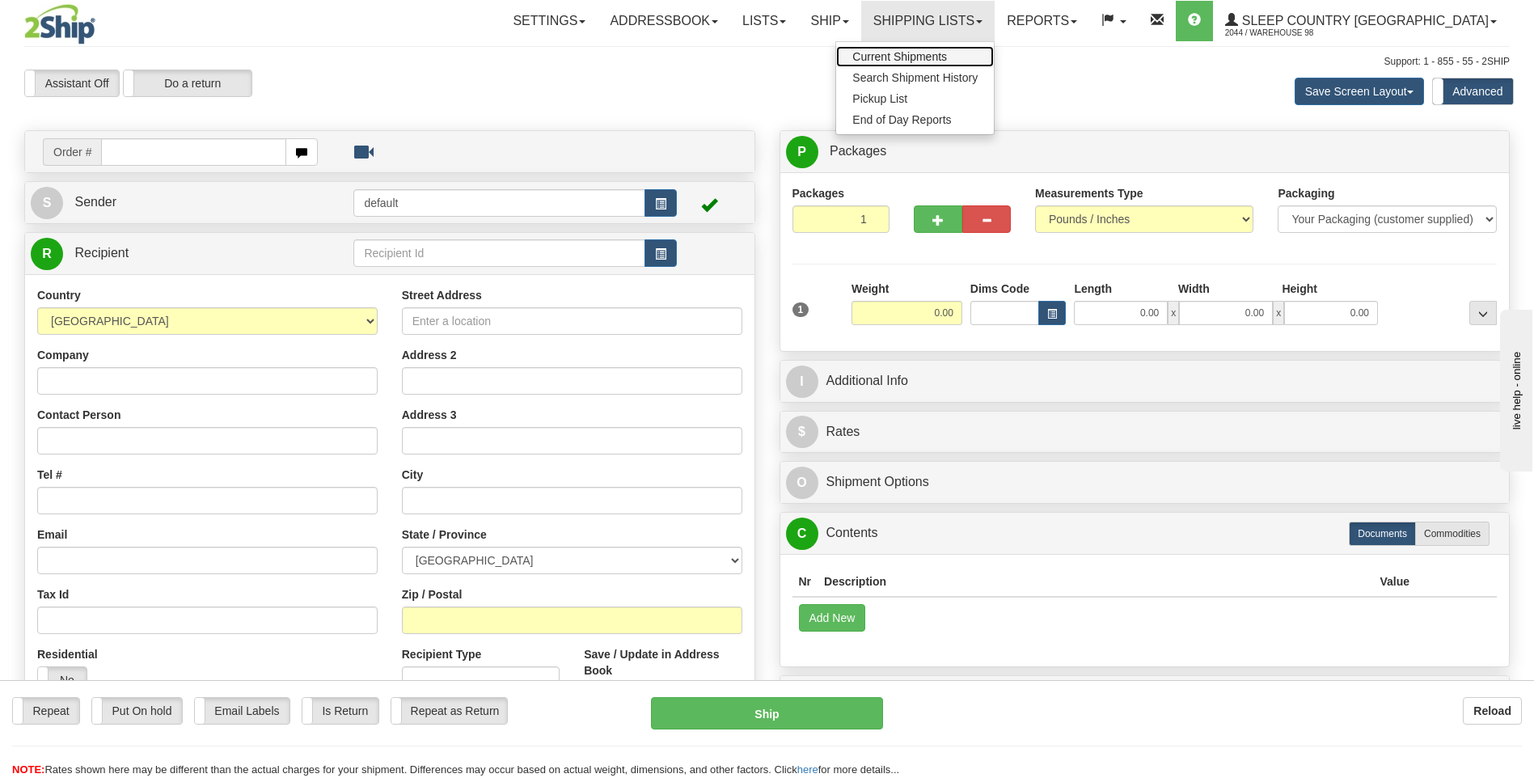
click at [947, 54] on span "Current Shipments" at bounding box center [899, 56] width 95 height 13
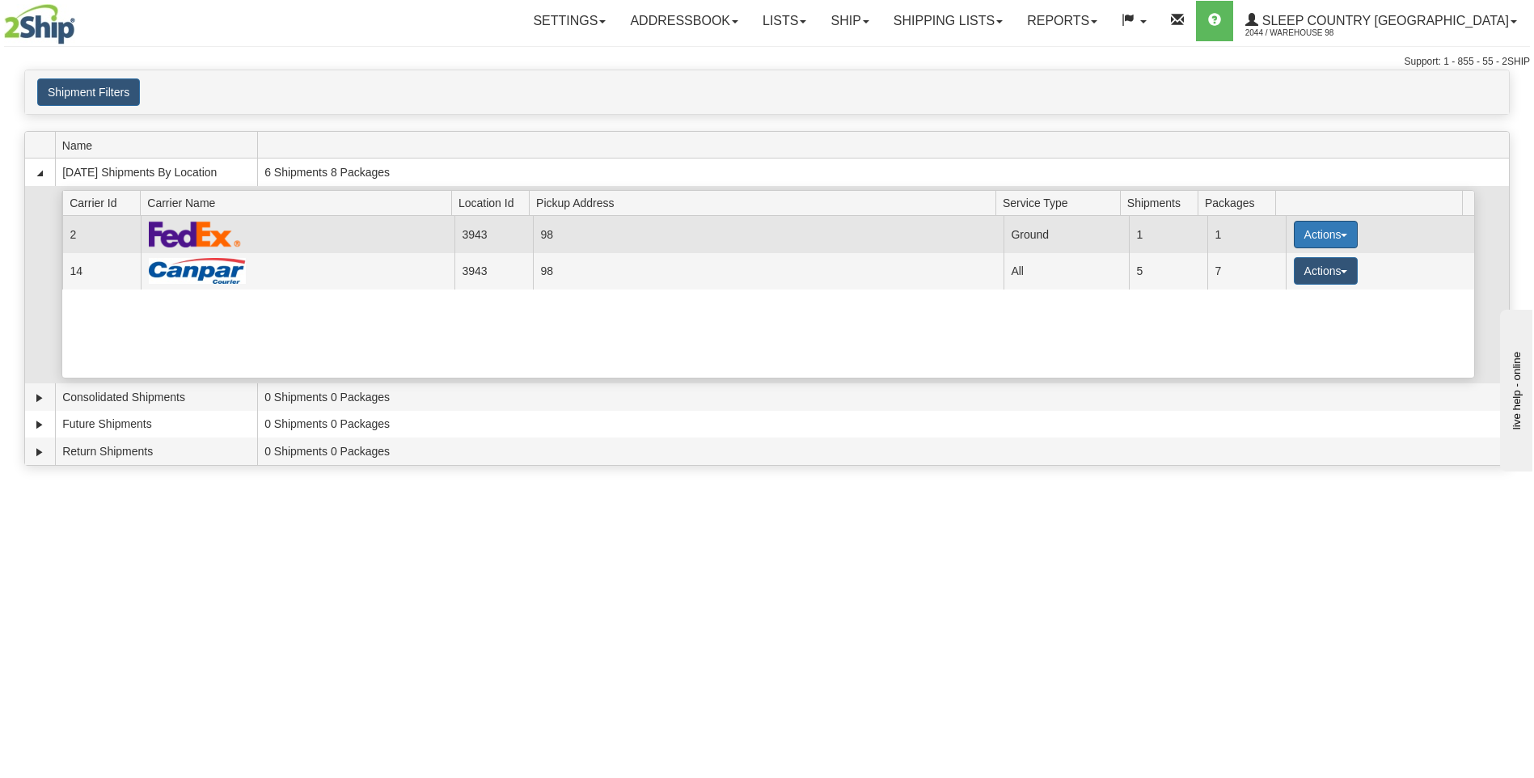
click at [1331, 232] on button "Actions" at bounding box center [1326, 234] width 65 height 27
click at [1281, 291] on span "Close" at bounding box center [1262, 285] width 37 height 11
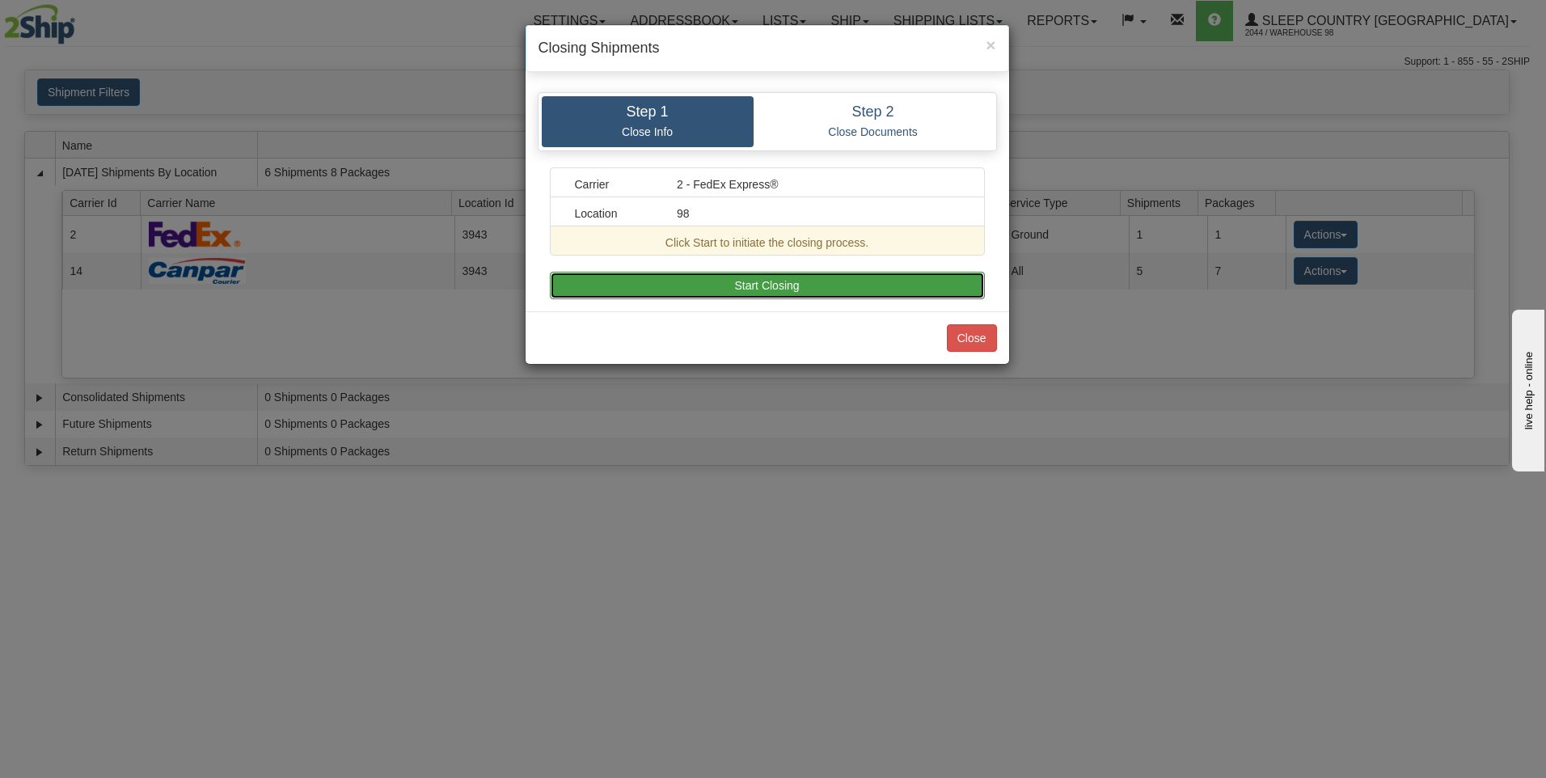
click at [827, 284] on button "Start Closing" at bounding box center [767, 285] width 435 height 27
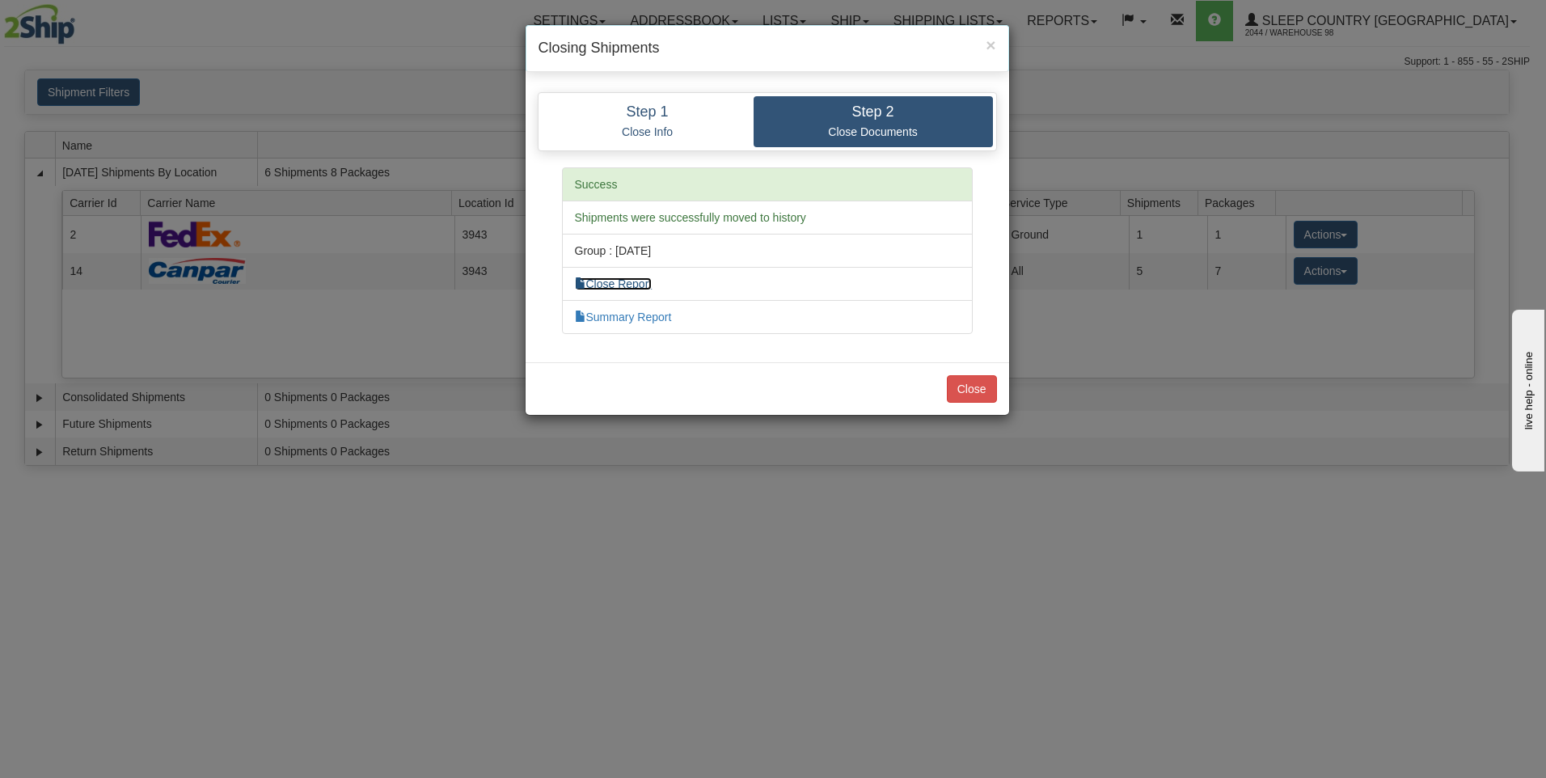
click at [631, 286] on link "Close Report" at bounding box center [614, 283] width 78 height 13
click at [975, 385] on button "Close" at bounding box center [972, 388] width 50 height 27
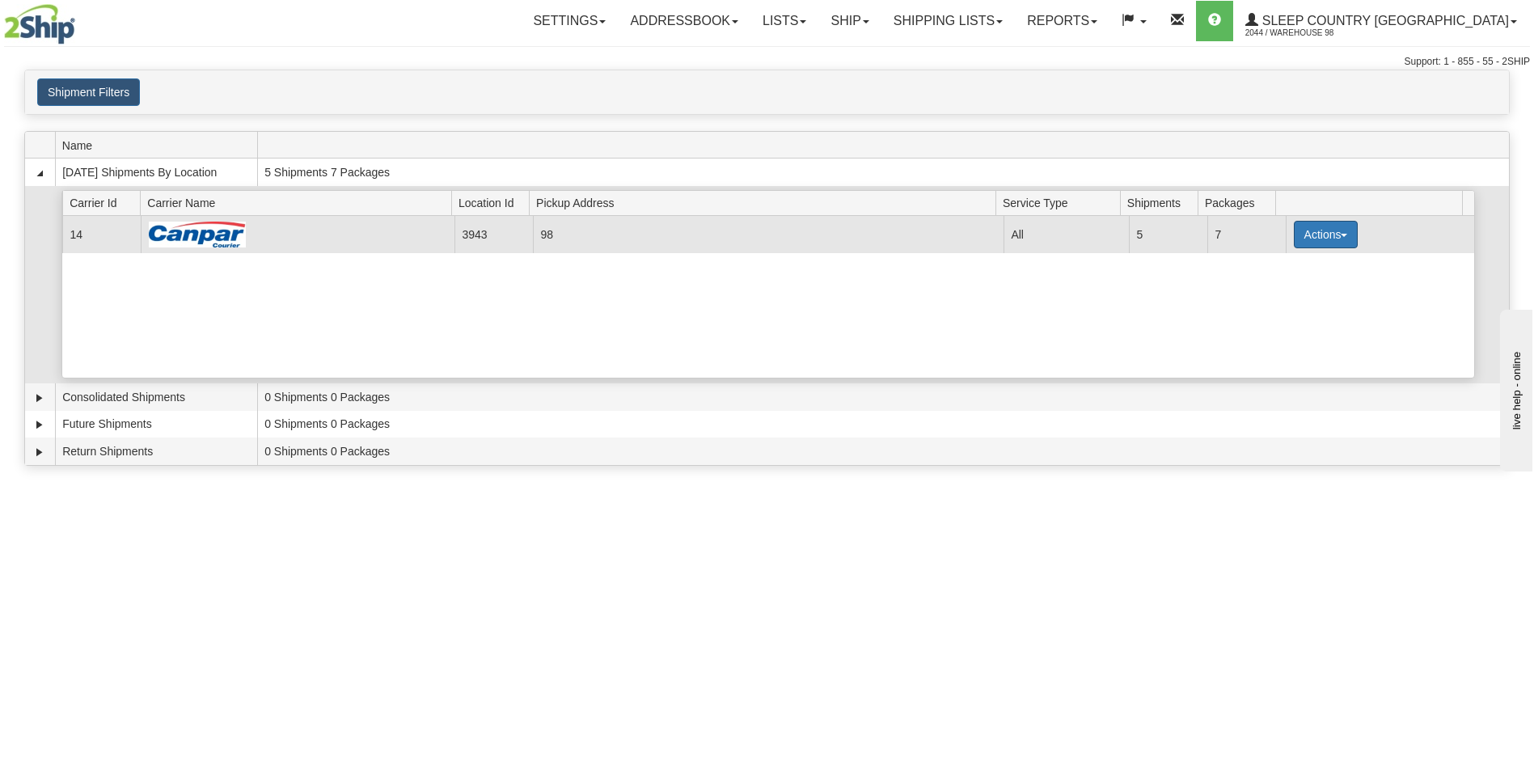
click at [1332, 234] on button "Actions" at bounding box center [1326, 234] width 65 height 27
click at [1280, 290] on span "Close" at bounding box center [1262, 285] width 37 height 11
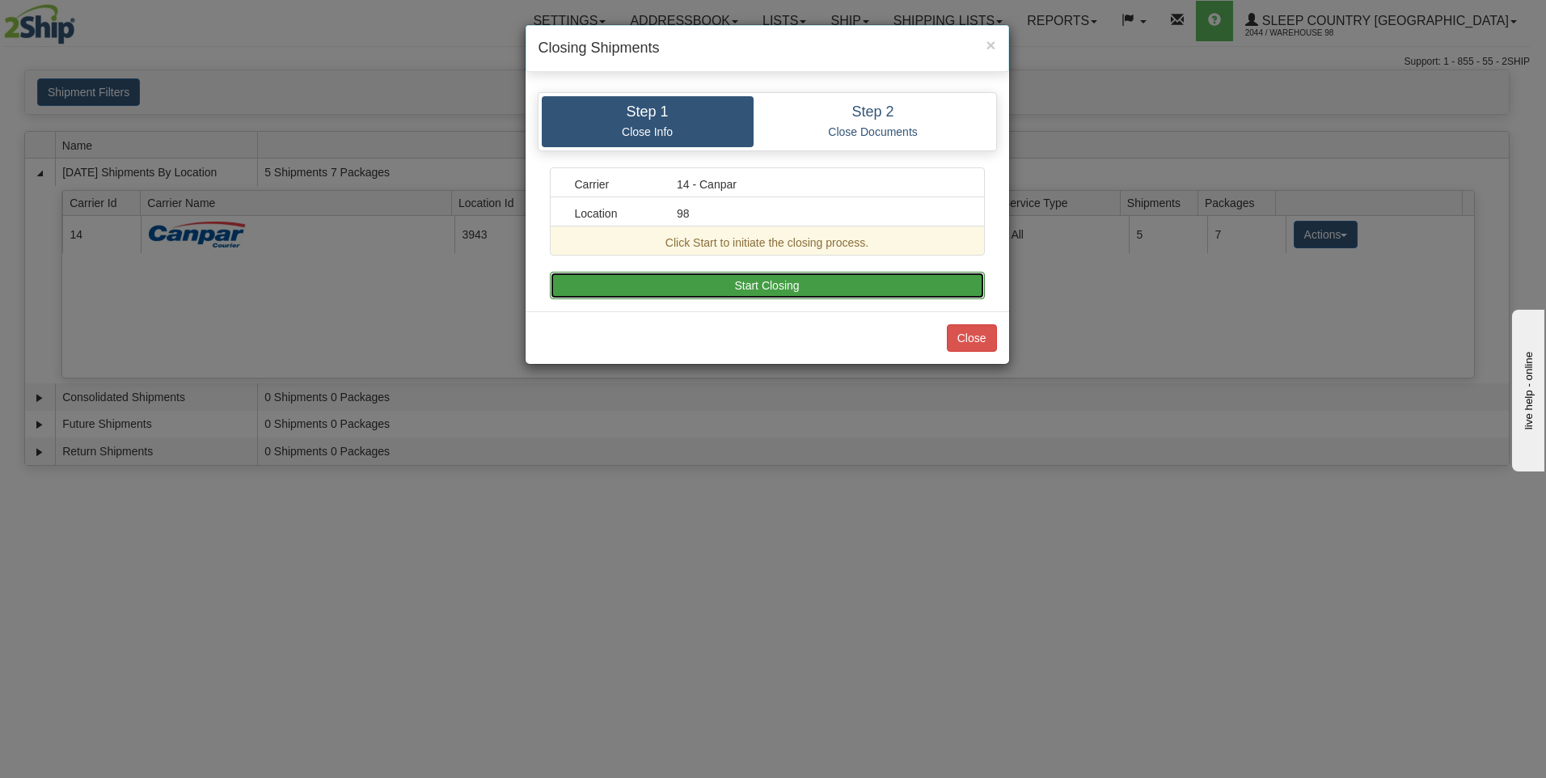
click at [853, 281] on button "Start Closing" at bounding box center [767, 285] width 435 height 27
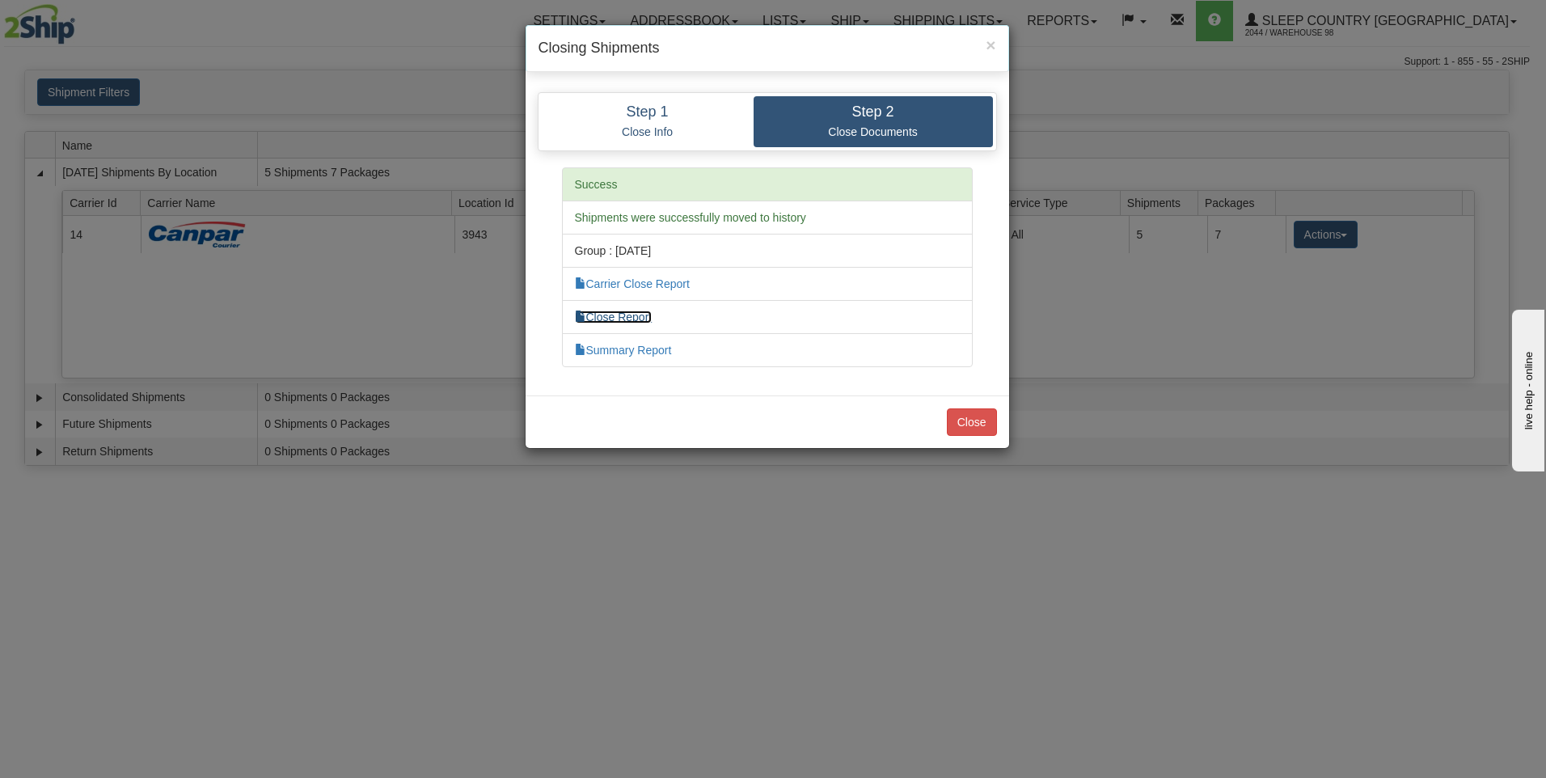
click at [631, 315] on link "Close Report" at bounding box center [614, 317] width 78 height 13
click at [969, 423] on button "Close" at bounding box center [972, 421] width 50 height 27
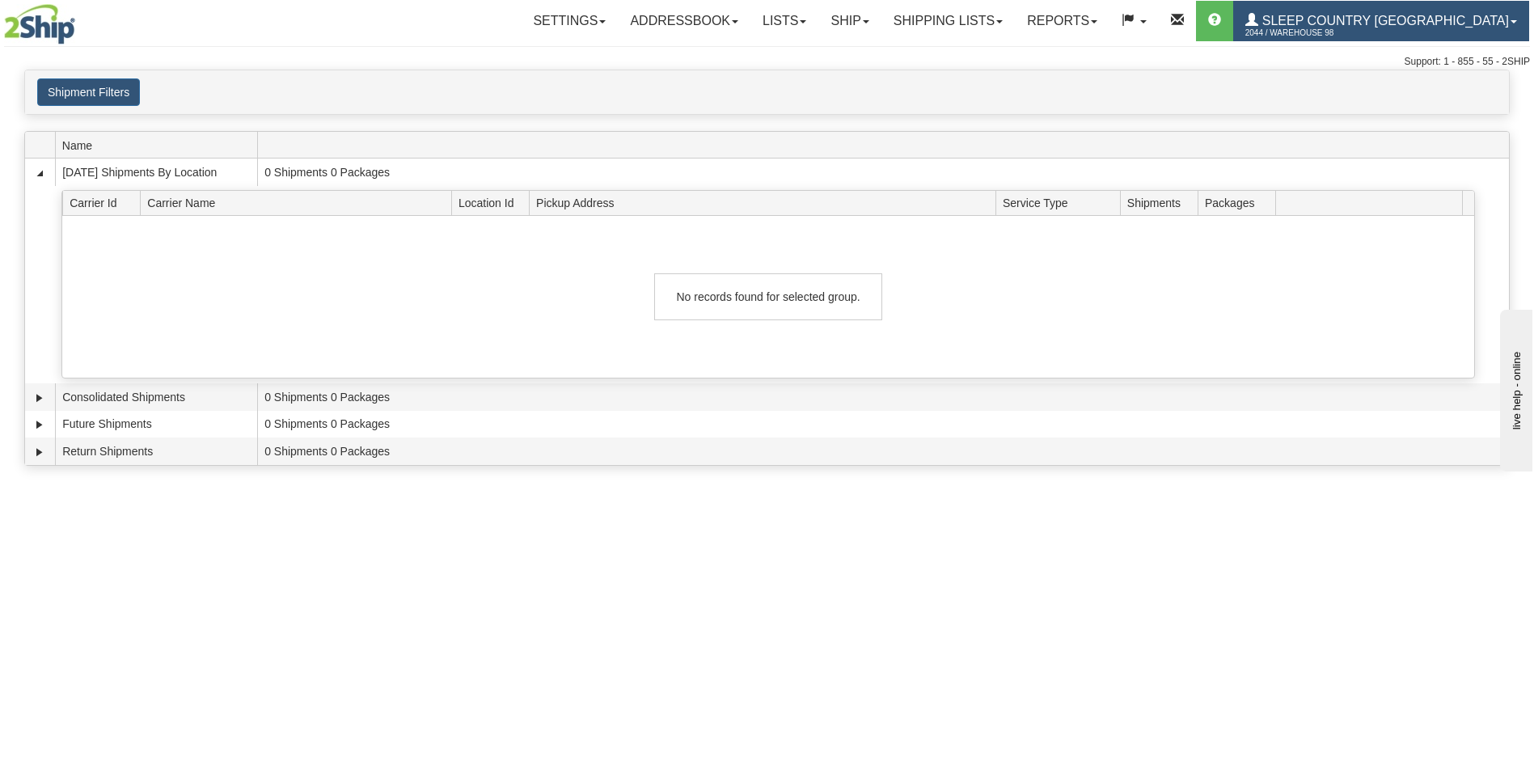
click at [1385, 17] on span "Sleep Country [GEOGRAPHIC_DATA]" at bounding box center [1383, 21] width 251 height 14
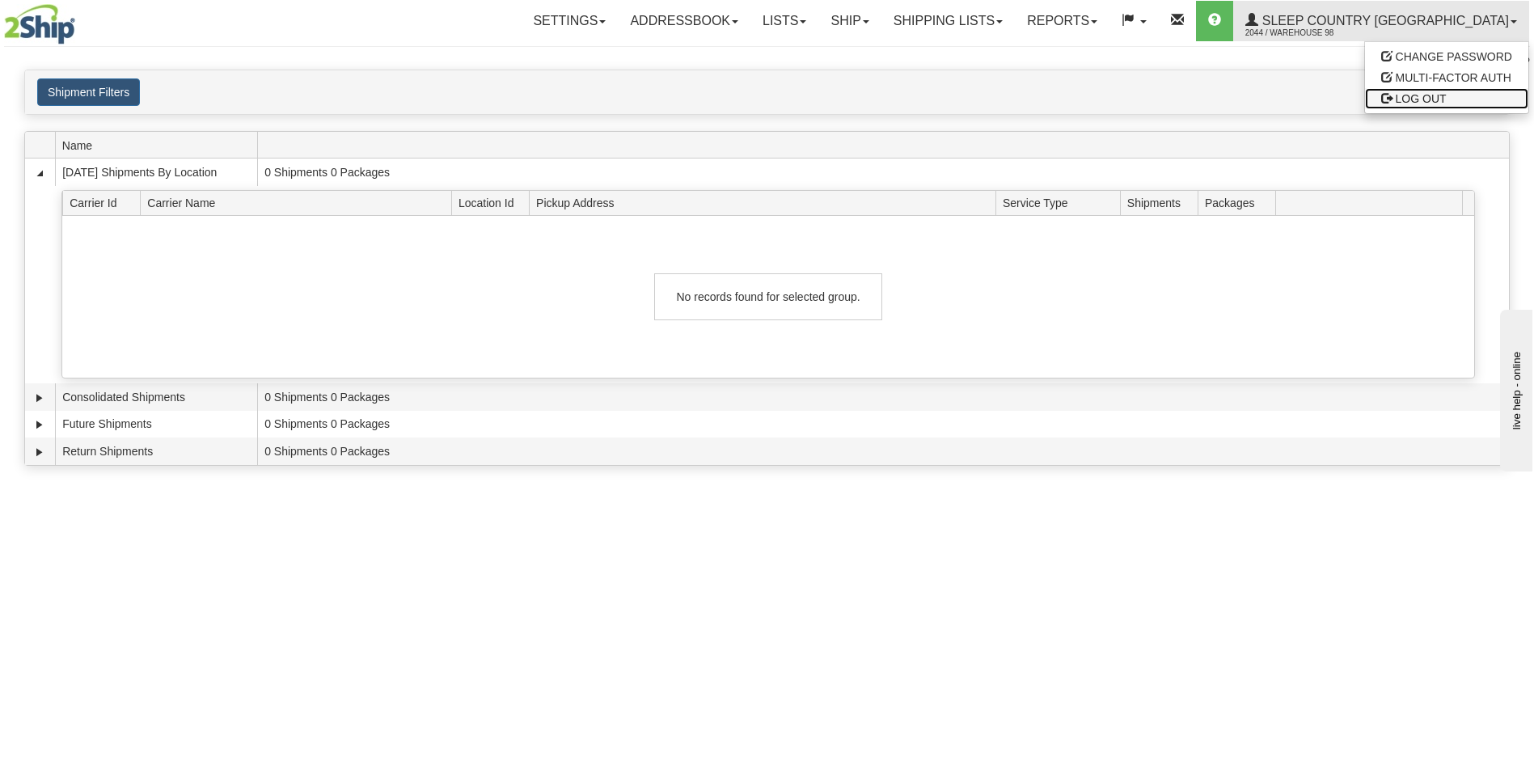
click at [1417, 95] on span "LOG OUT" at bounding box center [1421, 98] width 51 height 13
